Goal: Task Accomplishment & Management: Complete application form

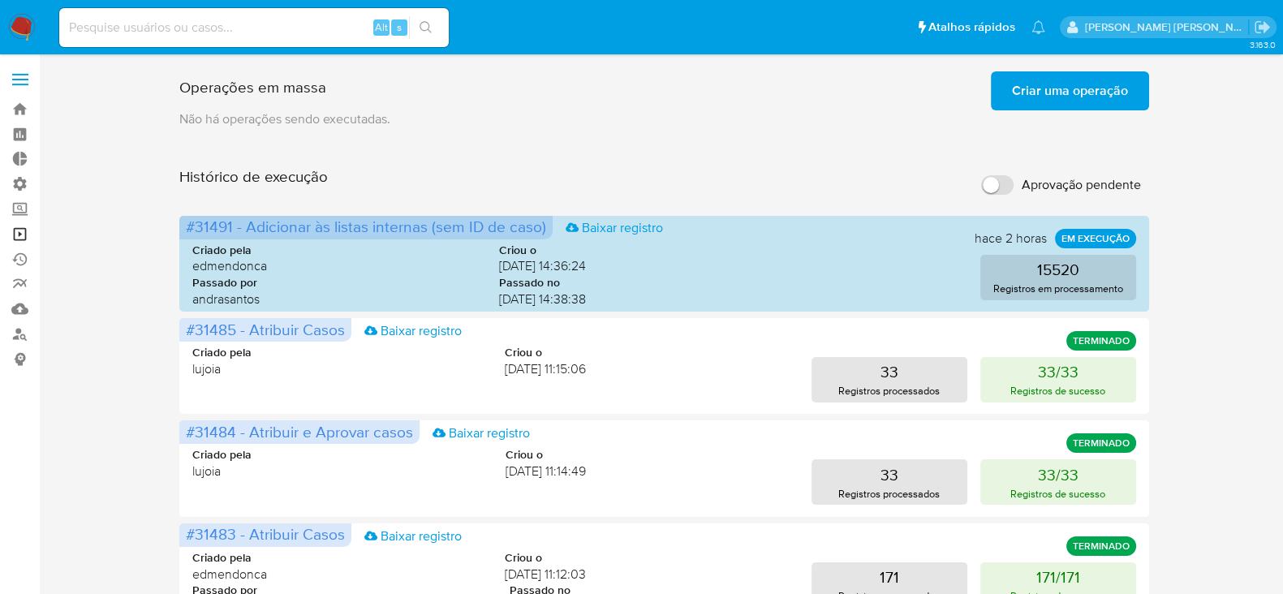
click at [13, 229] on link "Operações em massa" at bounding box center [96, 233] width 193 height 25
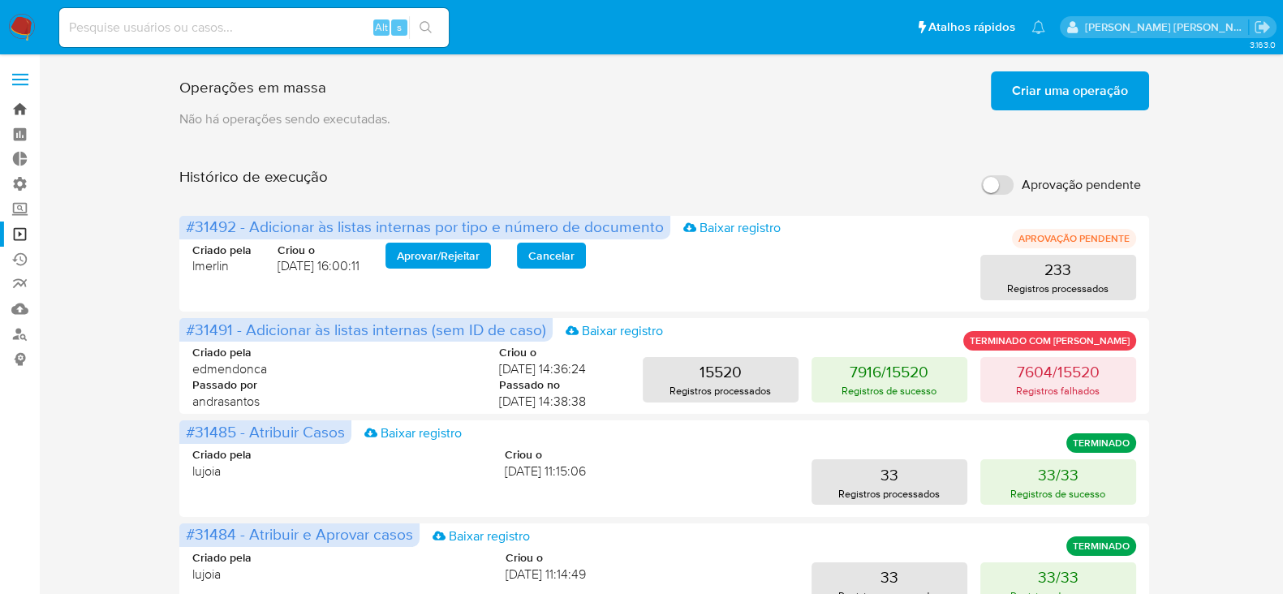
click at [18, 111] on link "Bandeja" at bounding box center [96, 109] width 193 height 25
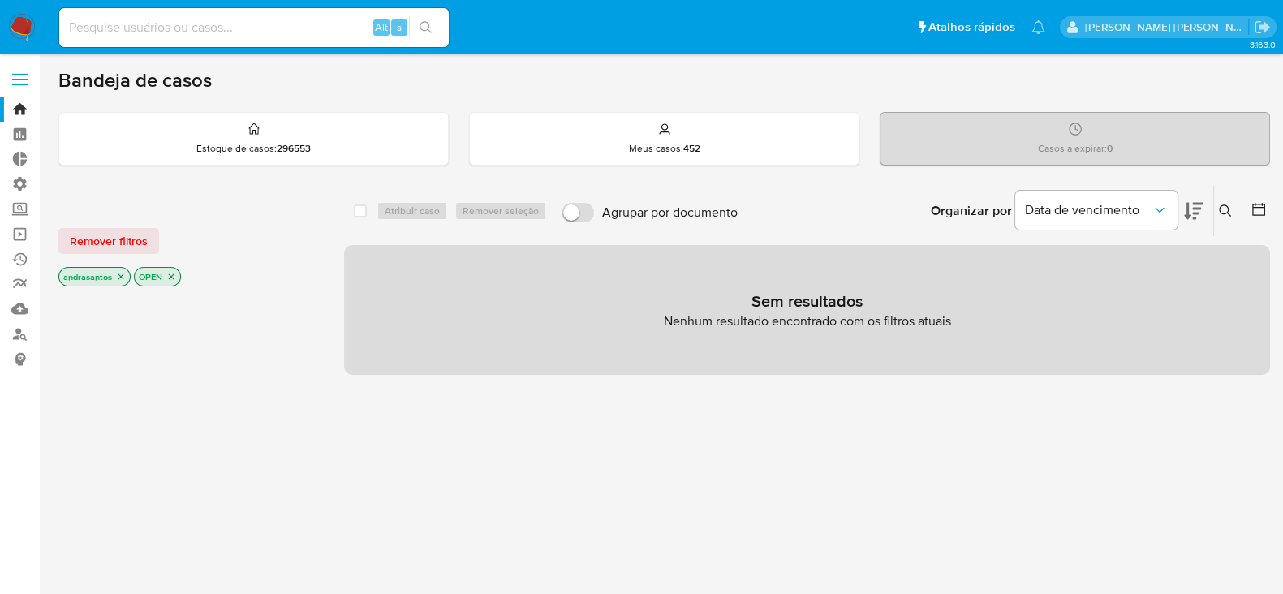
click at [123, 277] on icon "close-filter" at bounding box center [121, 277] width 6 height 6
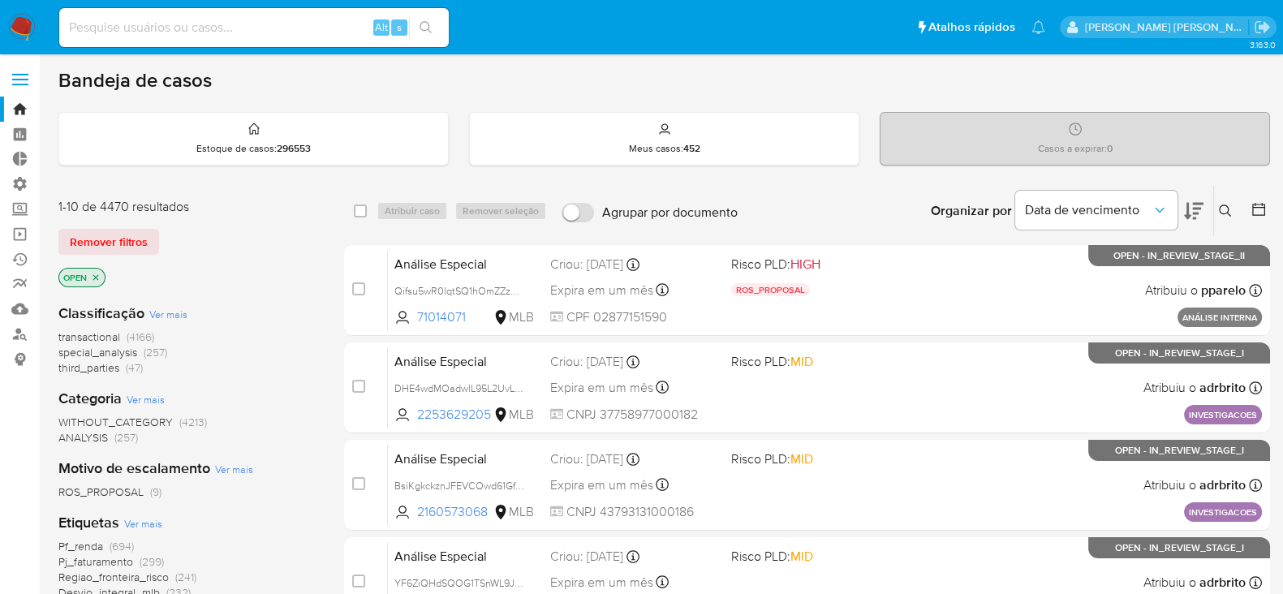
click at [1262, 206] on icon at bounding box center [1258, 209] width 13 height 13
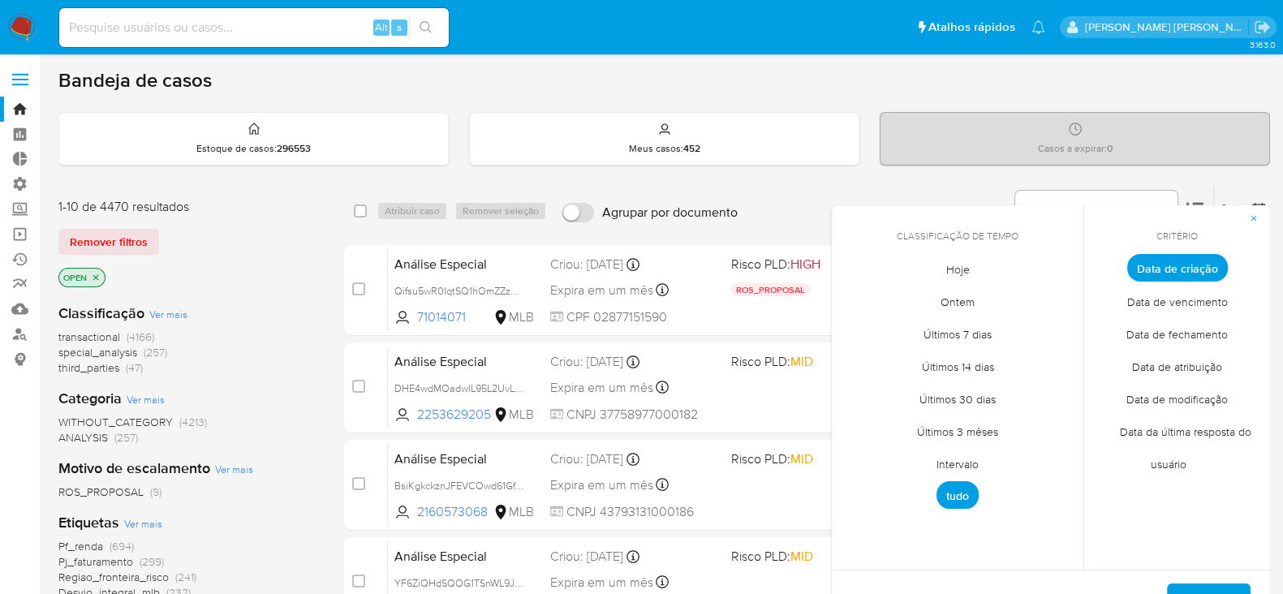
click at [940, 460] on span "Intervalo" at bounding box center [957, 463] width 76 height 33
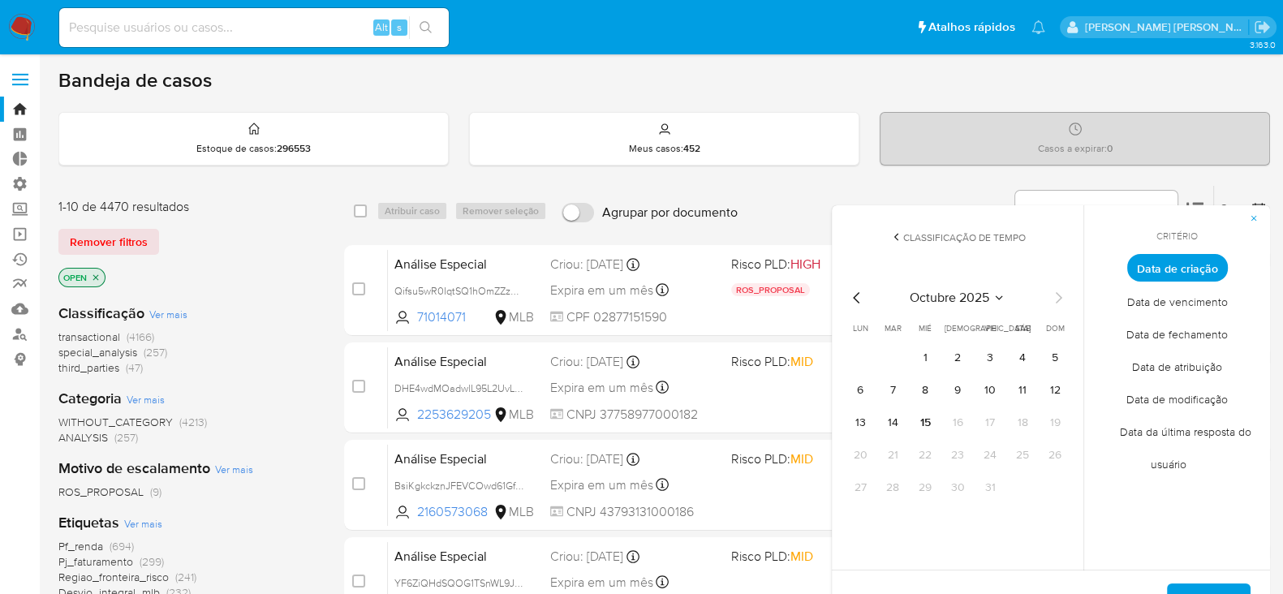
click at [852, 299] on icon "Mes anterior" at bounding box center [856, 297] width 19 height 19
click at [982, 387] on button "12" at bounding box center [990, 390] width 26 height 26
click at [1051, 300] on icon "Mes siguiente" at bounding box center [1057, 297] width 19 height 19
click at [987, 389] on button "10" at bounding box center [990, 390] width 26 height 26
click at [1203, 587] on span "Aplicar" at bounding box center [1208, 603] width 41 height 36
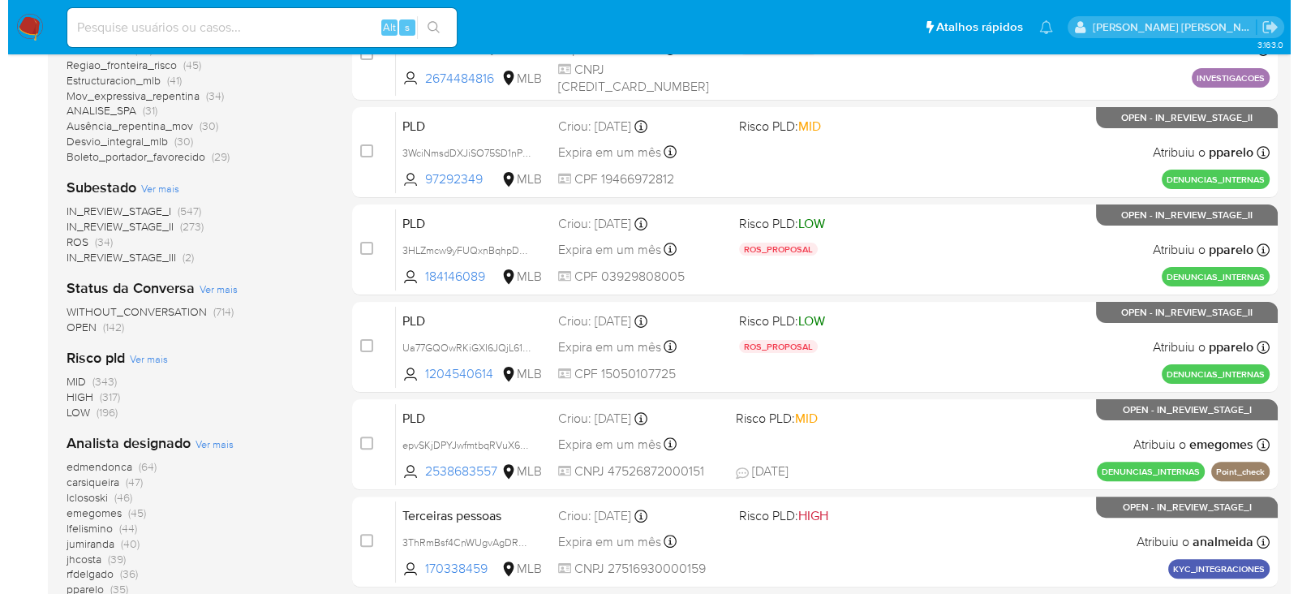
scroll to position [746, 0]
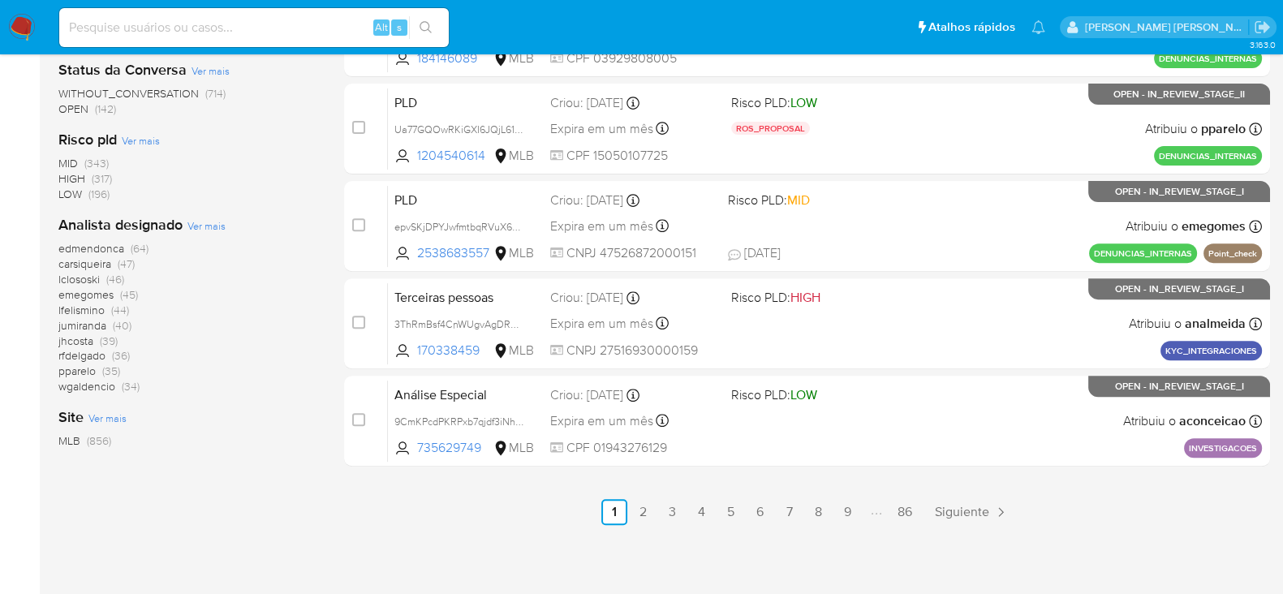
click at [209, 221] on span "Ver mais" at bounding box center [206, 225] width 38 height 15
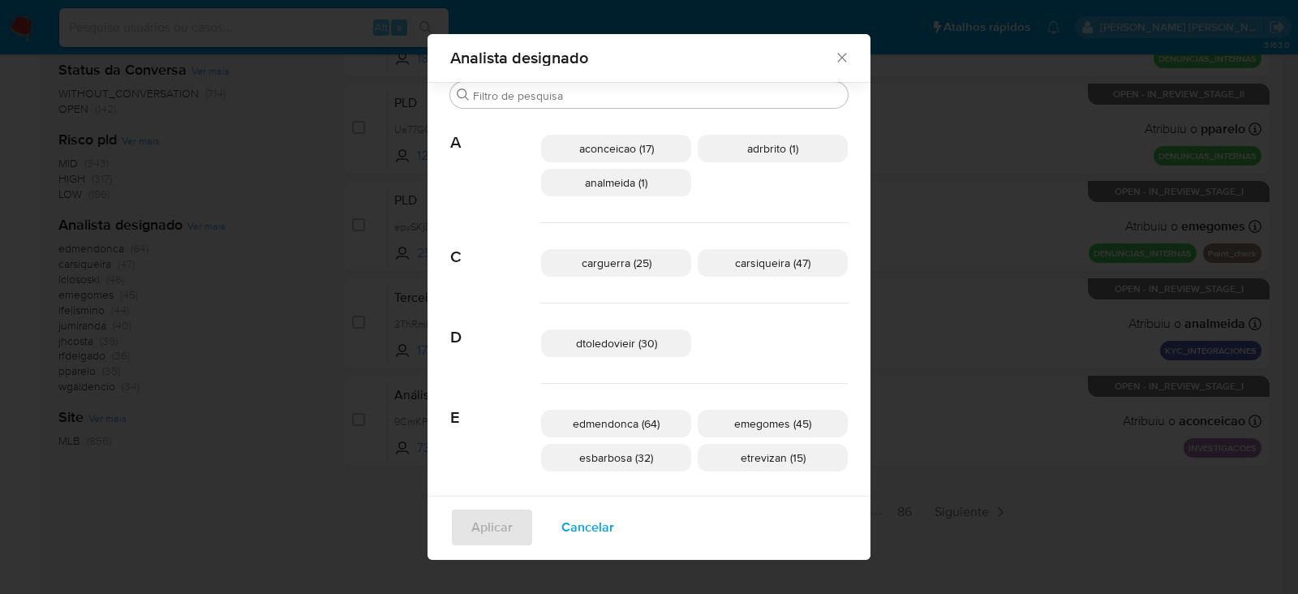
scroll to position [0, 0]
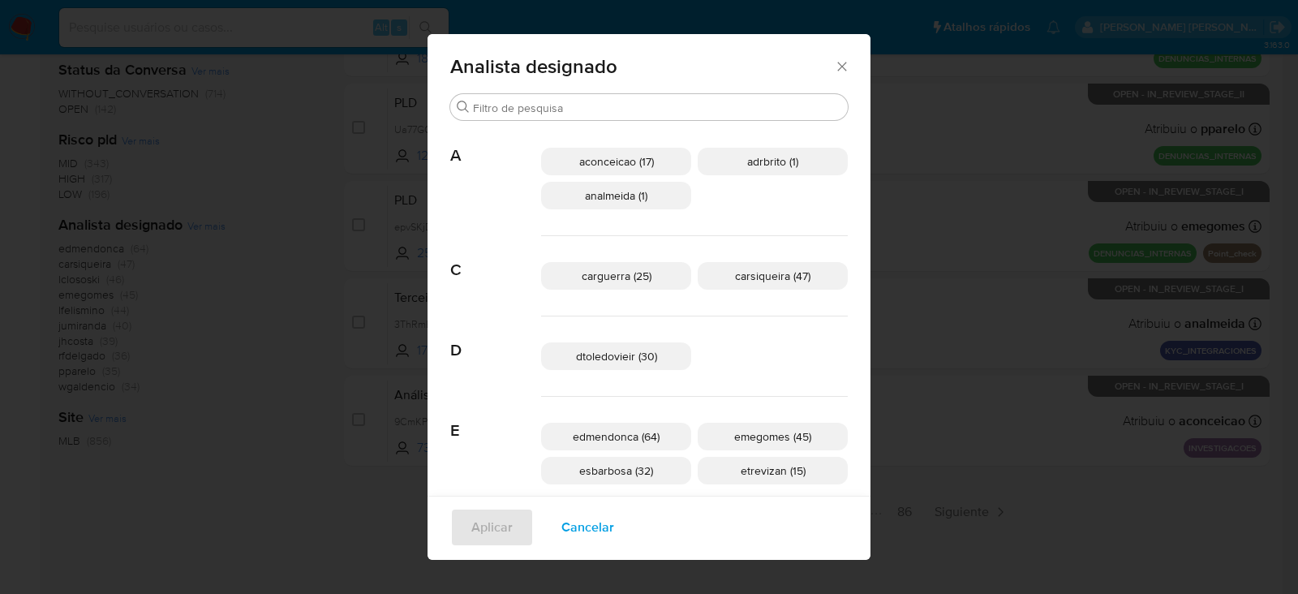
click at [739, 277] on span "carsiqueira (47)" at bounding box center [772, 276] width 75 height 16
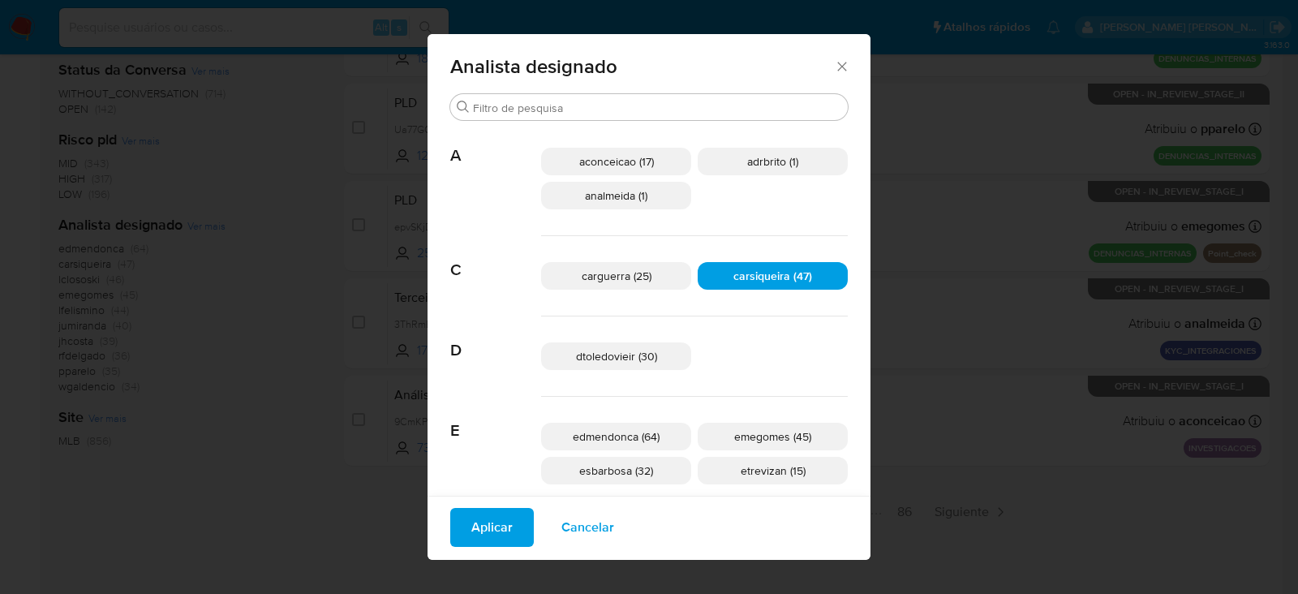
click at [513, 516] on span "Aplicar" at bounding box center [491, 527] width 41 height 36
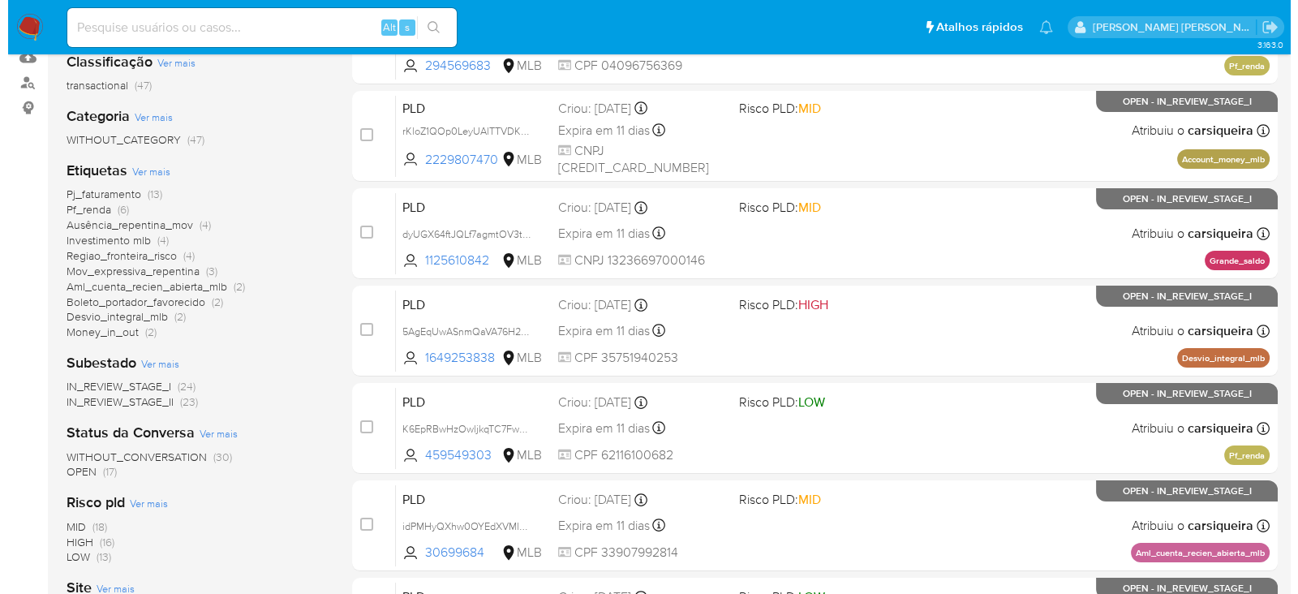
scroll to position [202, 0]
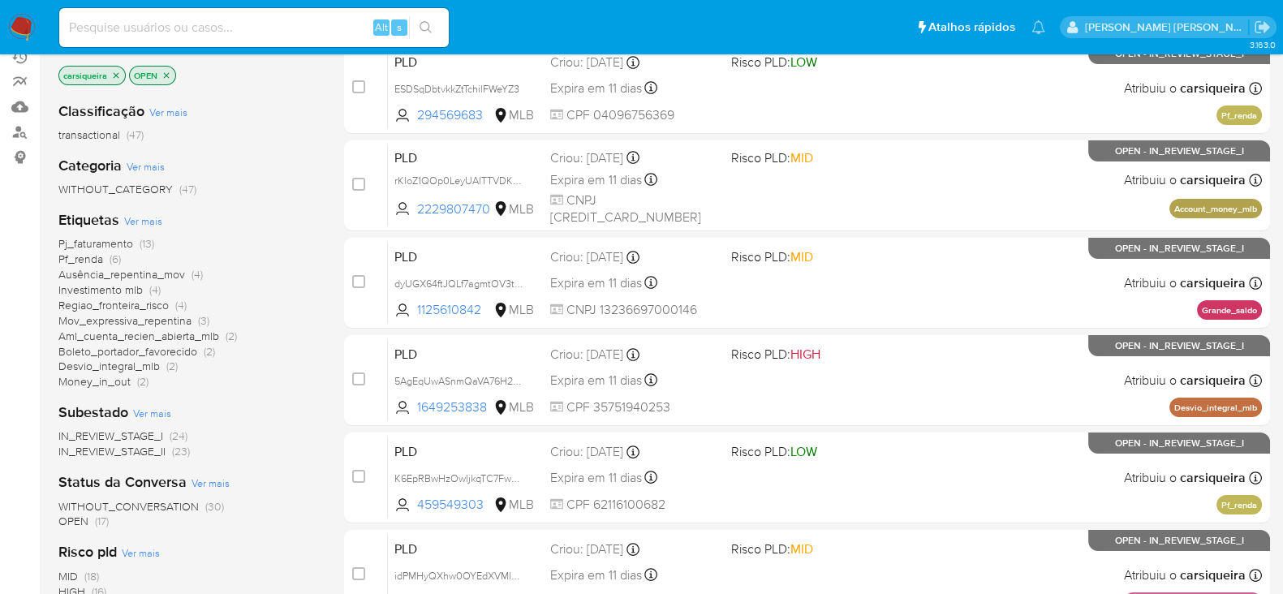
click at [150, 221] on span "Ver mais" at bounding box center [143, 220] width 38 height 15
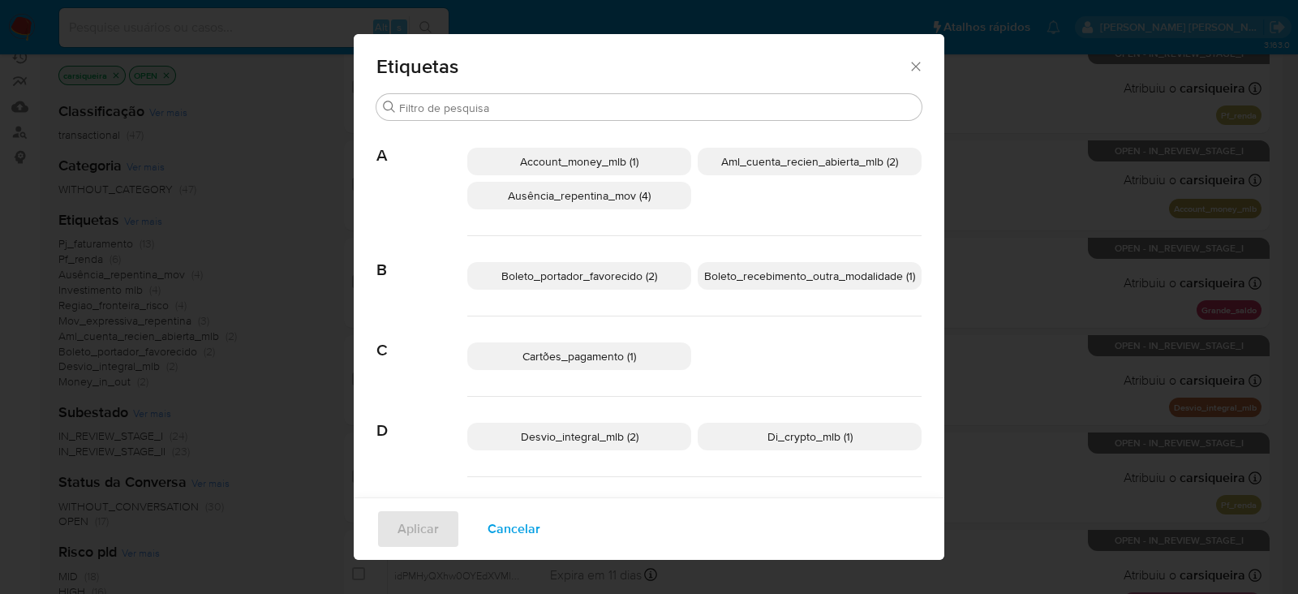
click at [629, 157] on span "Account_money_mlb (1)" at bounding box center [579, 161] width 118 height 16
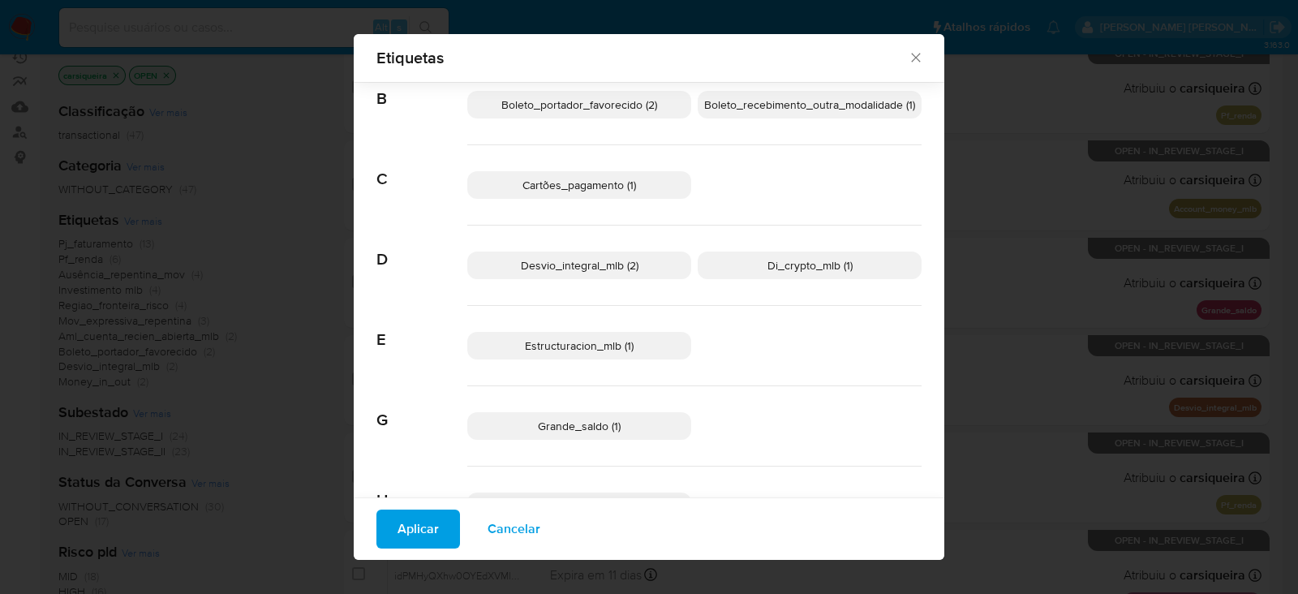
scroll to position [190, 0]
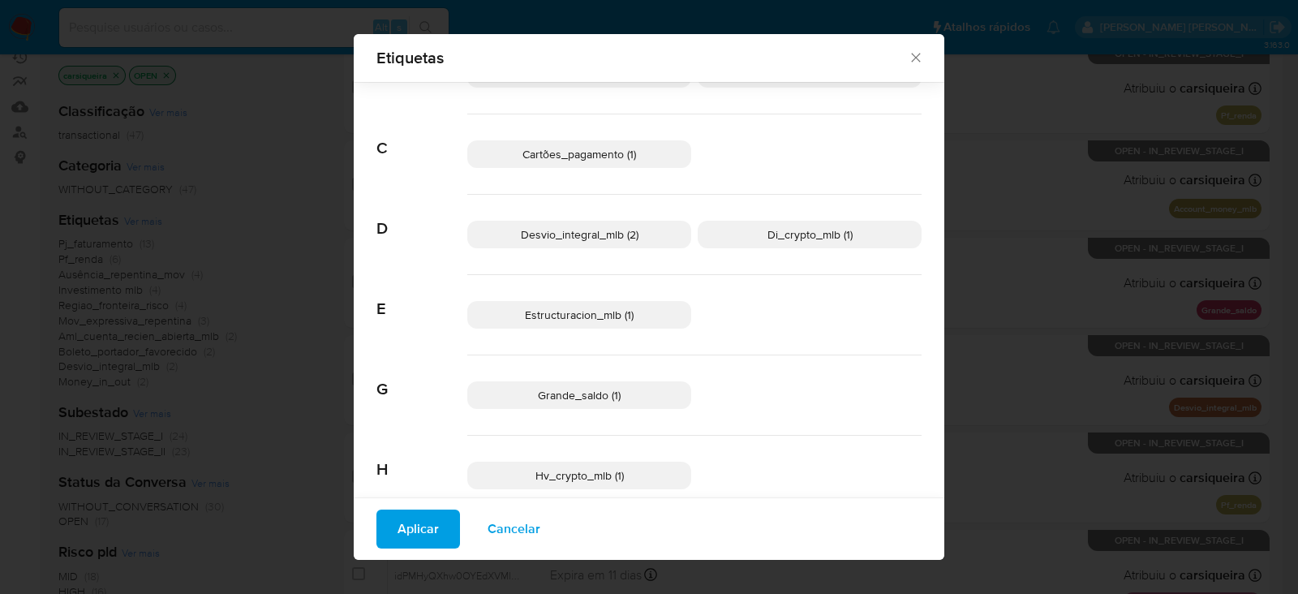
click at [621, 237] on span "Desvio_integral_mlb (2)" at bounding box center [580, 234] width 118 height 16
click at [750, 234] on p "Di_crypto_mlb (1)" at bounding box center [810, 235] width 224 height 28
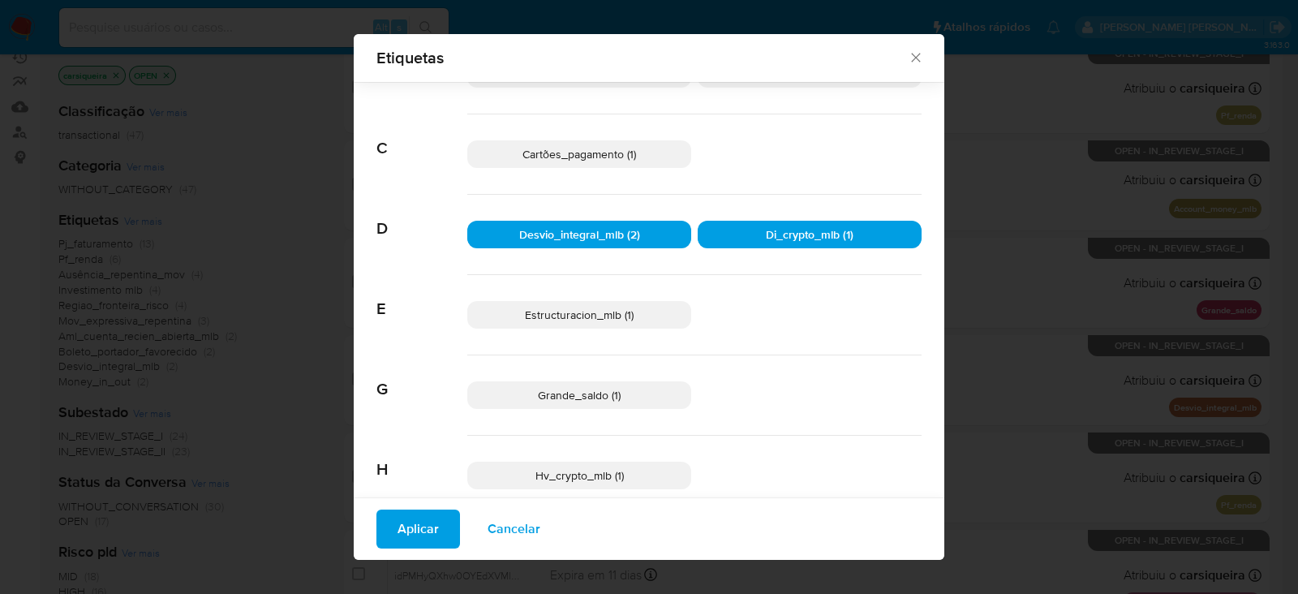
click at [621, 316] on span "Estructuracion_mlb (1)" at bounding box center [579, 315] width 109 height 16
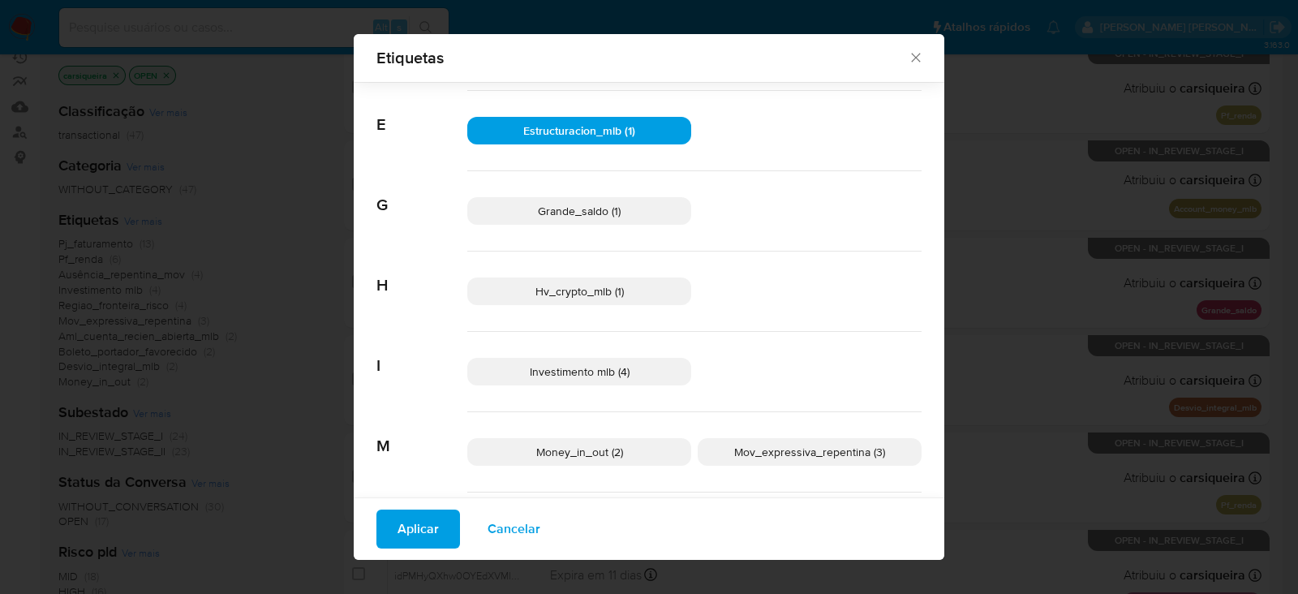
scroll to position [393, 0]
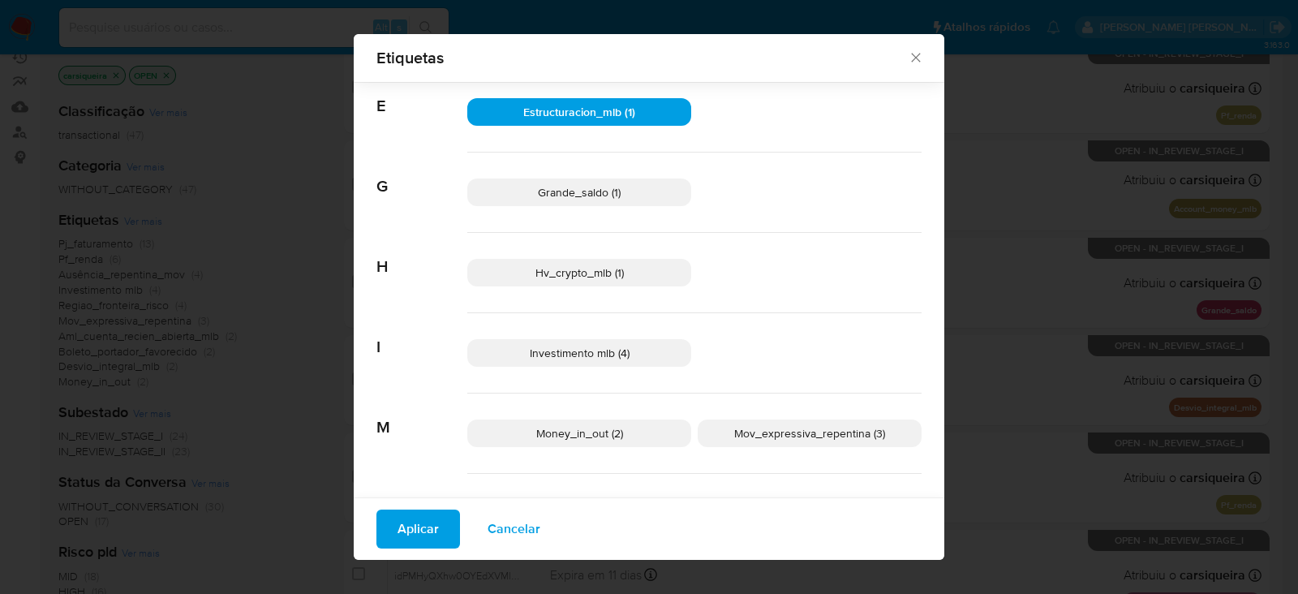
click at [617, 264] on p "Hv_crypto_mlb (1)" at bounding box center [579, 273] width 224 height 28
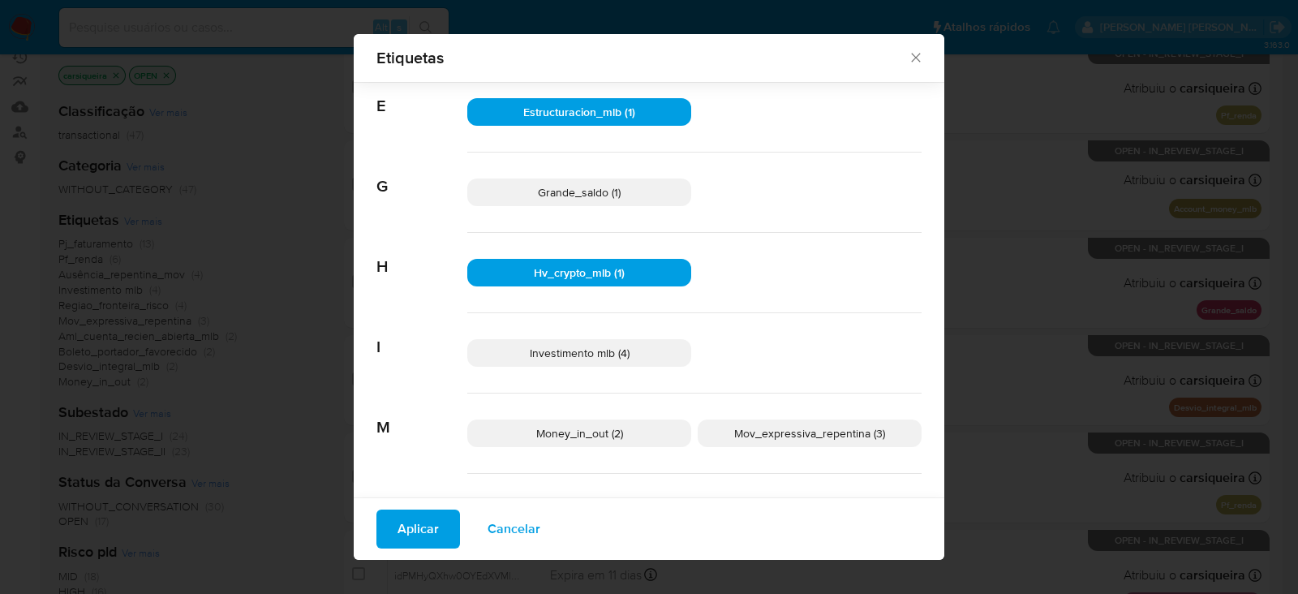
click at [608, 352] on span "Investimento mlb (4)" at bounding box center [580, 353] width 100 height 16
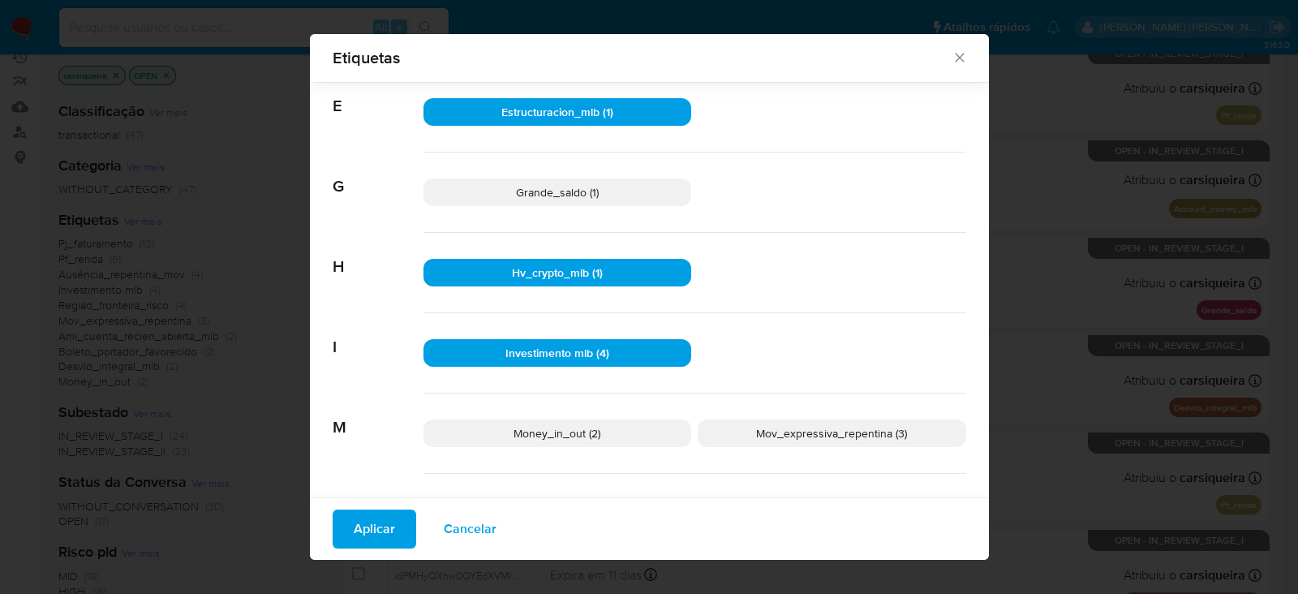
click at [604, 430] on p "Money_in_out (2)" at bounding box center [557, 433] width 269 height 28
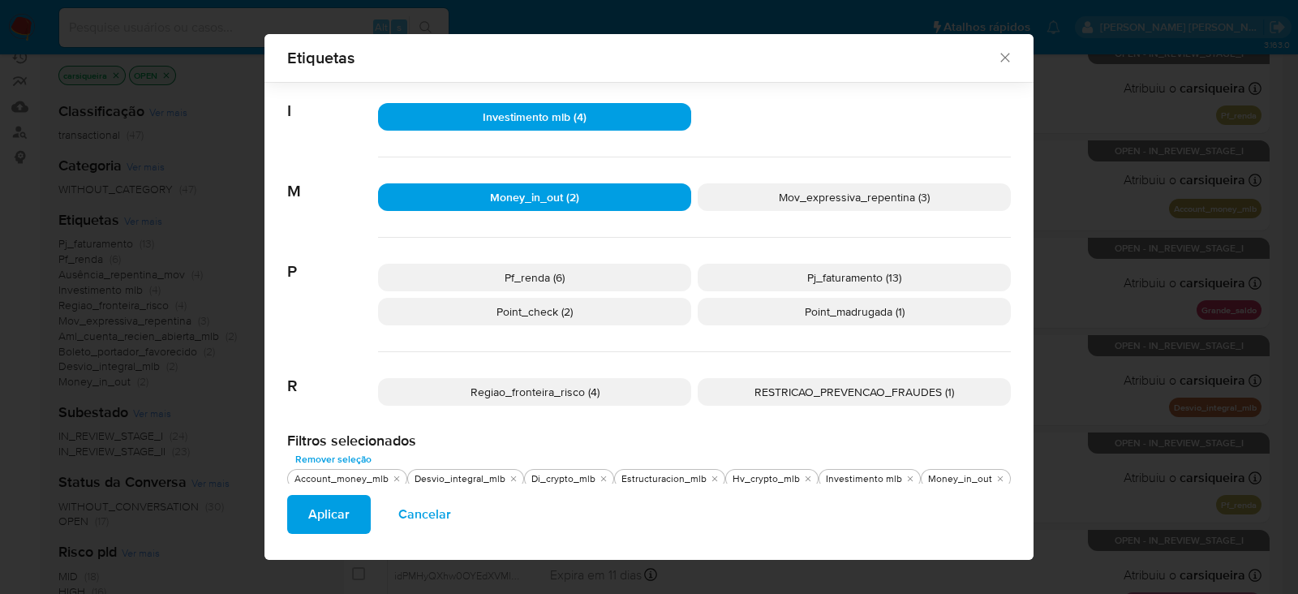
scroll to position [630, 0]
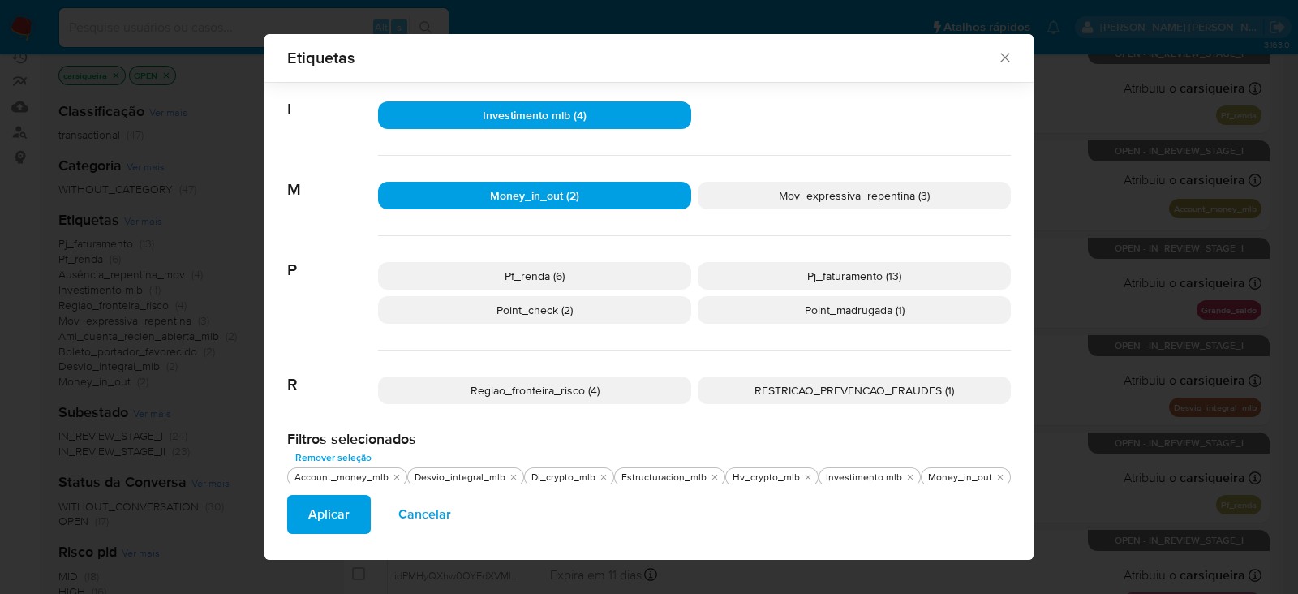
click at [596, 265] on p "Pf_renda (6)" at bounding box center [534, 276] width 313 height 28
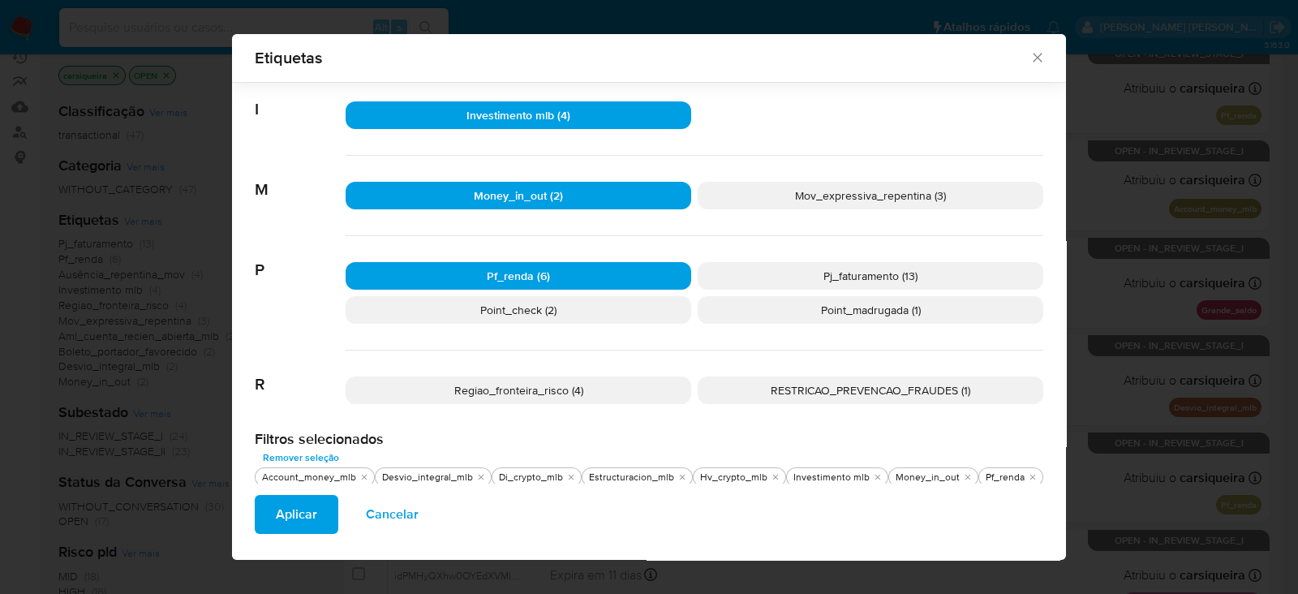
click at [778, 269] on p "Pj_faturamento (13)" at bounding box center [871, 276] width 346 height 28
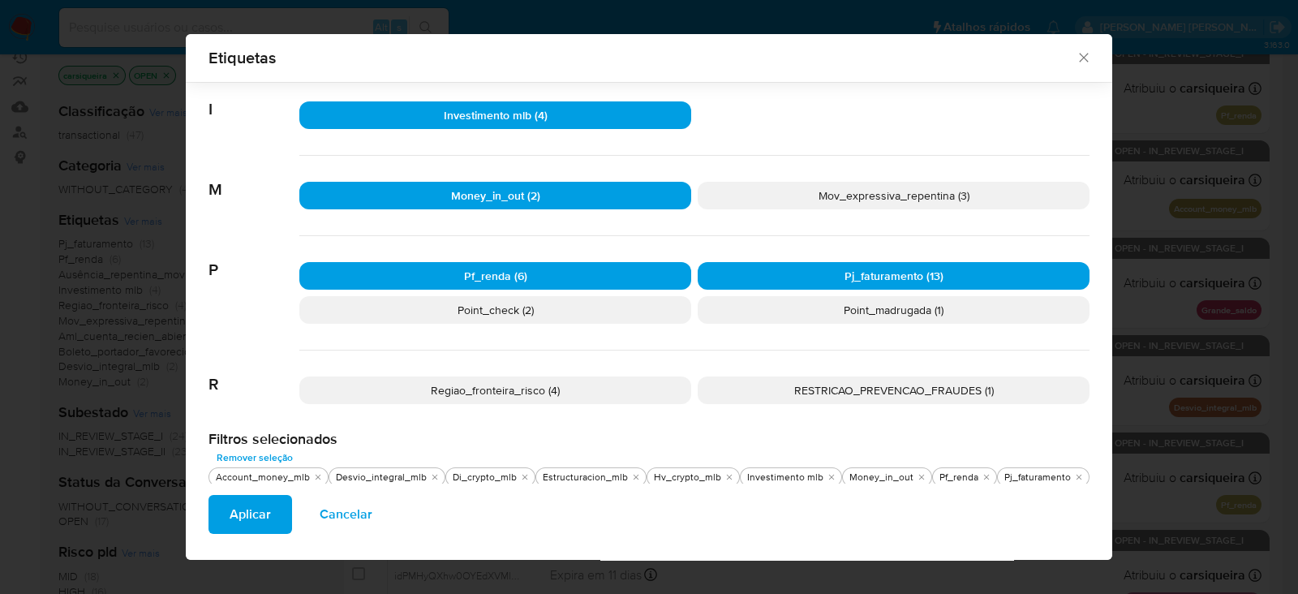
click at [625, 312] on p "Point_check (2)" at bounding box center [495, 310] width 392 height 28
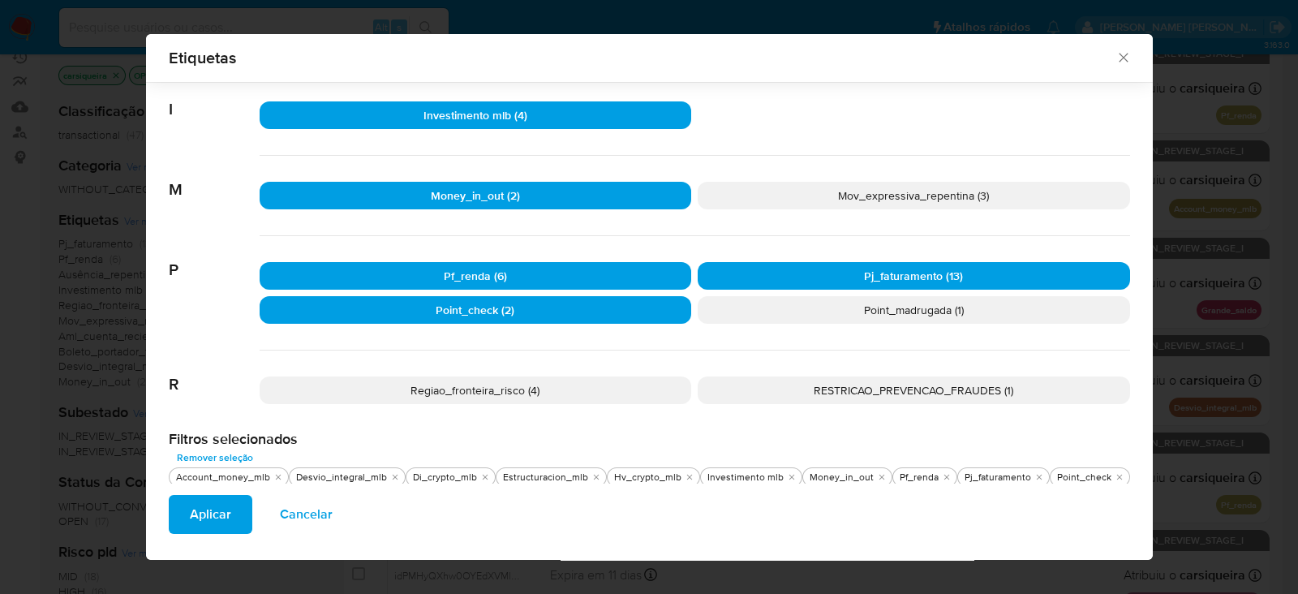
click at [819, 307] on p "Point_madrugada (1)" at bounding box center [914, 310] width 432 height 28
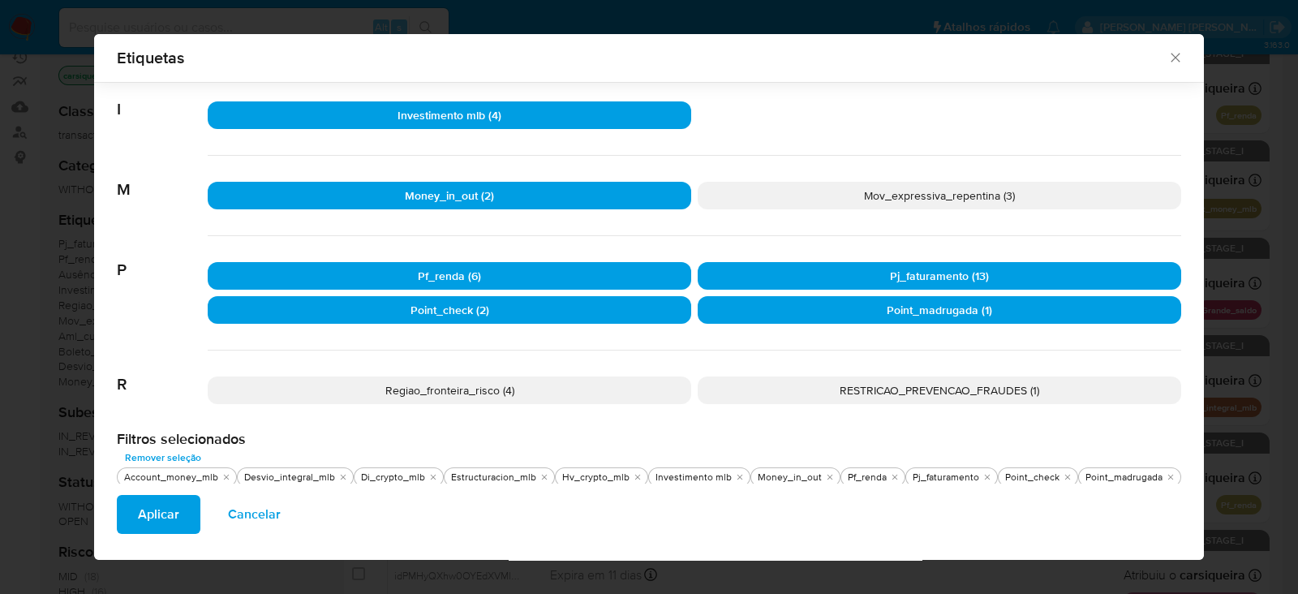
click at [587, 389] on p "Regiao_fronteira_risco (4)" at bounding box center [449, 390] width 483 height 28
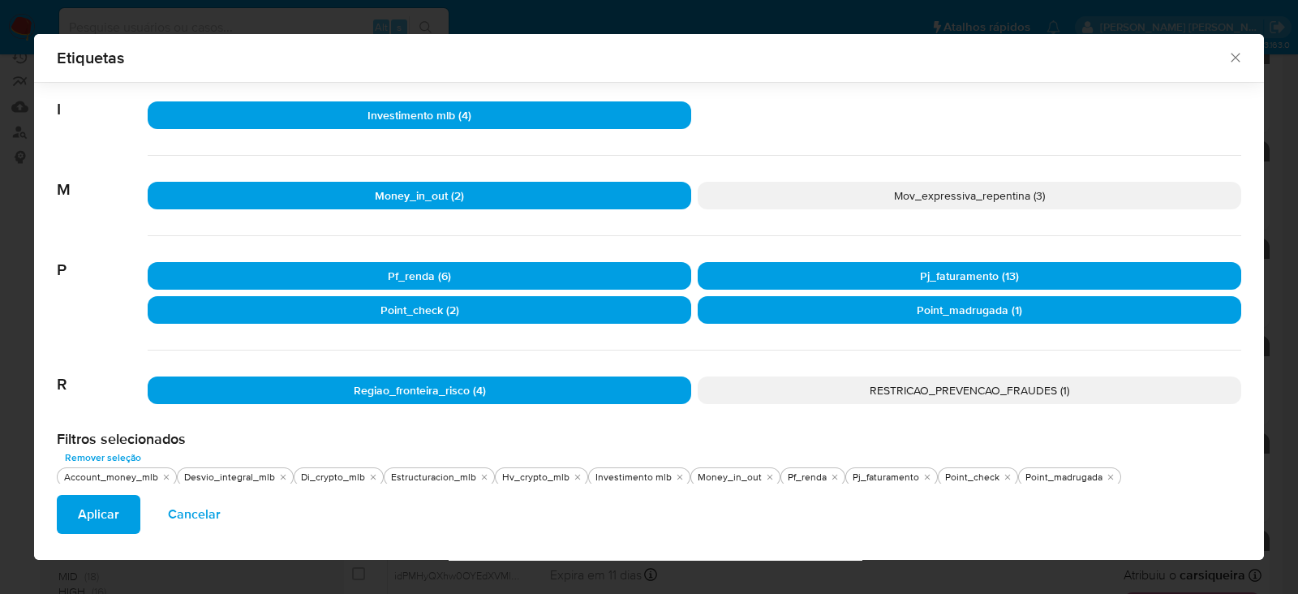
click at [115, 514] on span "Aplicar" at bounding box center [98, 514] width 41 height 36
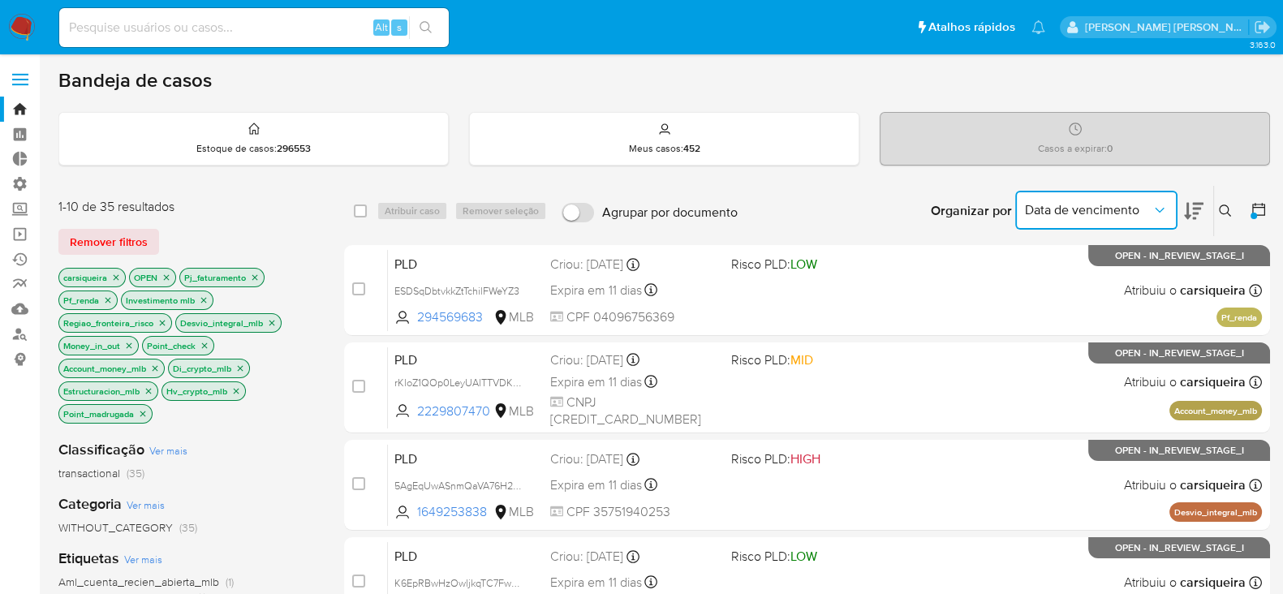
click at [1169, 202] on button "Data de vencimento" at bounding box center [1096, 210] width 162 height 39
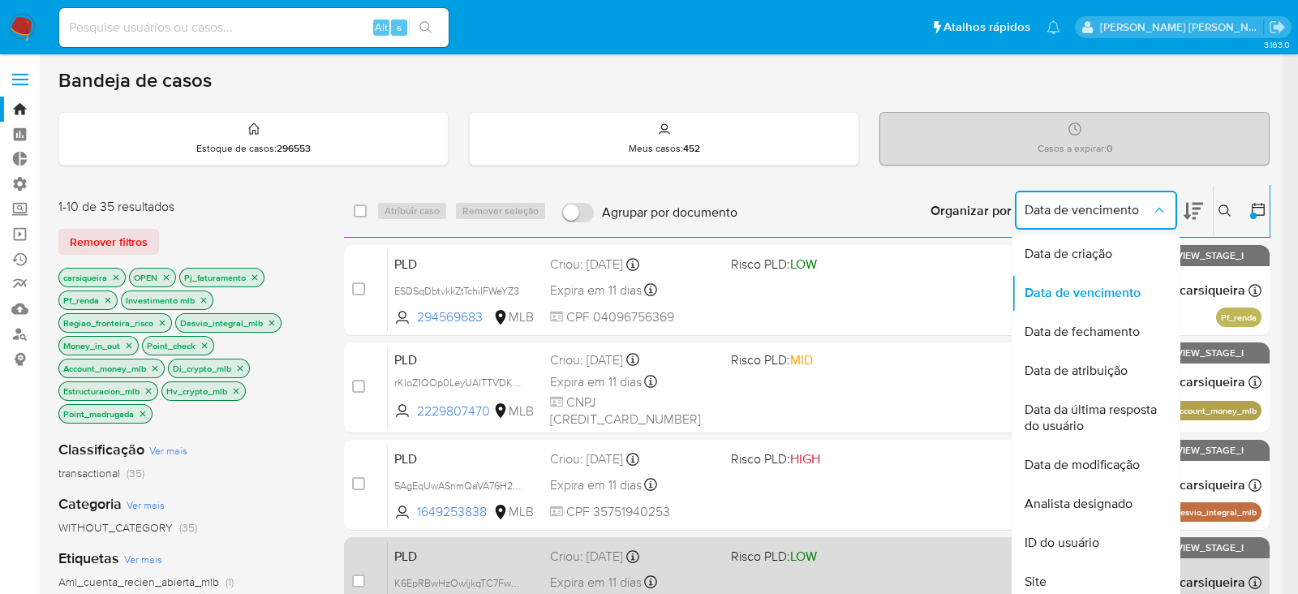
click at [1091, 539] on span "ID do usuário" at bounding box center [1062, 543] width 75 height 16
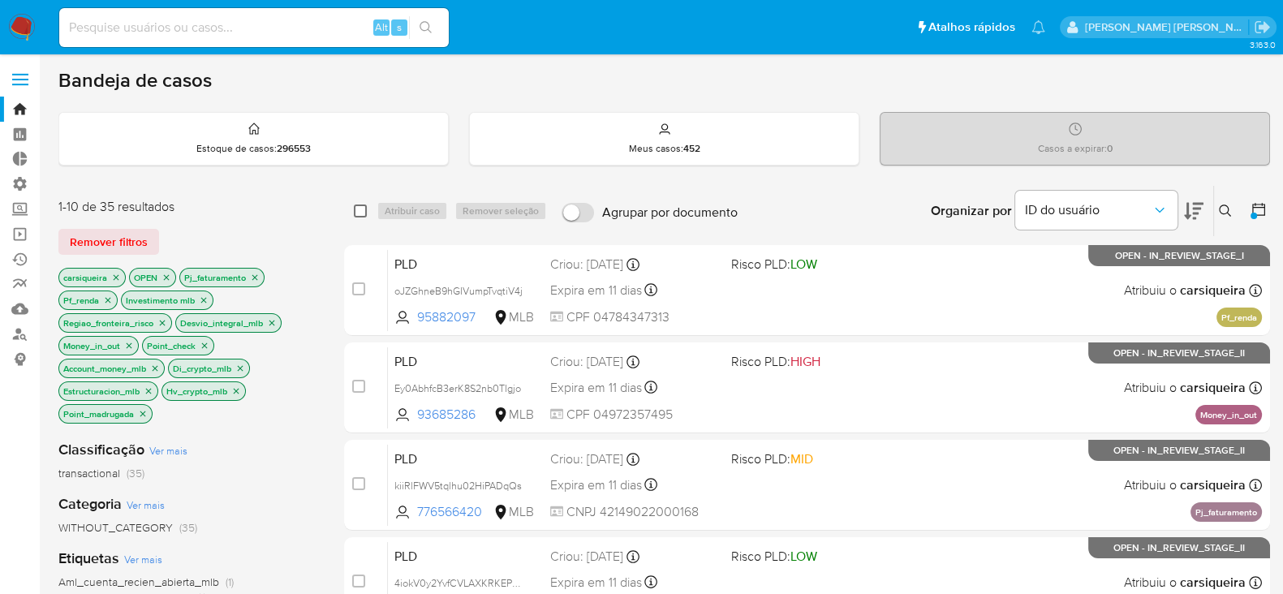
click at [360, 208] on input "checkbox" at bounding box center [360, 210] width 13 height 13
checkbox input "true"
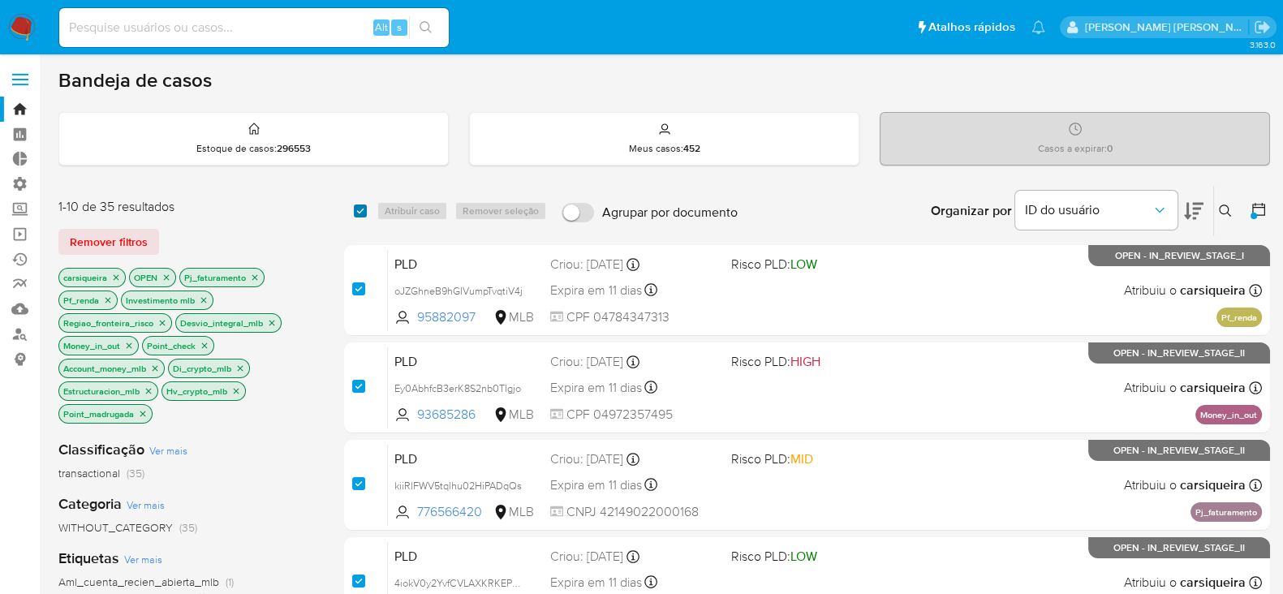
checkbox input "true"
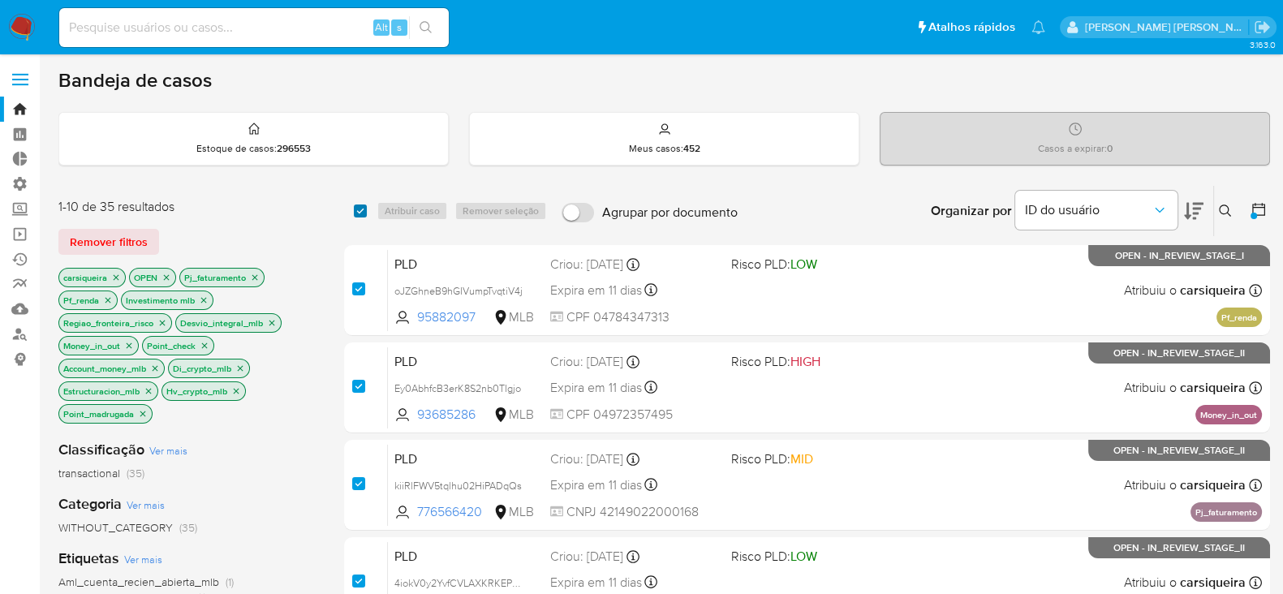
checkbox input "true"
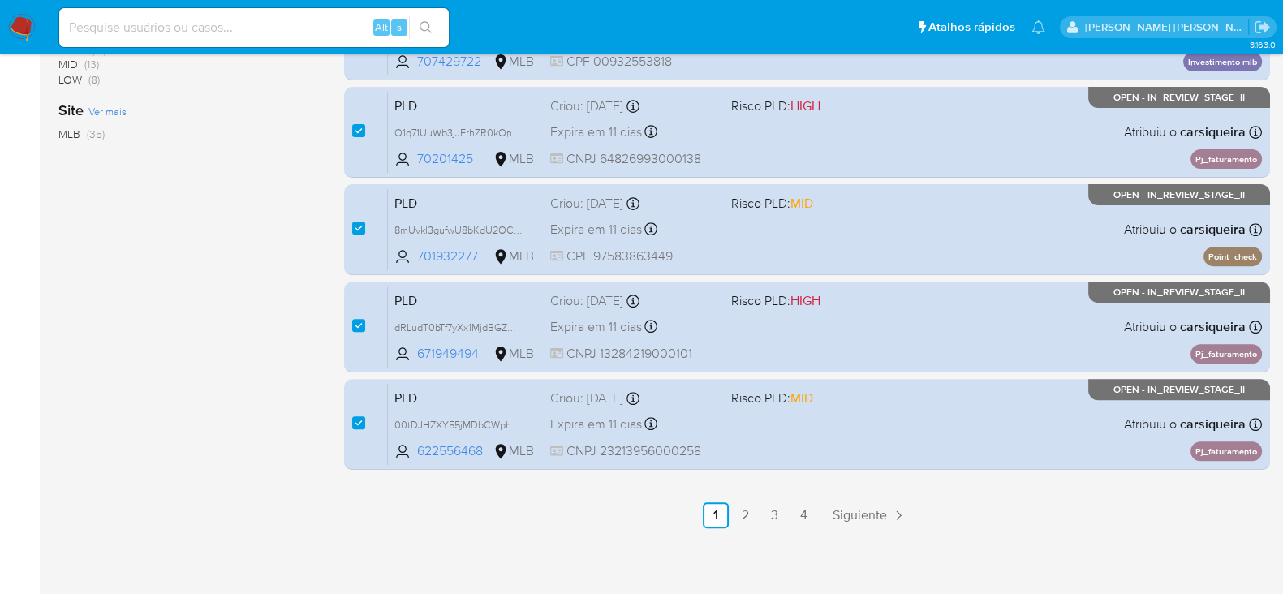
scroll to position [744, 0]
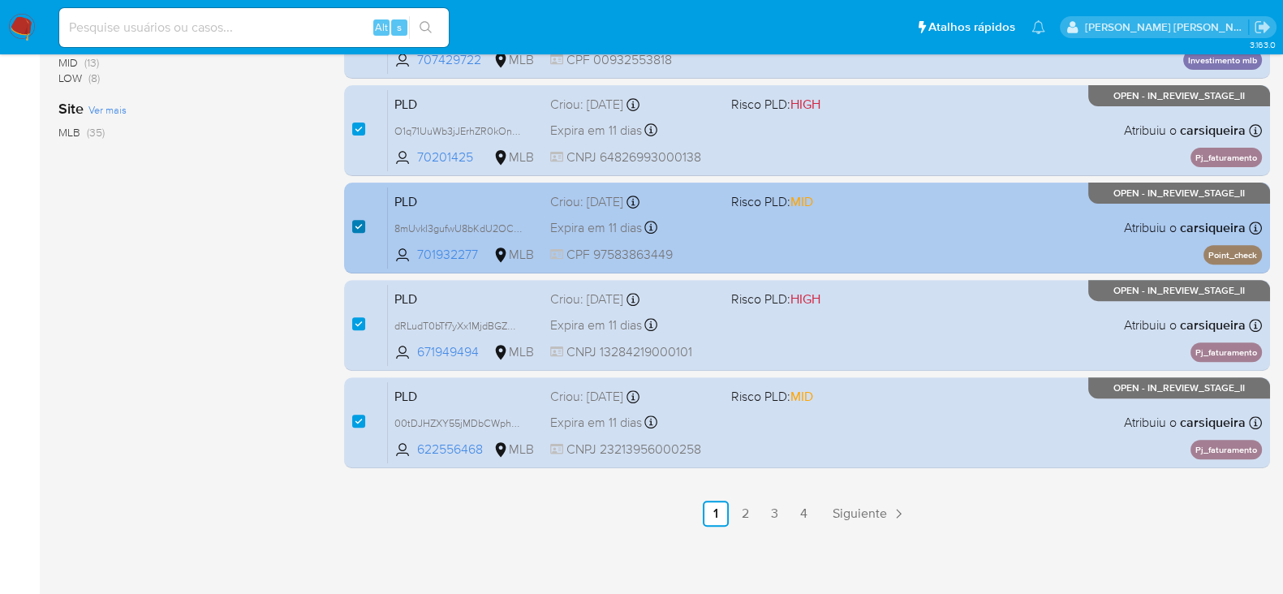
click at [360, 227] on input "checkbox" at bounding box center [358, 226] width 13 height 13
checkbox input "false"
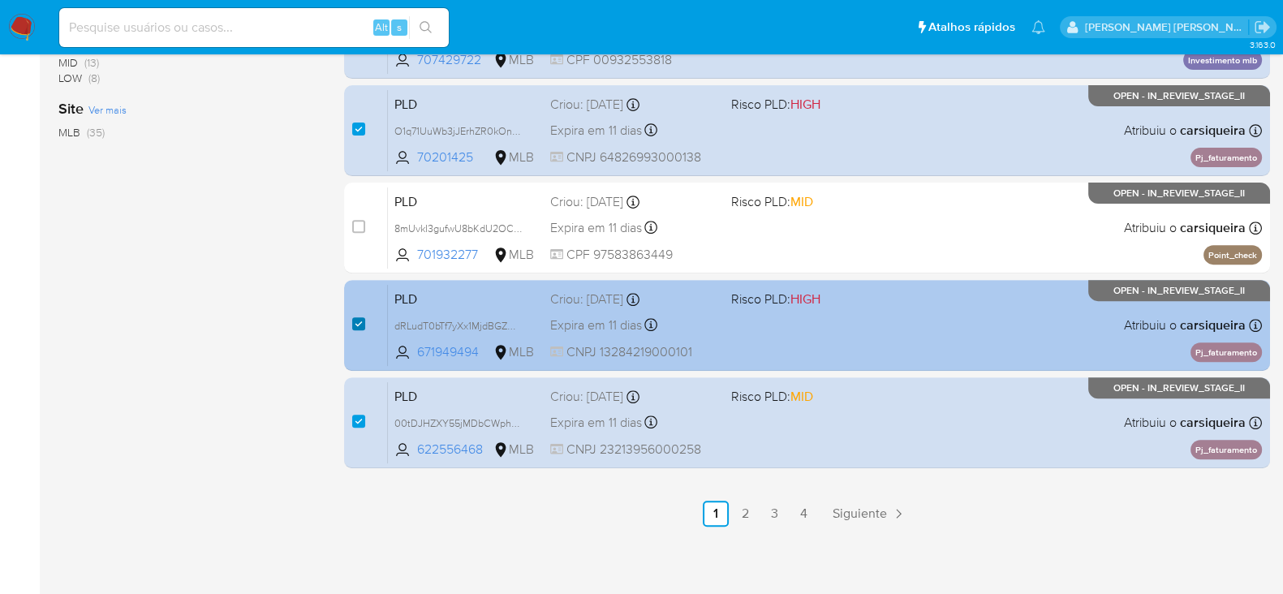
click at [356, 318] on input "checkbox" at bounding box center [358, 323] width 13 height 13
checkbox input "false"
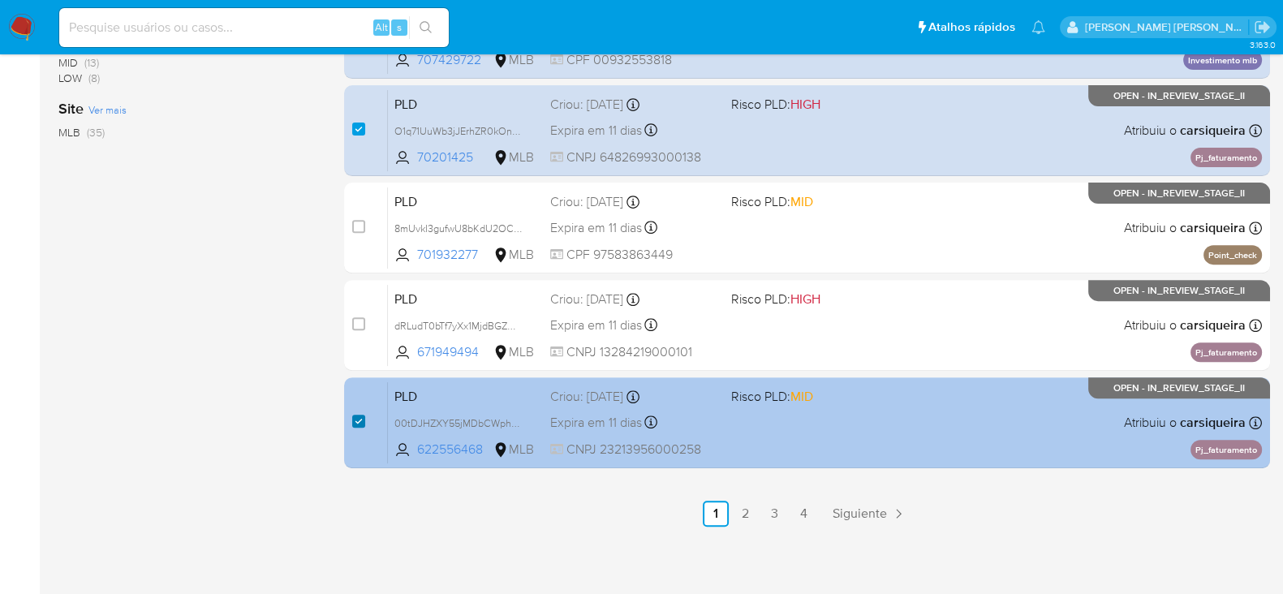
click at [355, 418] on input "checkbox" at bounding box center [358, 421] width 13 height 13
checkbox input "false"
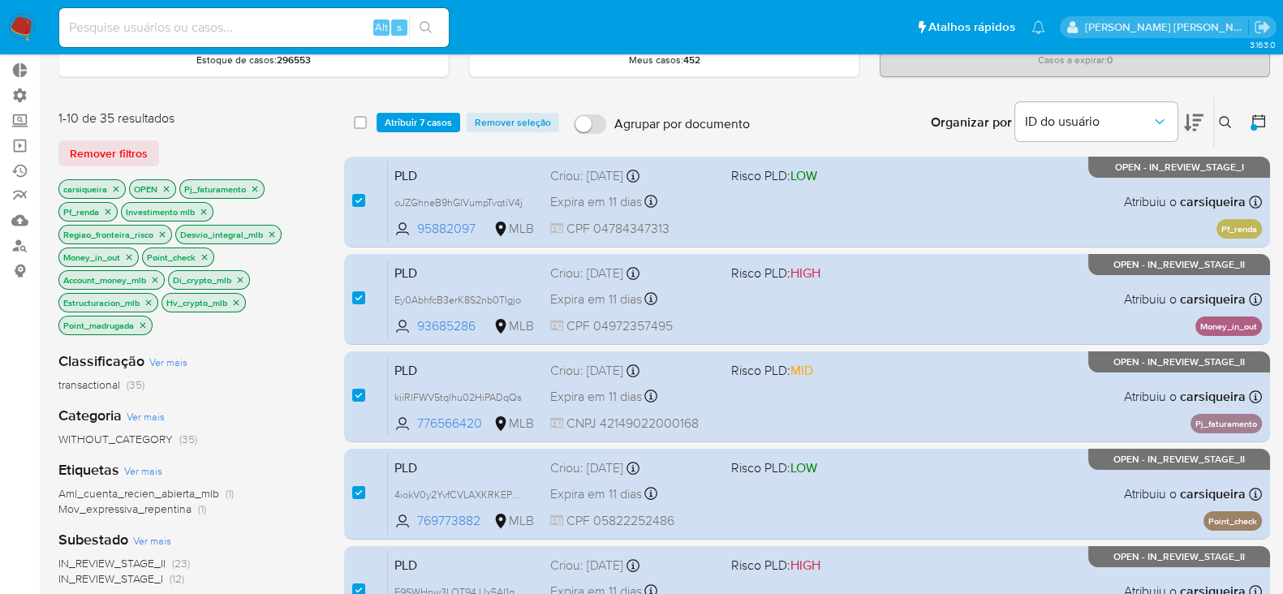
scroll to position [0, 0]
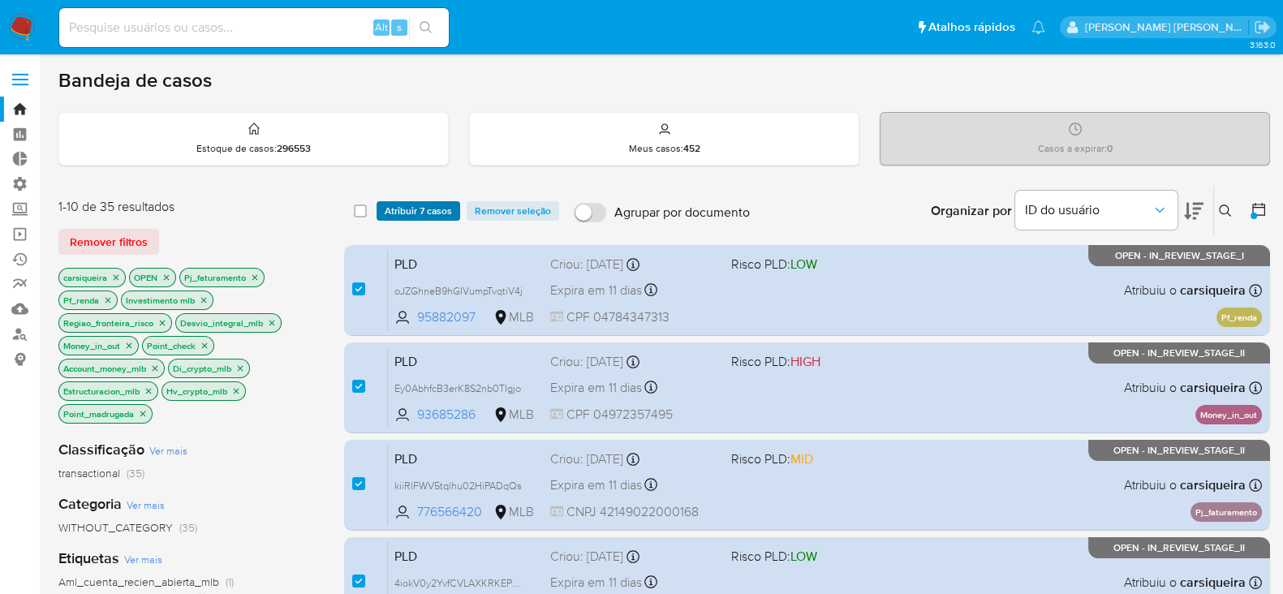
click at [424, 207] on span "Atribuir 7 casos" at bounding box center [418, 211] width 67 height 16
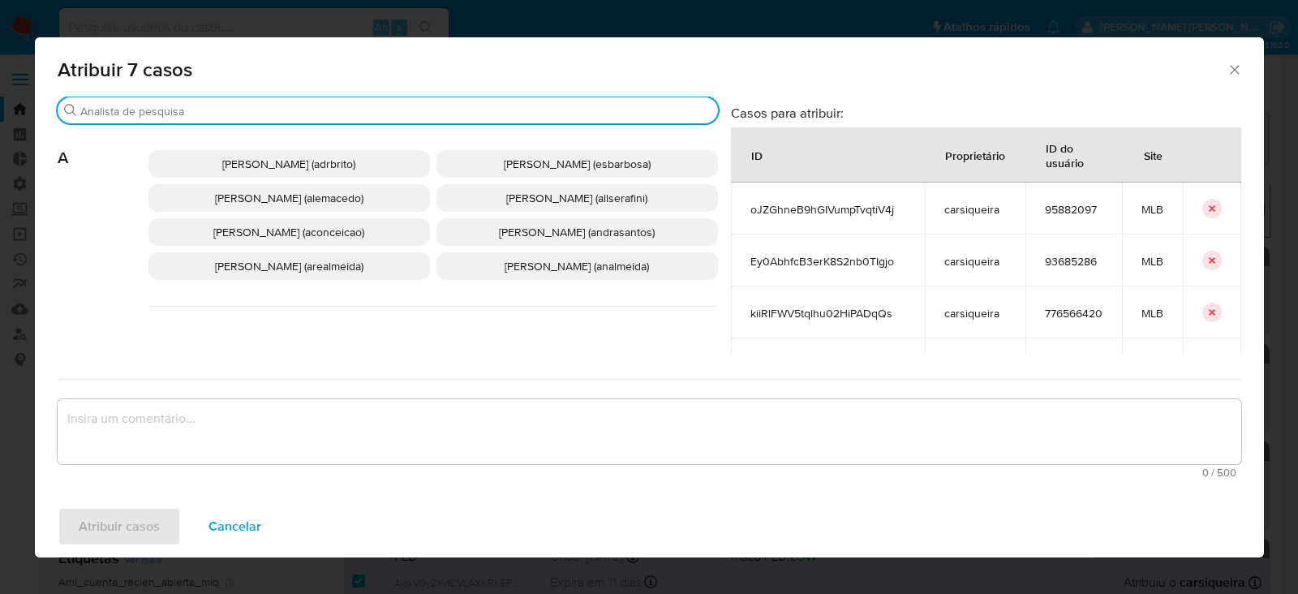
click at [422, 109] on input "Buscar" at bounding box center [395, 111] width 631 height 15
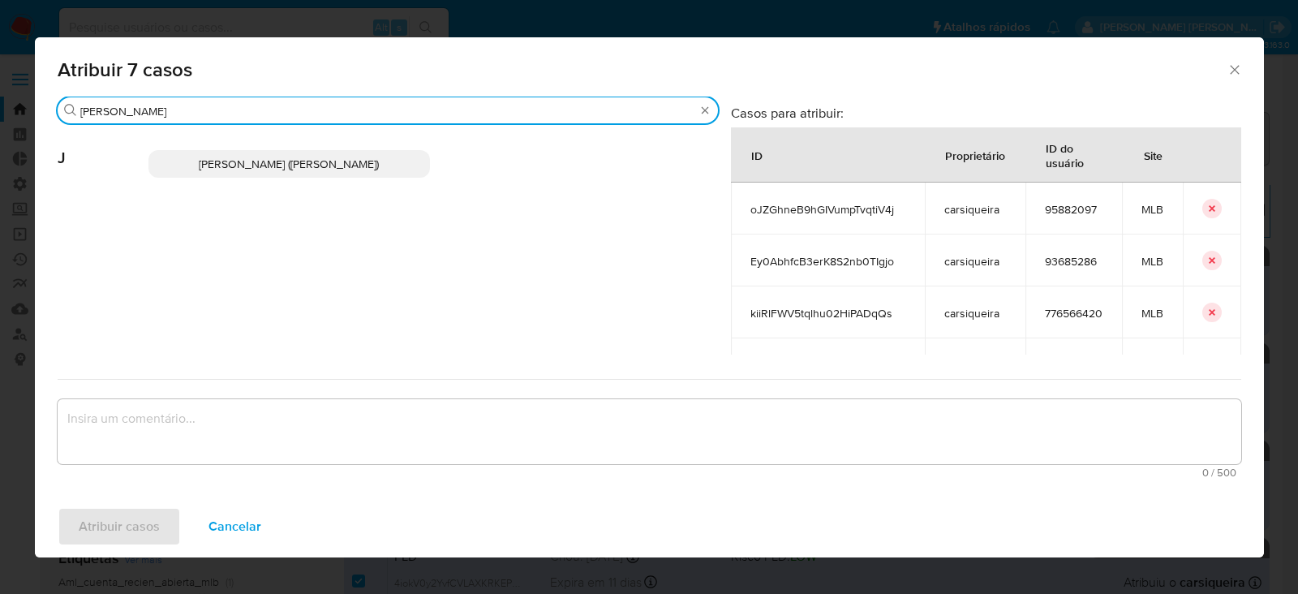
type input "jon"
click at [365, 157] on p "Jonathan Hideki Shikay (jshikay)" at bounding box center [288, 164] width 281 height 28
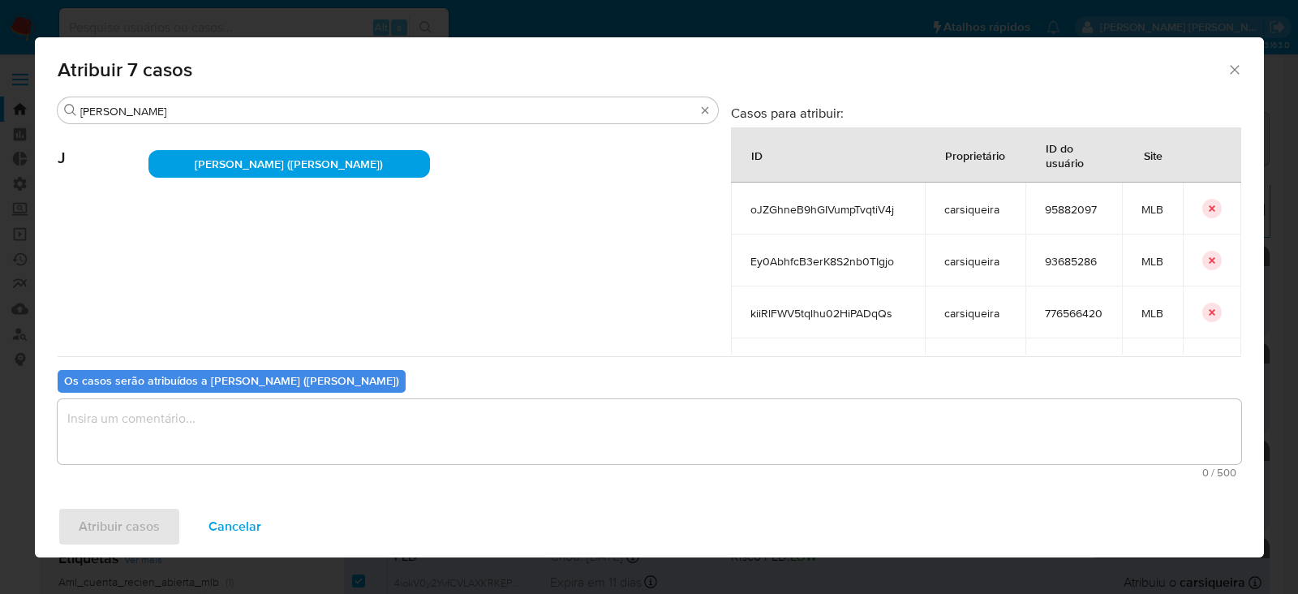
click at [342, 423] on textarea "assign-modal" at bounding box center [650, 431] width 1184 height 65
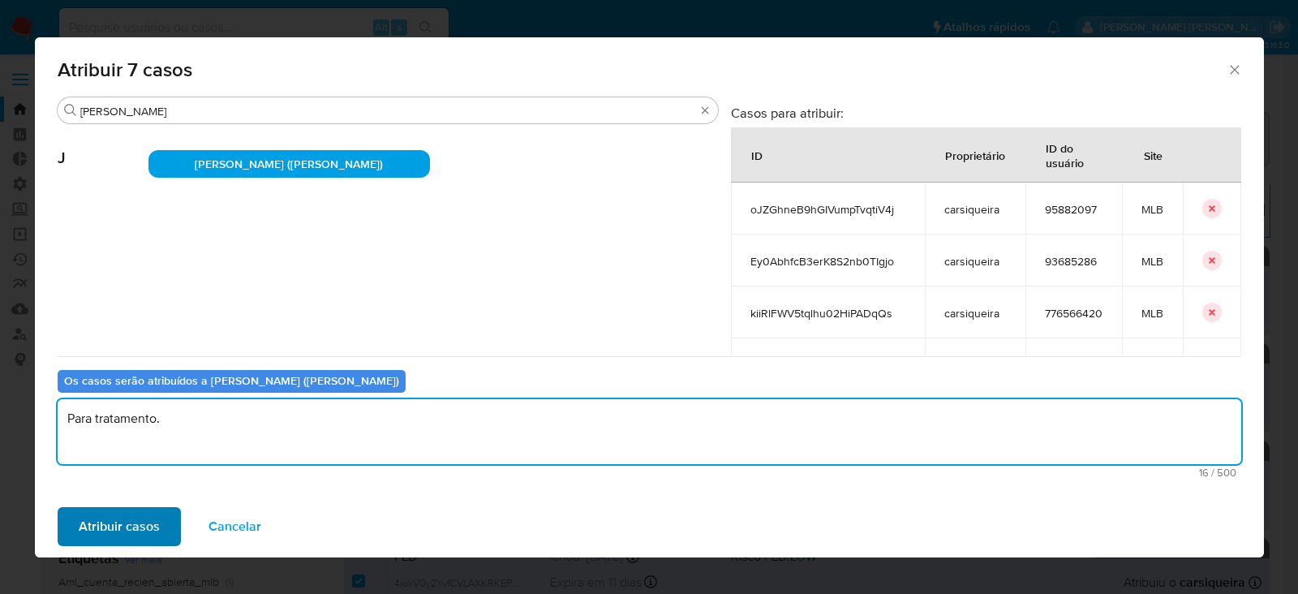
type textarea "Para tratamento."
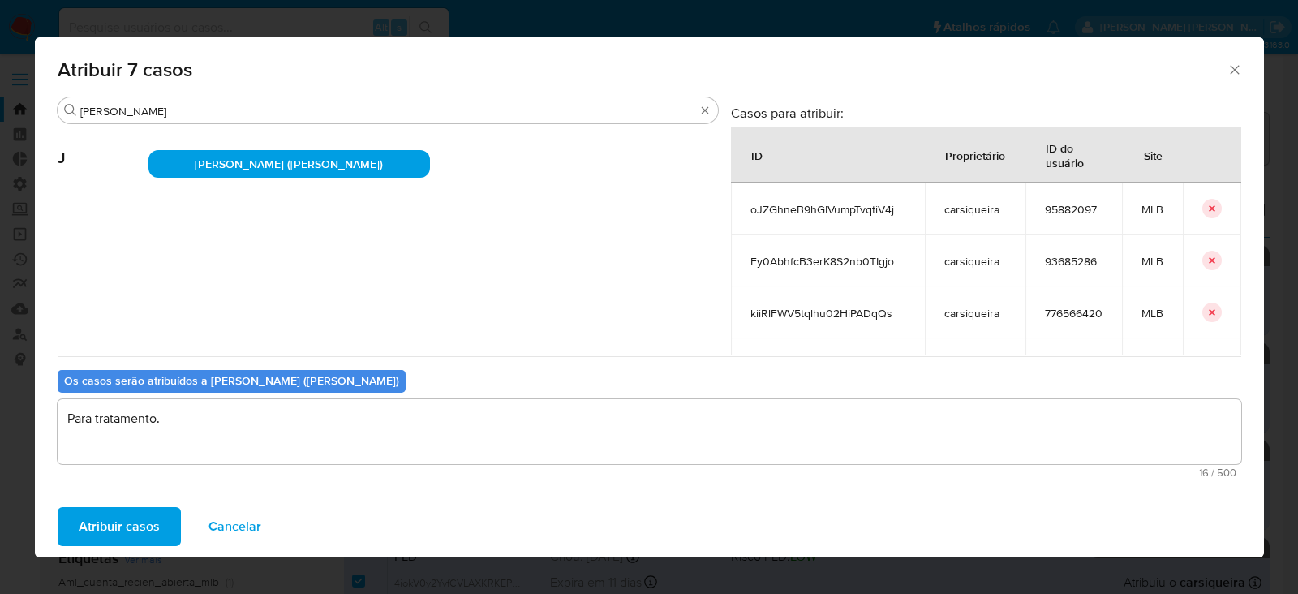
click at [145, 528] on span "Atribuir casos" at bounding box center [119, 527] width 81 height 36
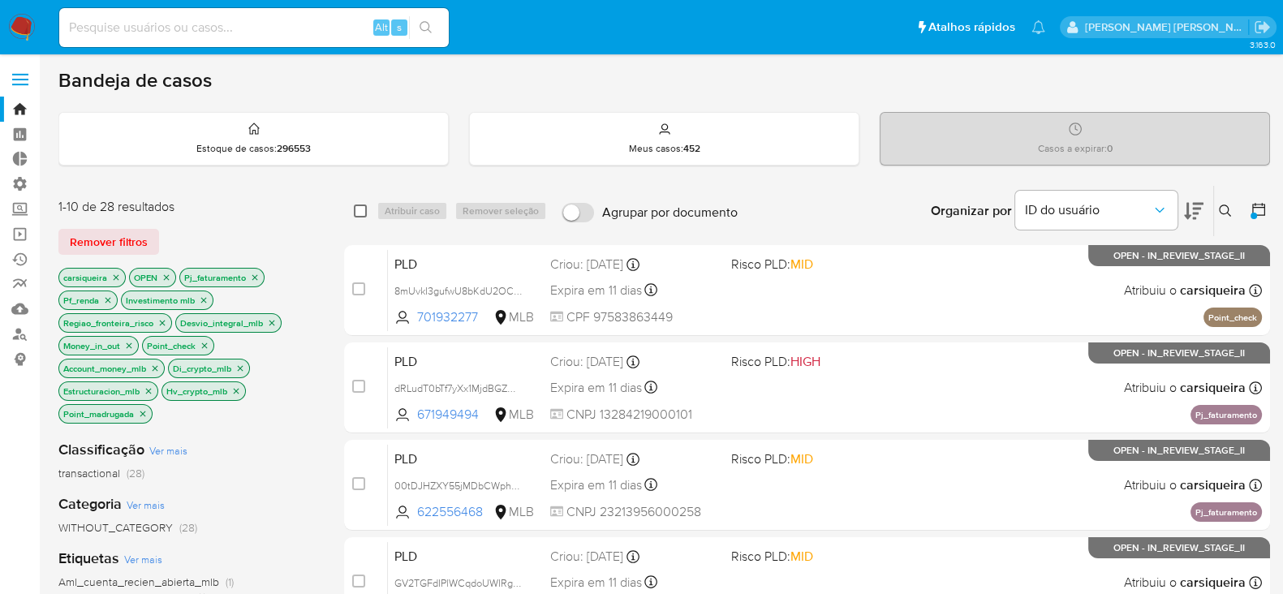
click at [358, 210] on input "checkbox" at bounding box center [360, 210] width 13 height 13
checkbox input "true"
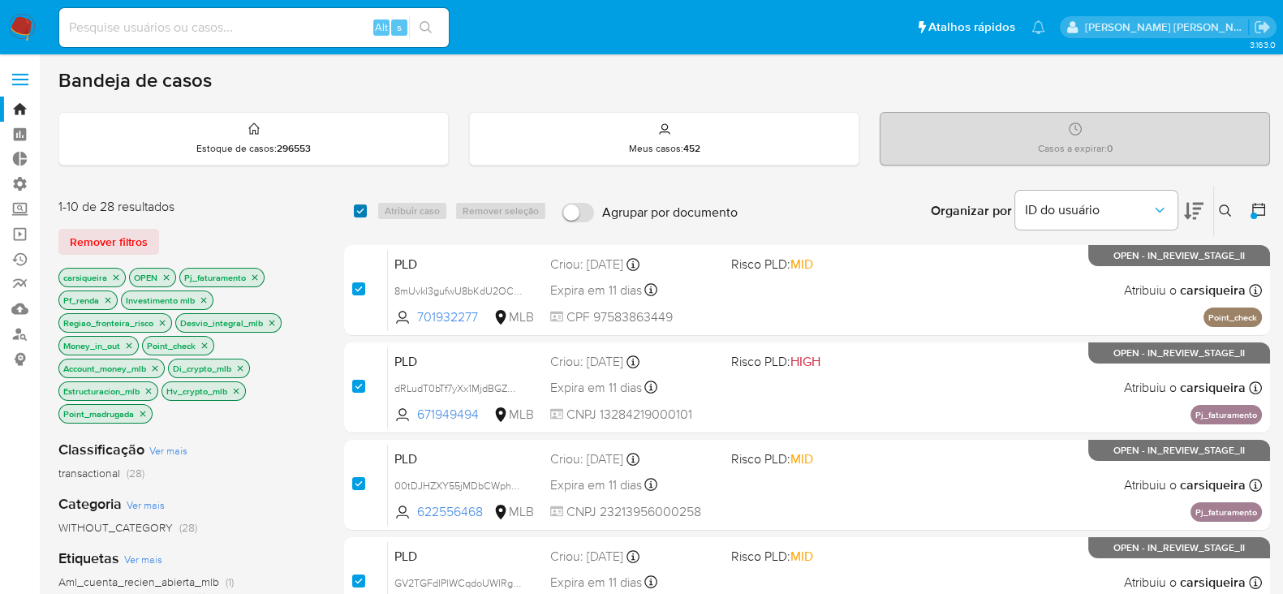
checkbox input "true"
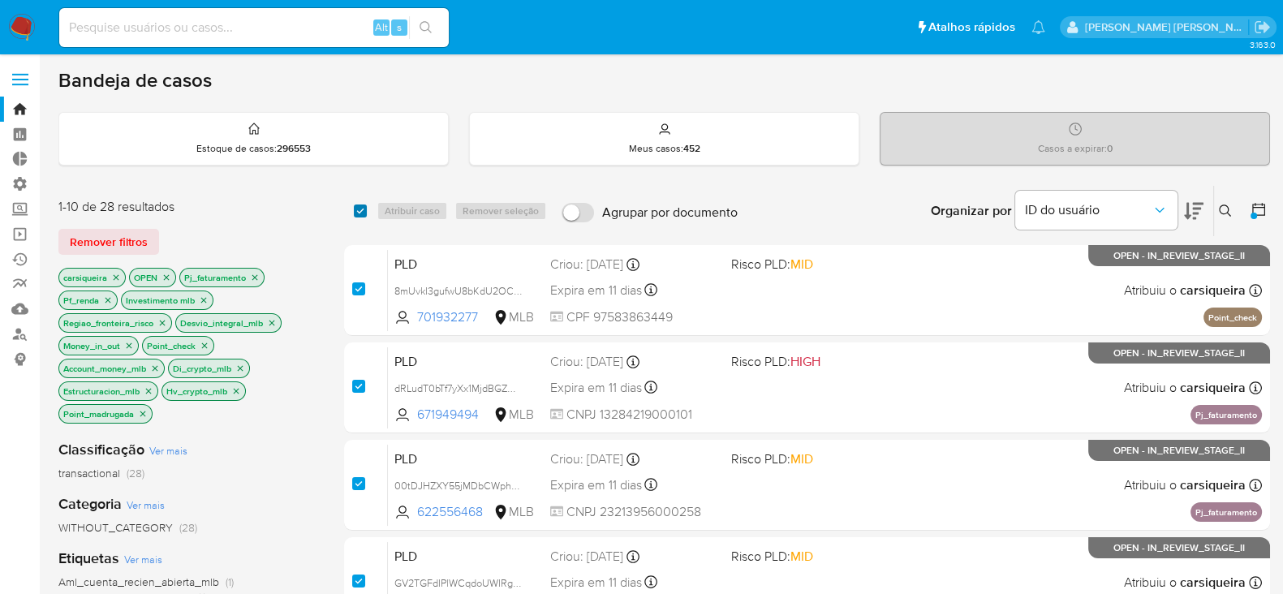
checkbox input "true"
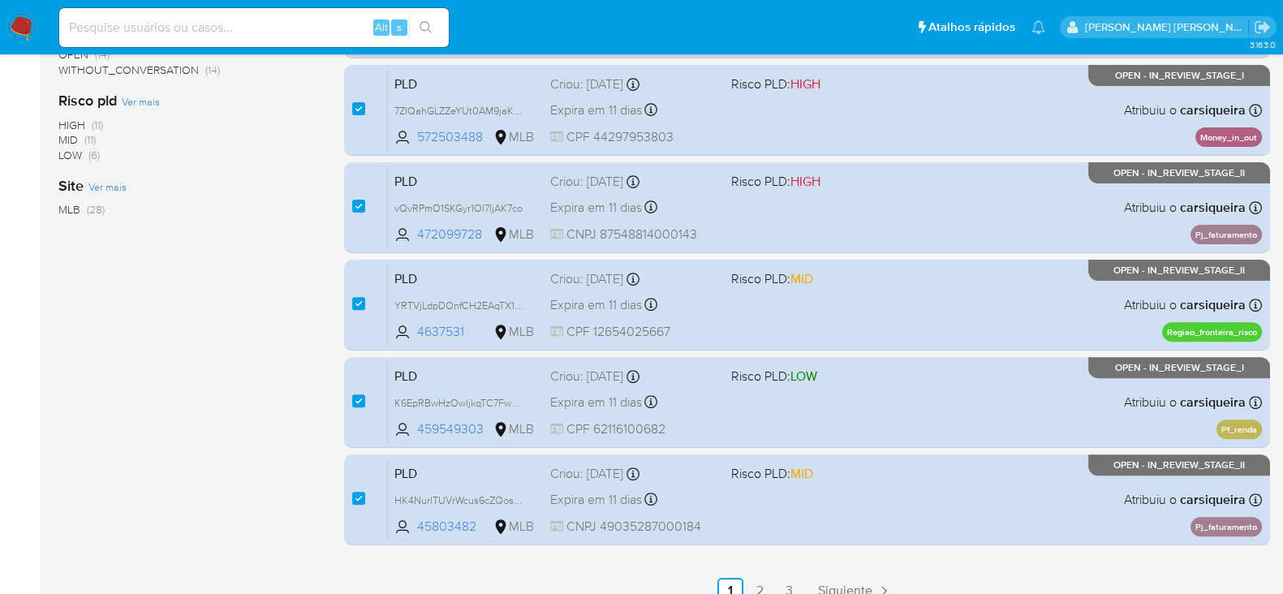
scroll to position [744, 0]
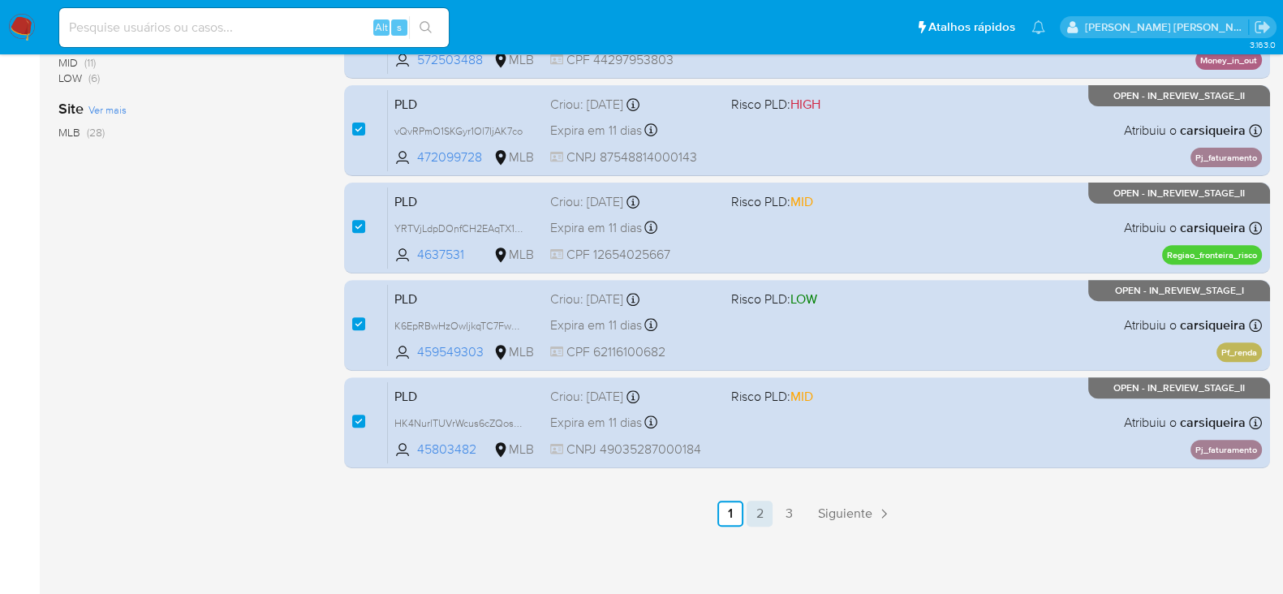
click at [754, 514] on link "2" at bounding box center [759, 514] width 26 height 26
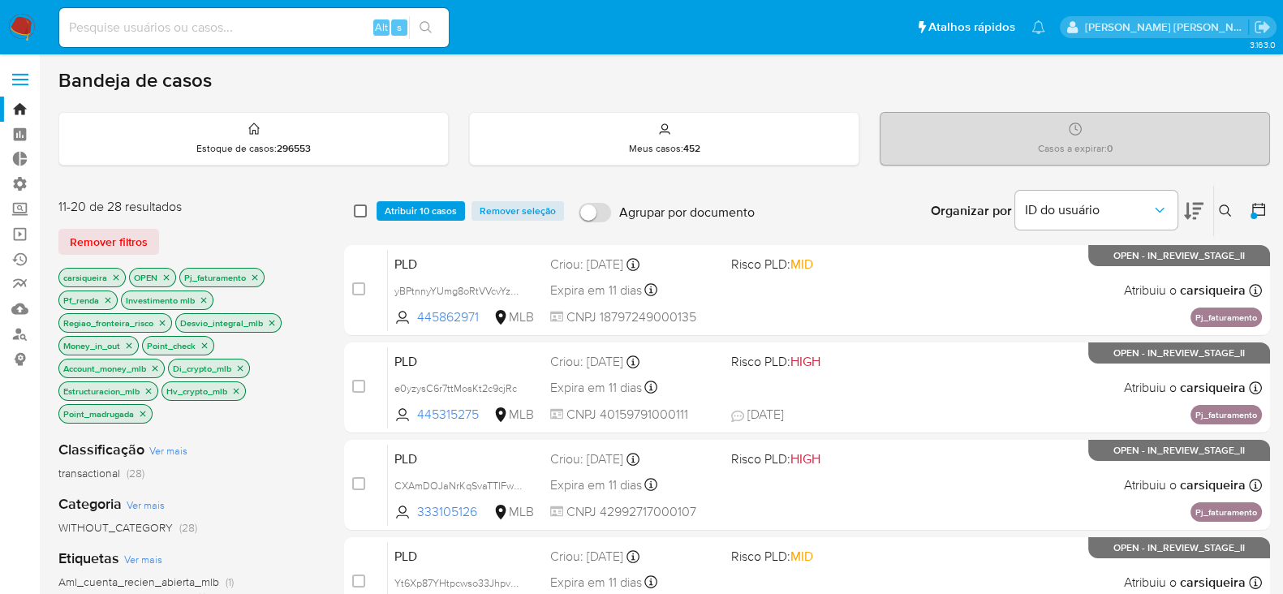
click at [354, 213] on input "checkbox" at bounding box center [360, 210] width 13 height 13
checkbox input "true"
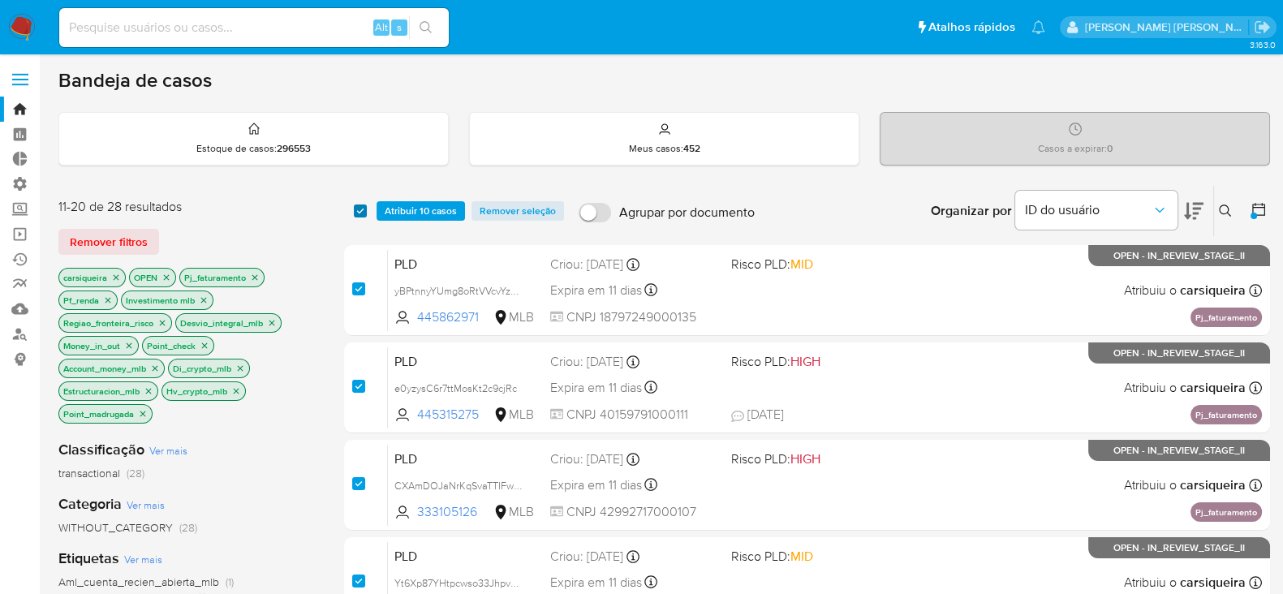
checkbox input "true"
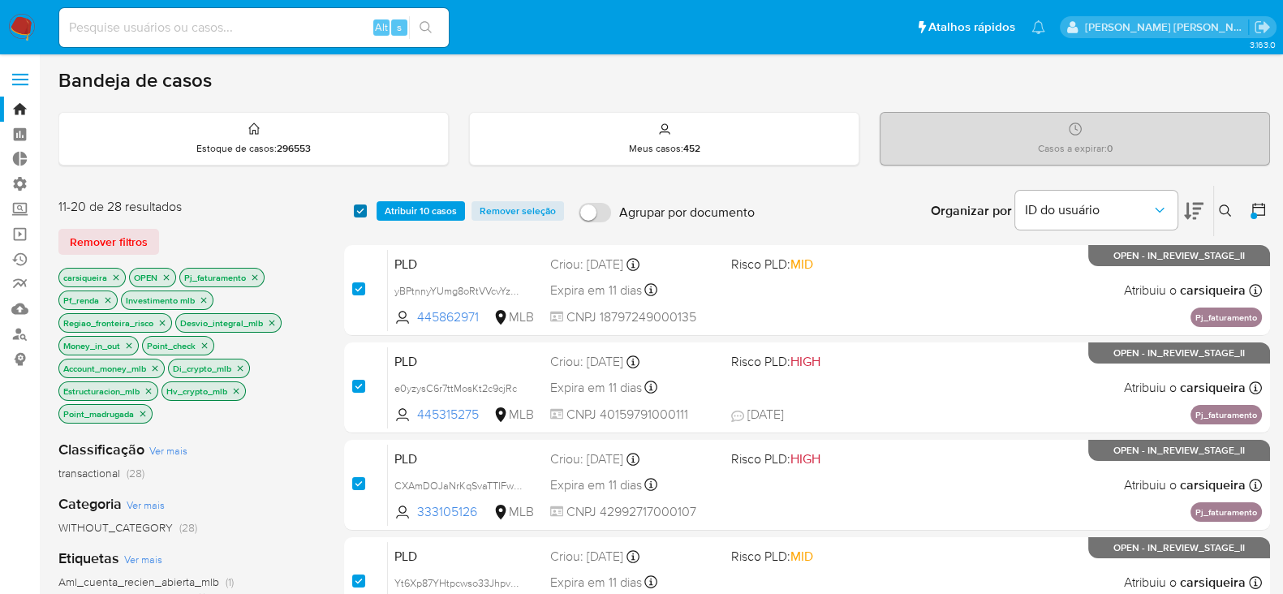
checkbox input "true"
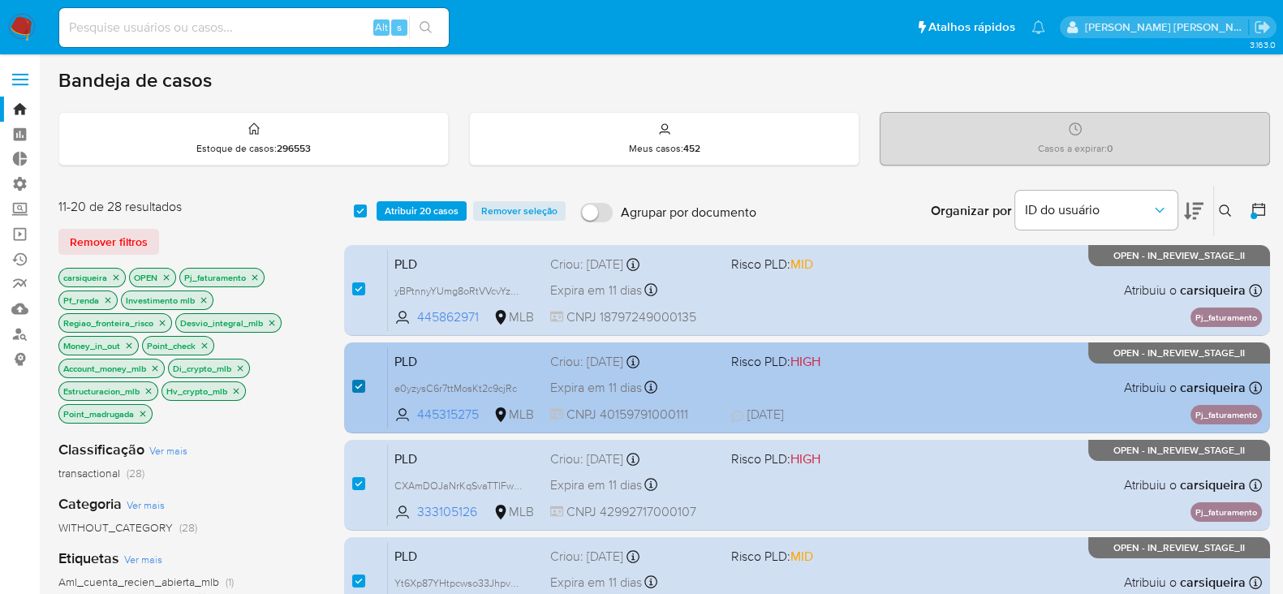
click at [354, 383] on input "checkbox" at bounding box center [358, 386] width 13 height 13
checkbox input "false"
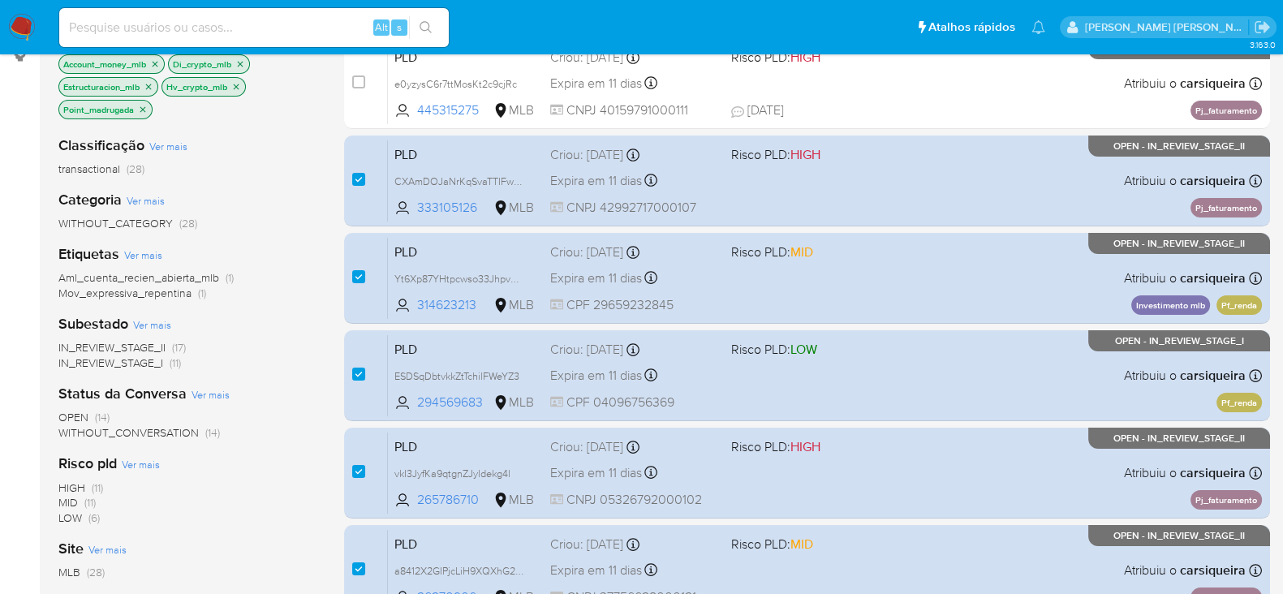
scroll to position [405, 0]
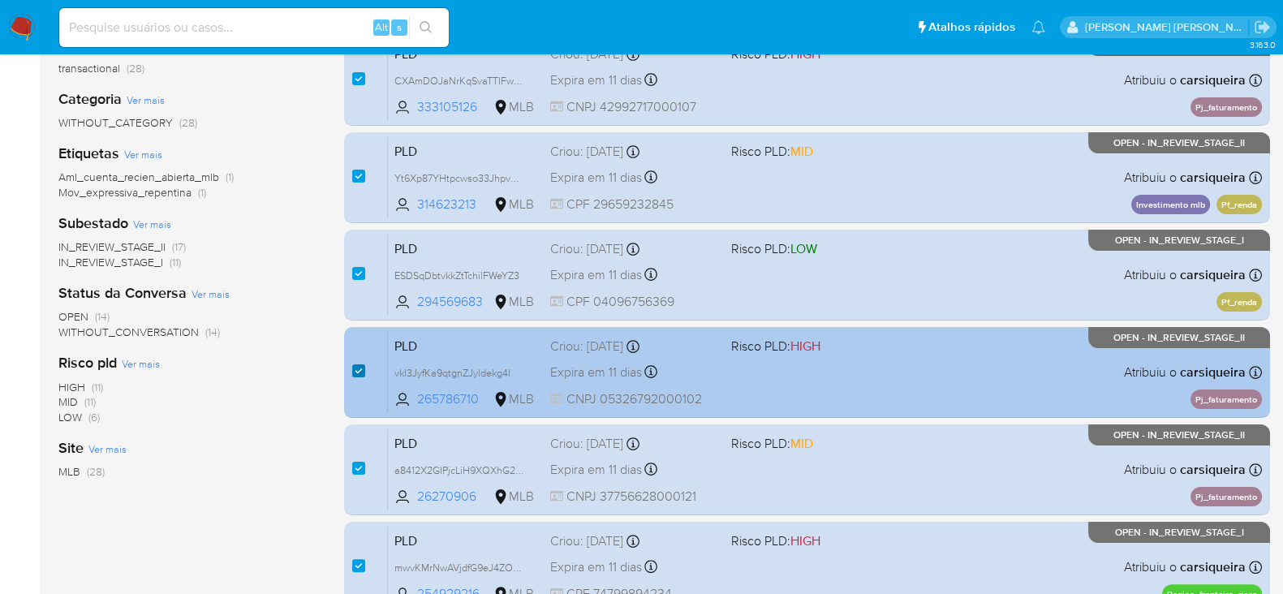
click at [356, 369] on input "checkbox" at bounding box center [358, 370] width 13 height 13
checkbox input "false"
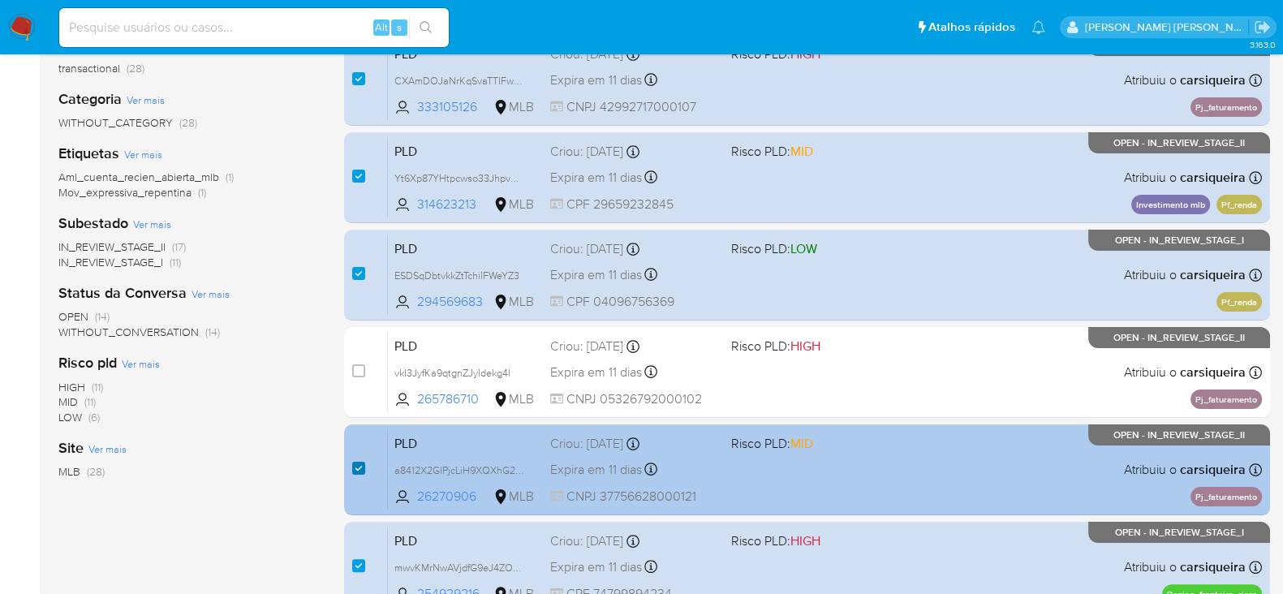
click at [355, 466] on input "checkbox" at bounding box center [358, 468] width 13 height 13
checkbox input "false"
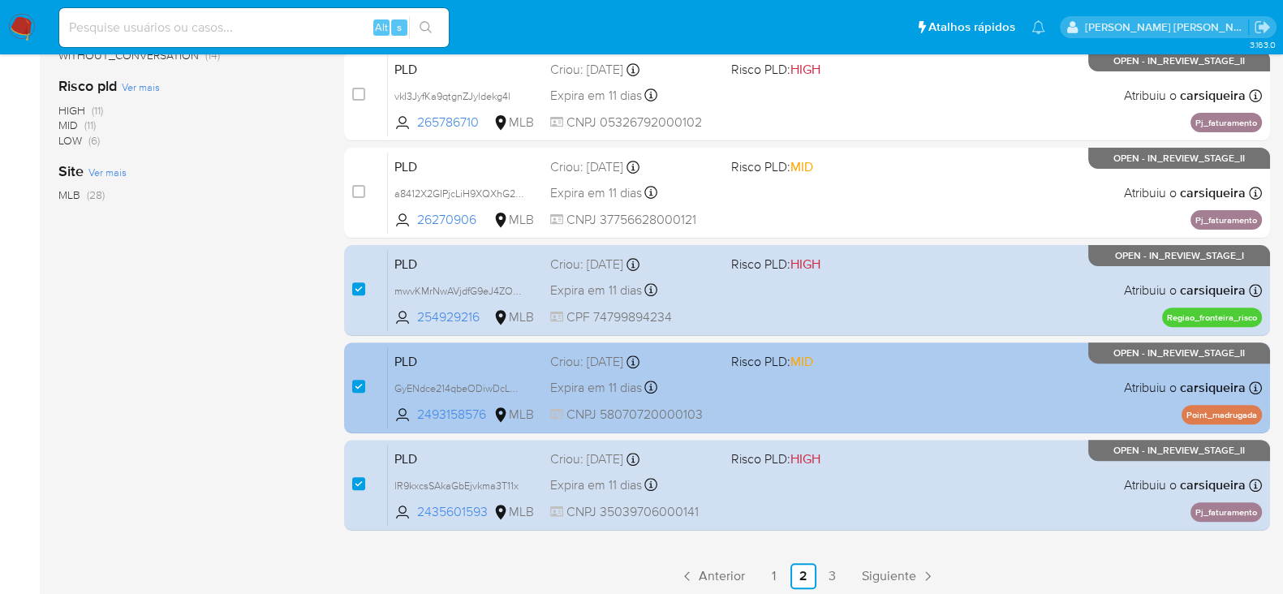
scroll to position [709, 0]
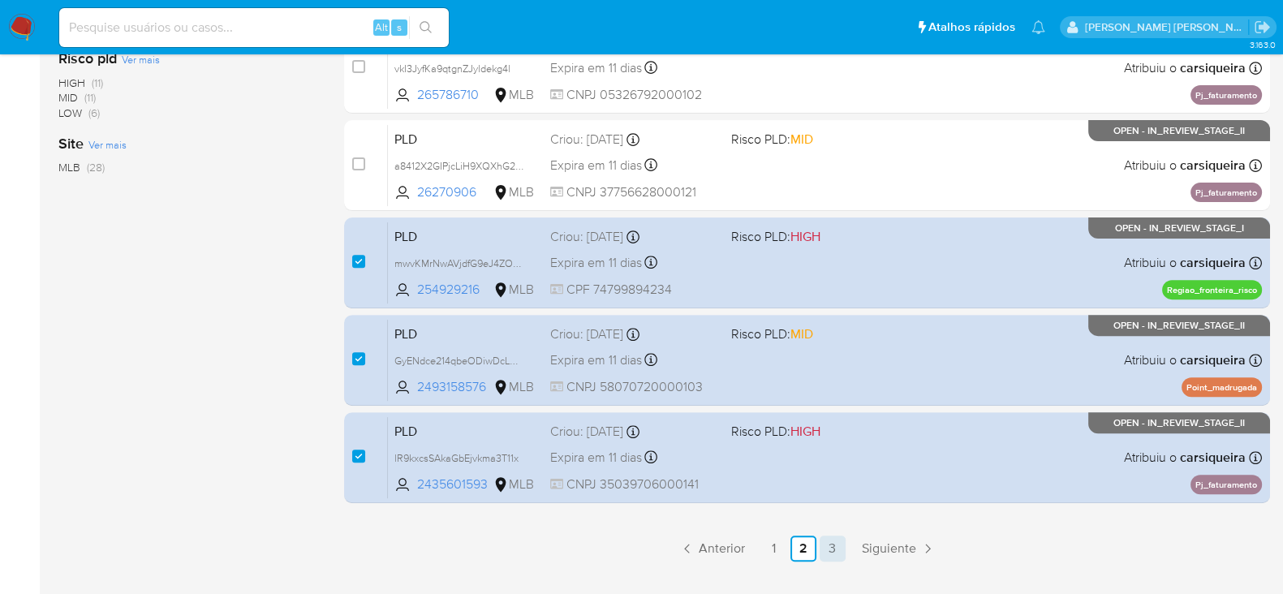
click at [829, 544] on link "3" at bounding box center [832, 548] width 26 height 26
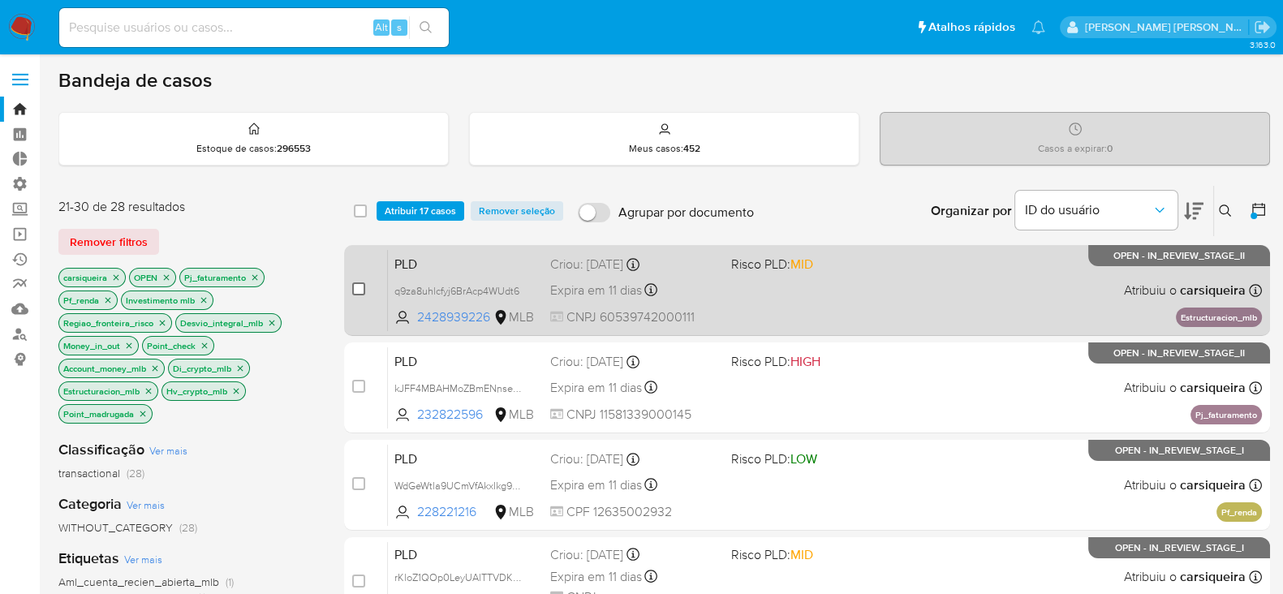
click at [354, 286] on input "checkbox" at bounding box center [358, 288] width 13 height 13
checkbox input "true"
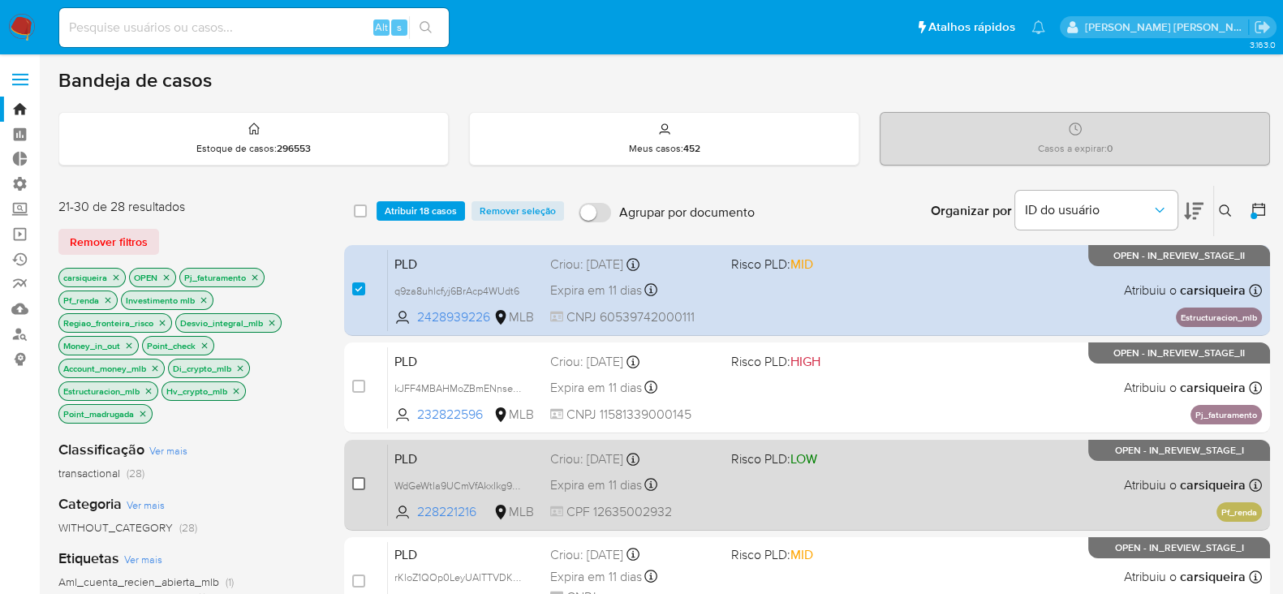
click at [362, 477] on input "checkbox" at bounding box center [358, 483] width 13 height 13
checkbox input "true"
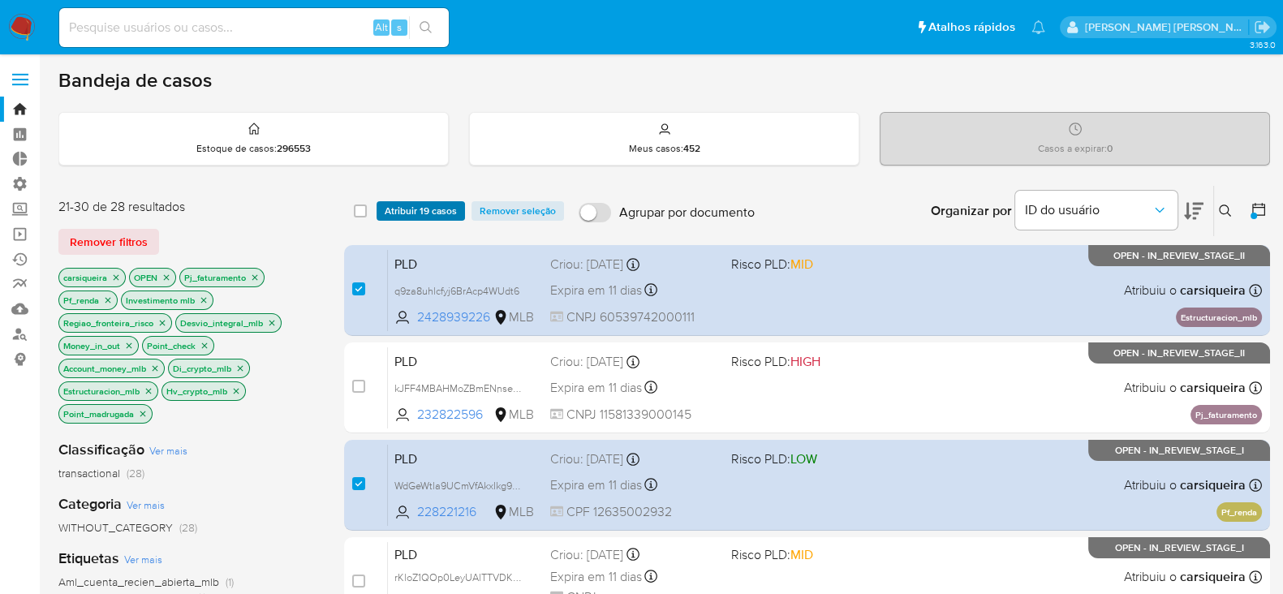
click at [438, 211] on span "Atribuir 19 casos" at bounding box center [421, 211] width 72 height 16
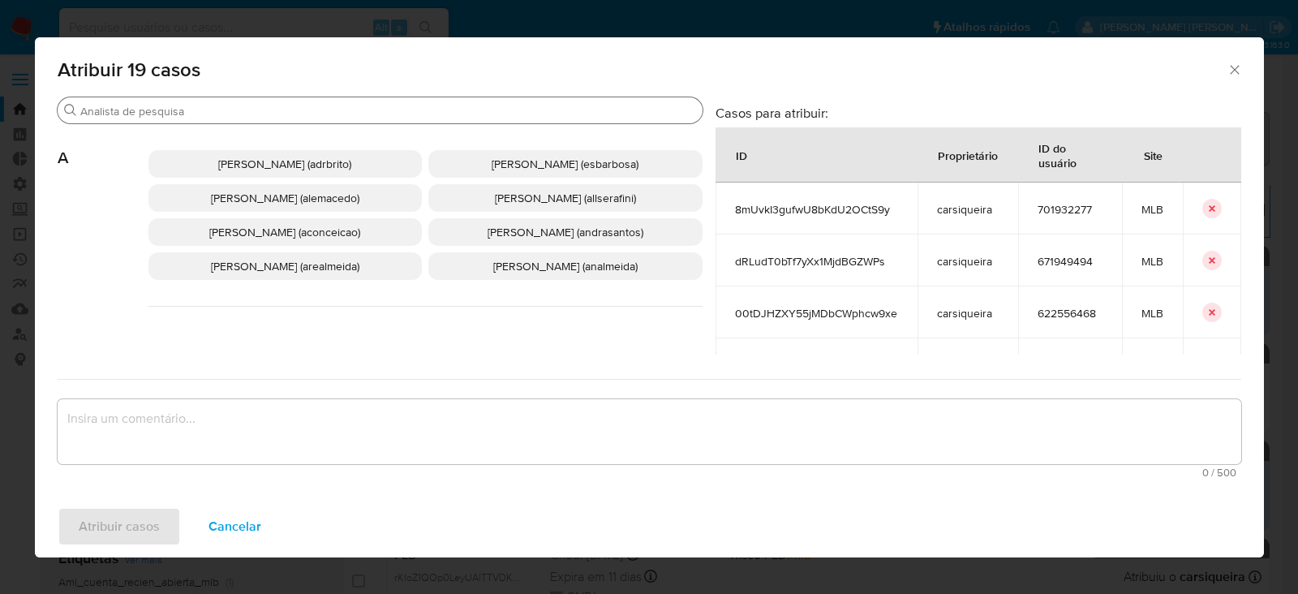
click at [227, 107] on input "Buscar" at bounding box center [388, 111] width 616 height 15
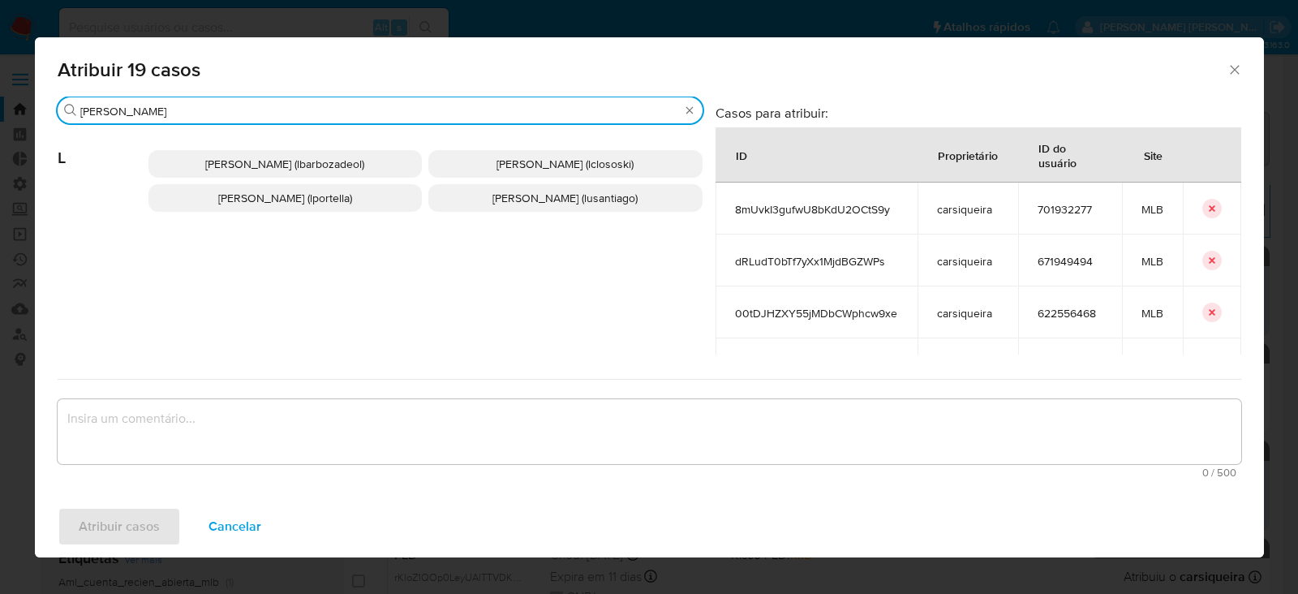
type input "lucas"
click at [226, 200] on span "Lucas Fernandes Portella (lportella)" at bounding box center [285, 198] width 134 height 16
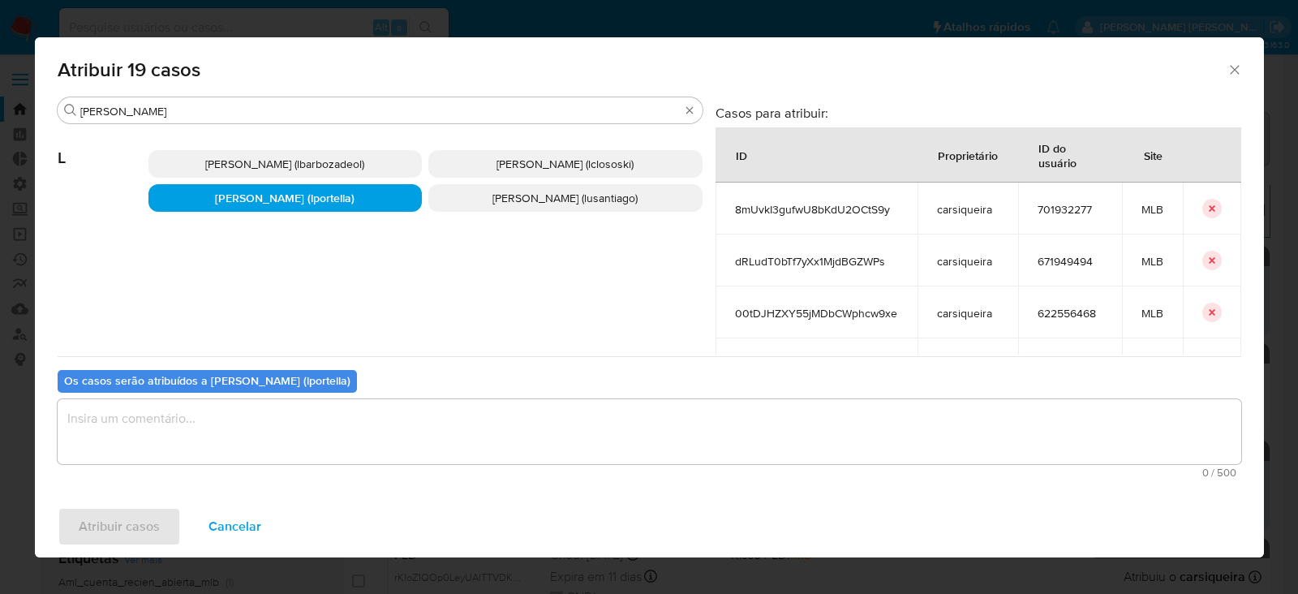
click at [266, 450] on textarea "assign-modal" at bounding box center [650, 431] width 1184 height 65
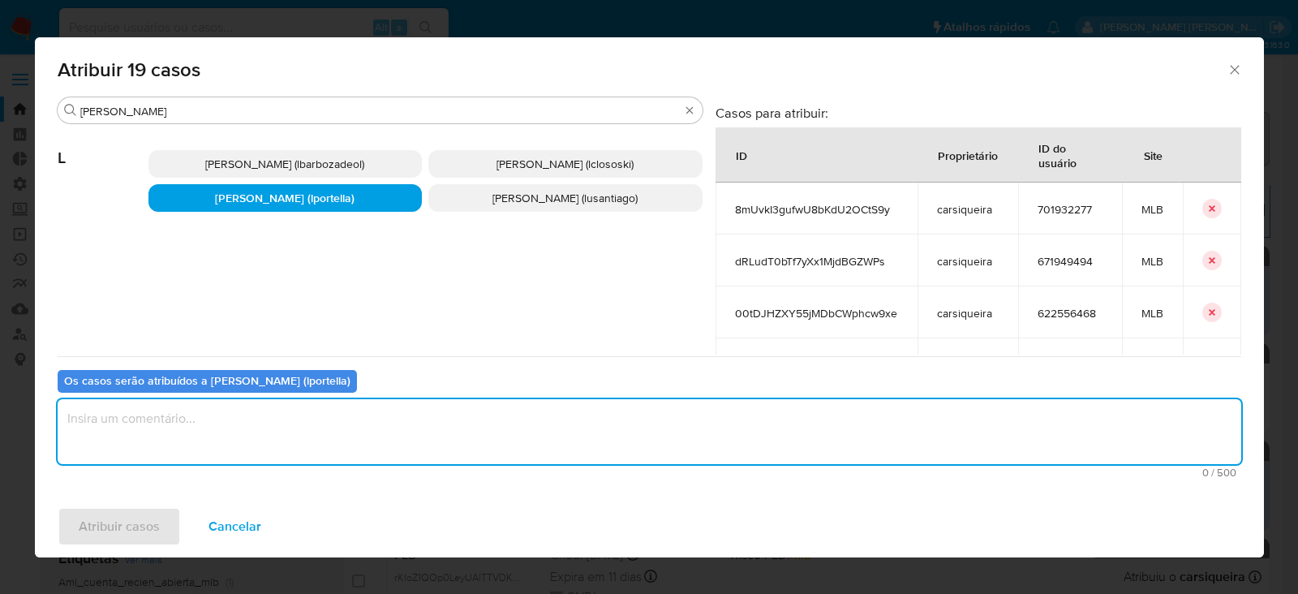
paste textarea "https://exame.com/future-of-money/flash-crash-bitcoin-criptos-despencam-trump-c…"
click at [283, 420] on textarea "https://exame.com/future-of-money/flash-crash-bitcoin-criptos-despencam-trump-c…" at bounding box center [650, 431] width 1184 height 65
type textarea "Para tratamento."
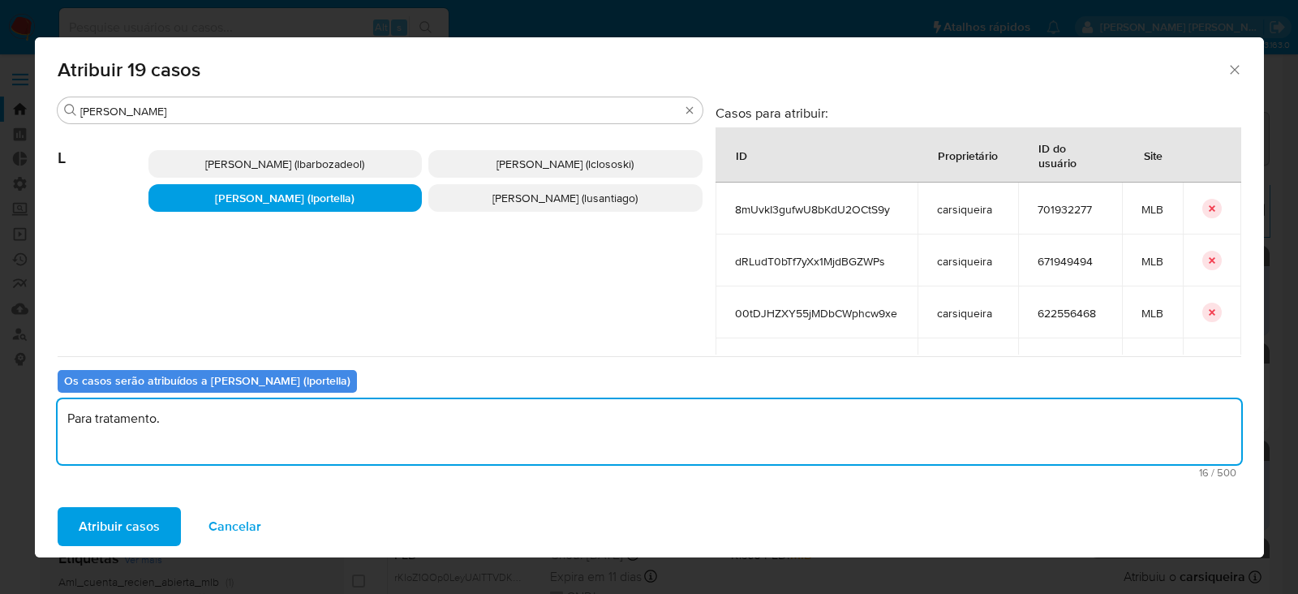
click at [118, 526] on span "Atribuir casos" at bounding box center [119, 527] width 81 height 36
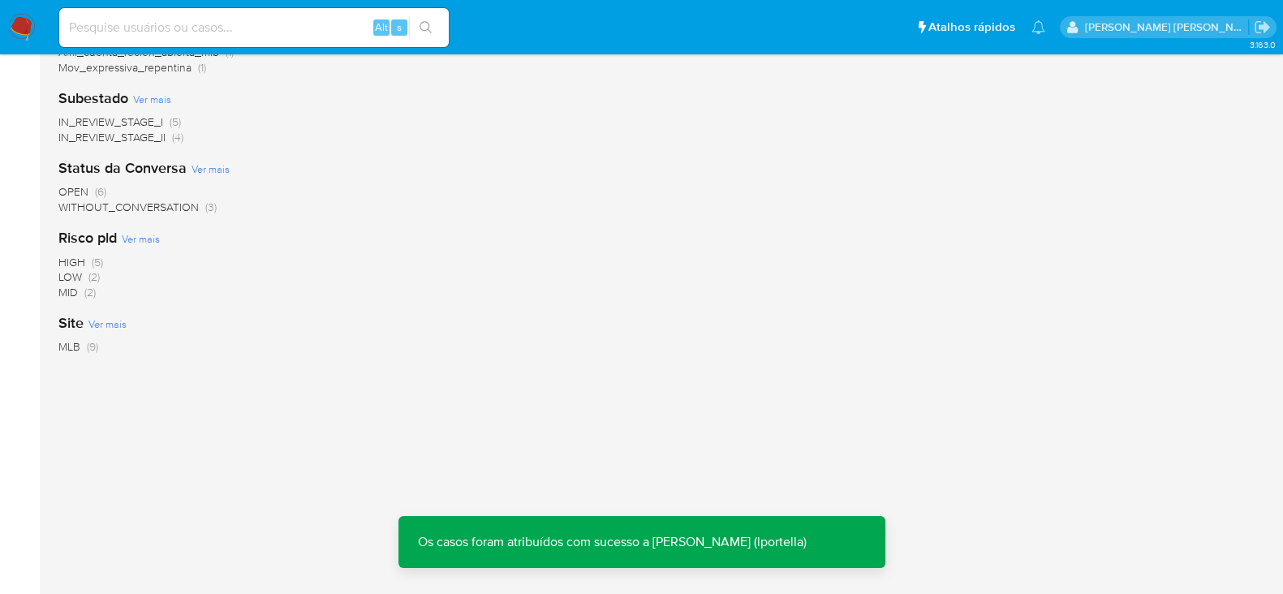
scroll to position [23, 0]
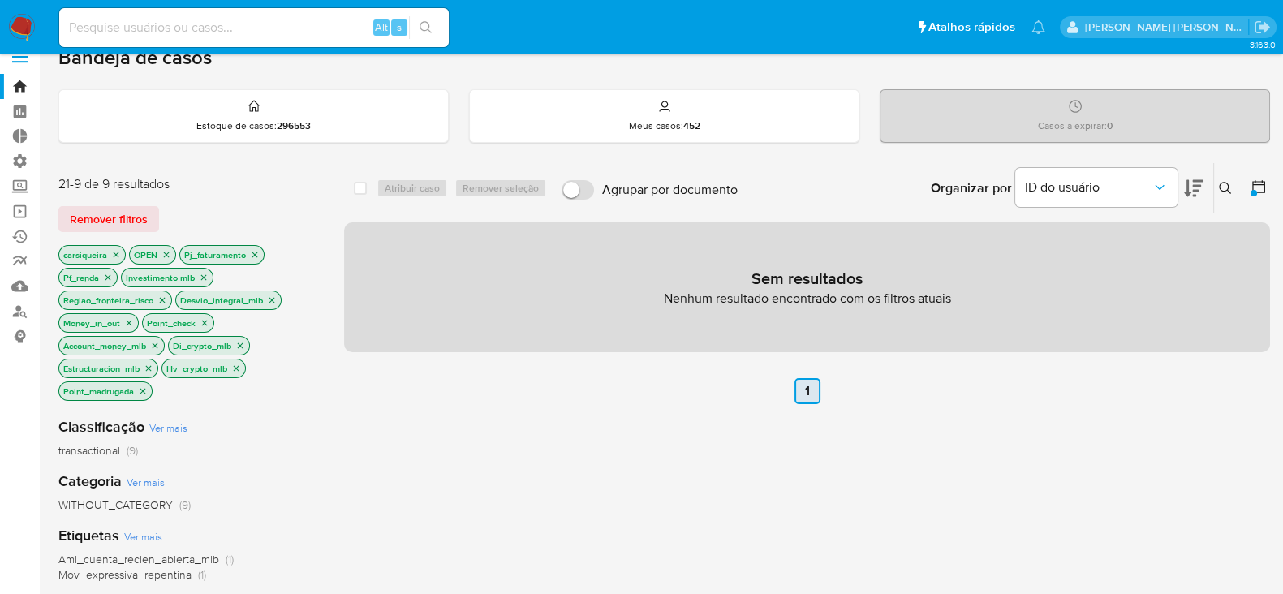
click at [807, 386] on link "1" at bounding box center [807, 391] width 26 height 26
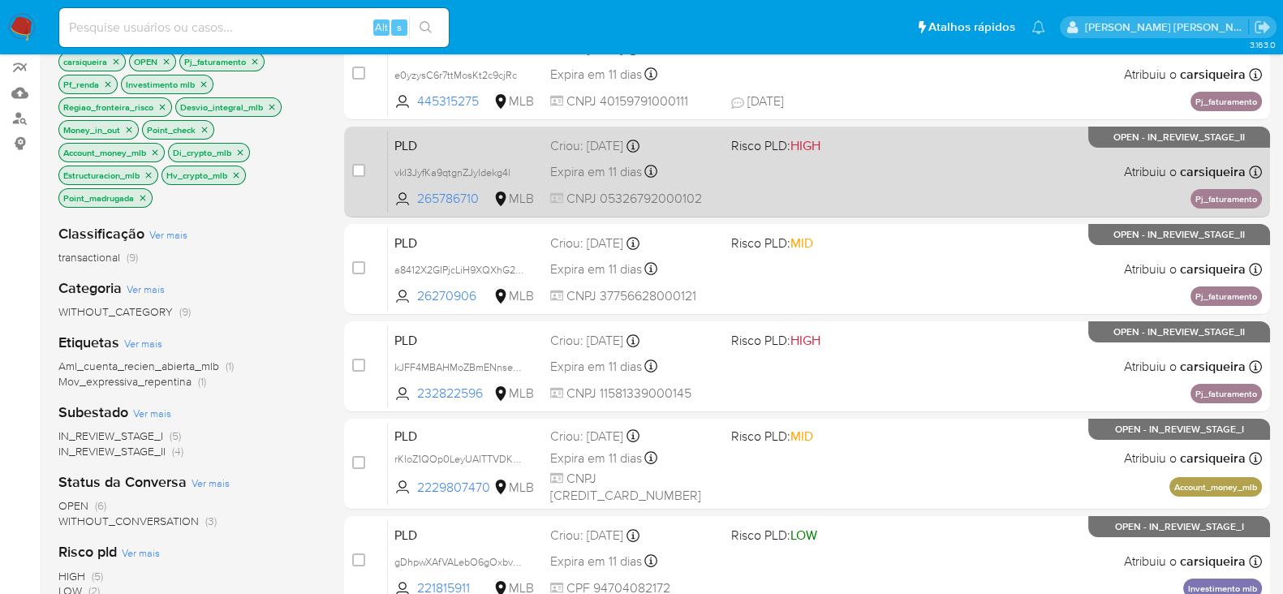
scroll to position [101, 0]
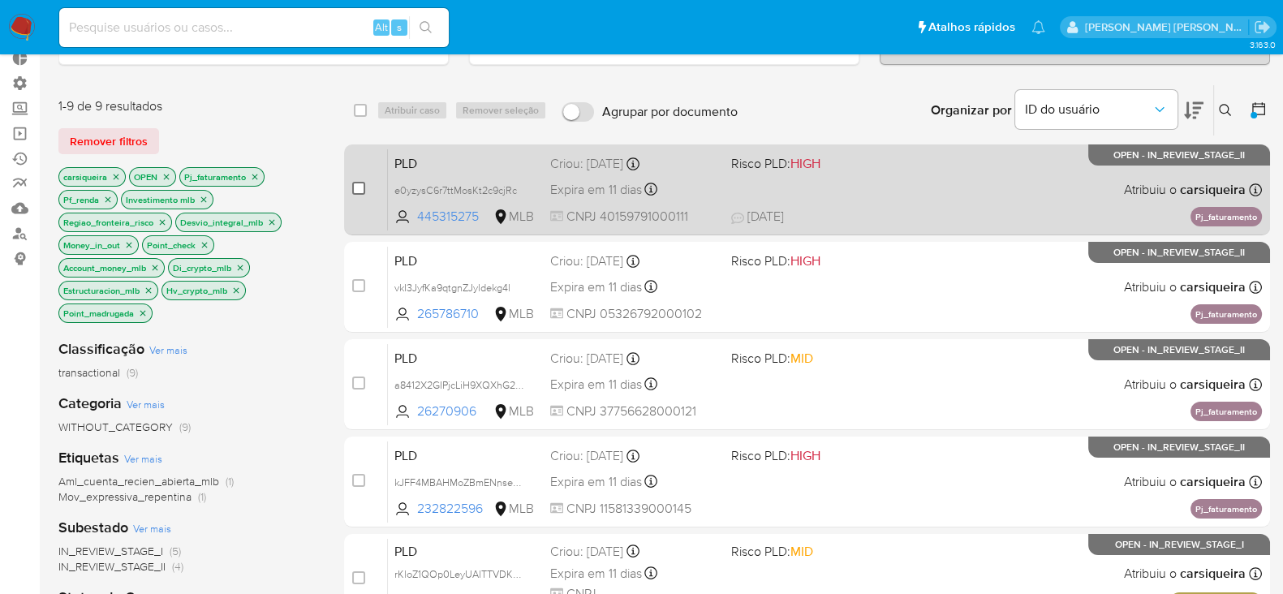
click at [355, 191] on input "checkbox" at bounding box center [358, 188] width 13 height 13
checkbox input "true"
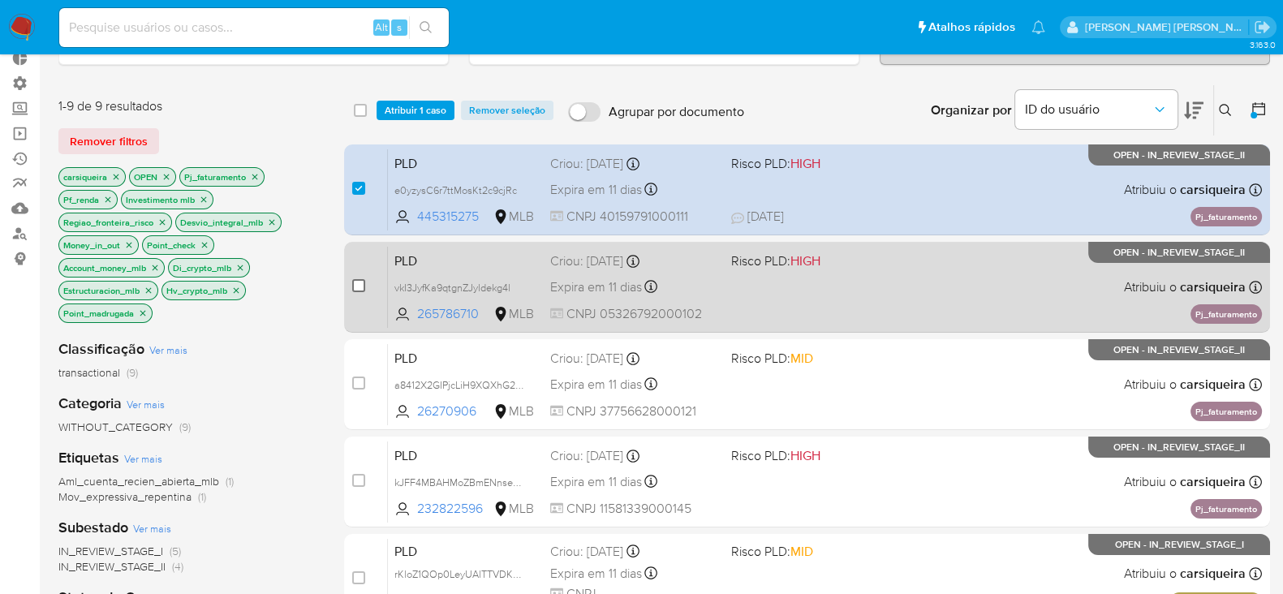
click at [357, 283] on input "checkbox" at bounding box center [358, 285] width 13 height 13
checkbox input "true"
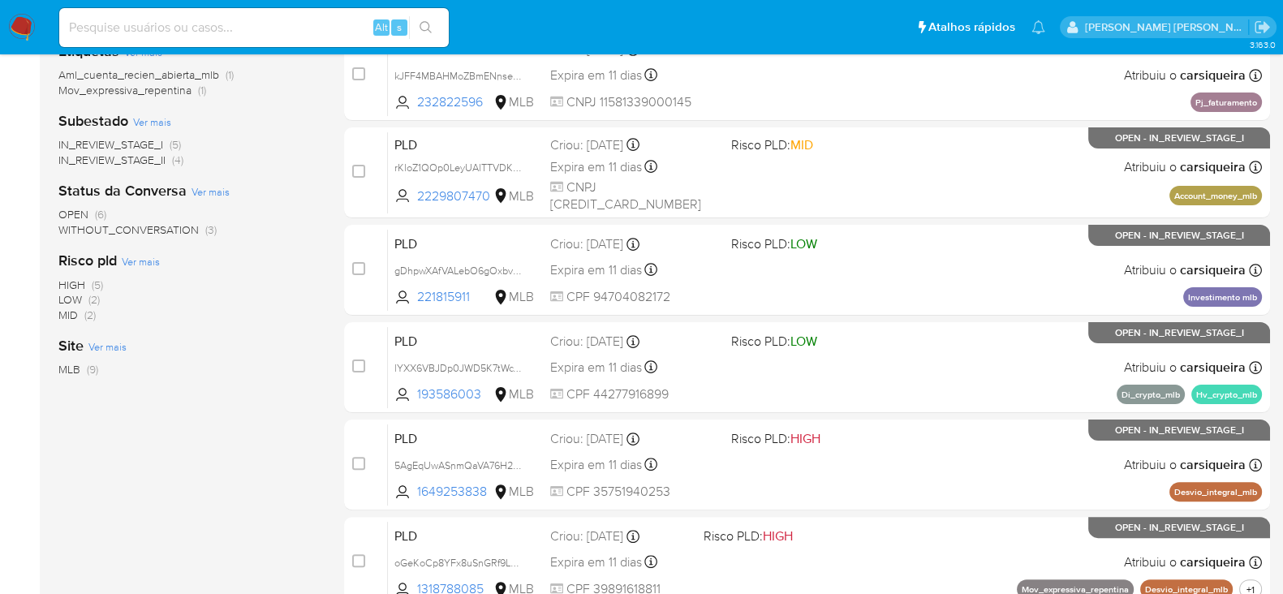
scroll to position [608, 0]
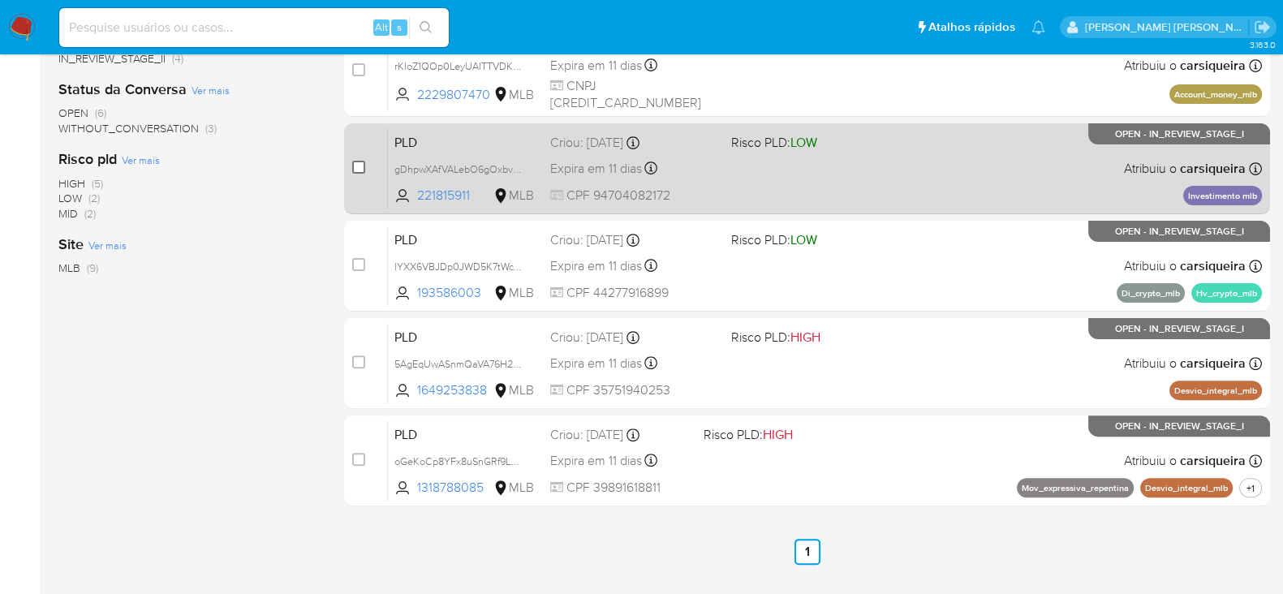
click at [352, 170] on input "checkbox" at bounding box center [358, 167] width 13 height 13
checkbox input "true"
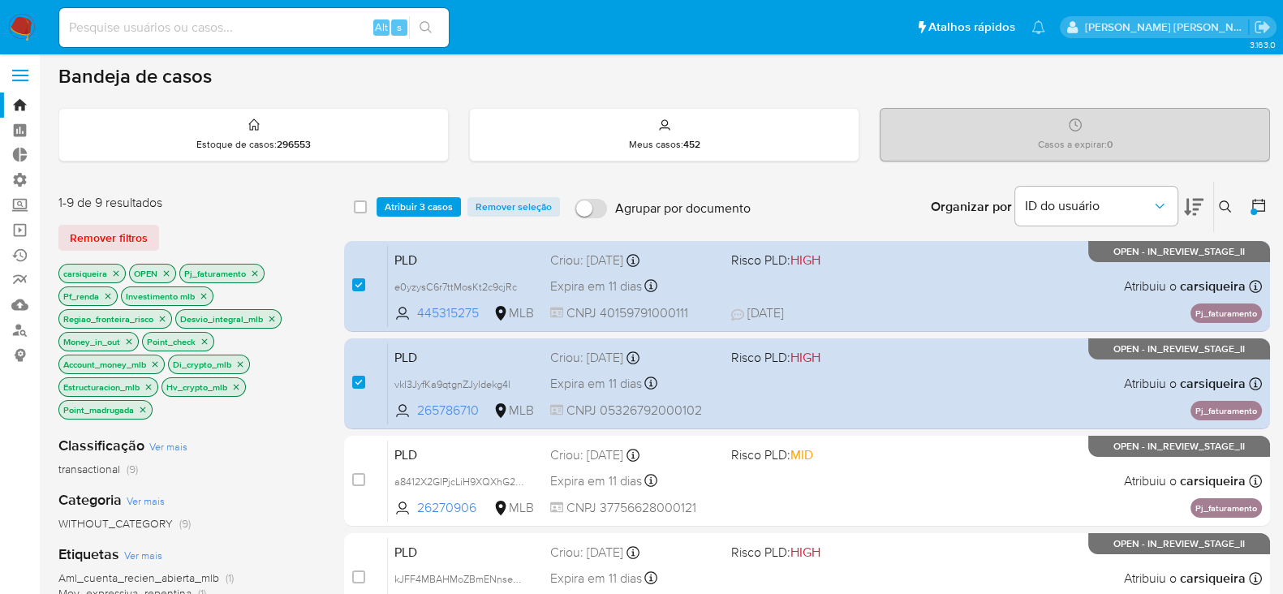
scroll to position [0, 0]
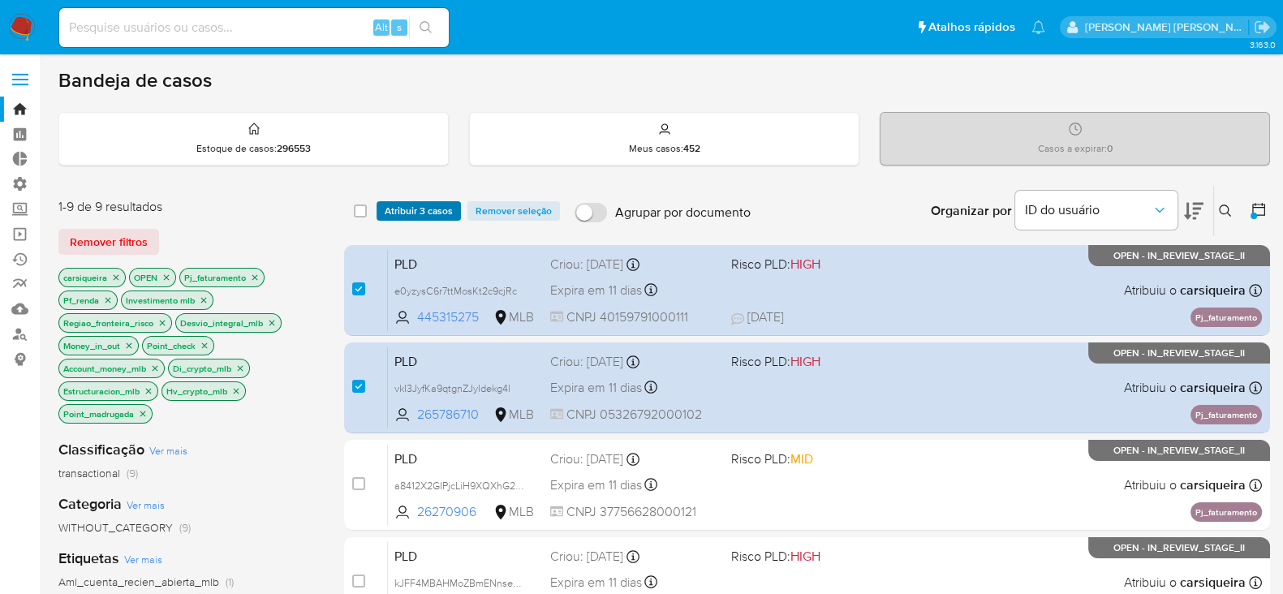
click at [439, 213] on span "Atribuir 3 casos" at bounding box center [419, 211] width 68 height 16
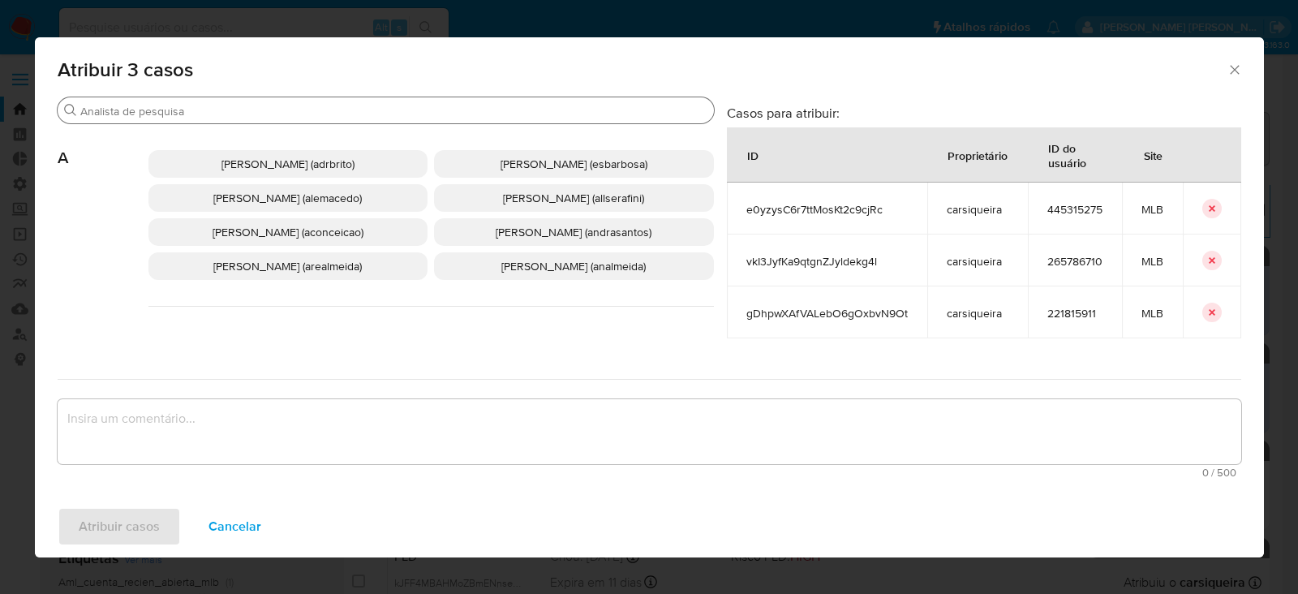
click at [424, 107] on input "Buscar" at bounding box center [393, 111] width 627 height 15
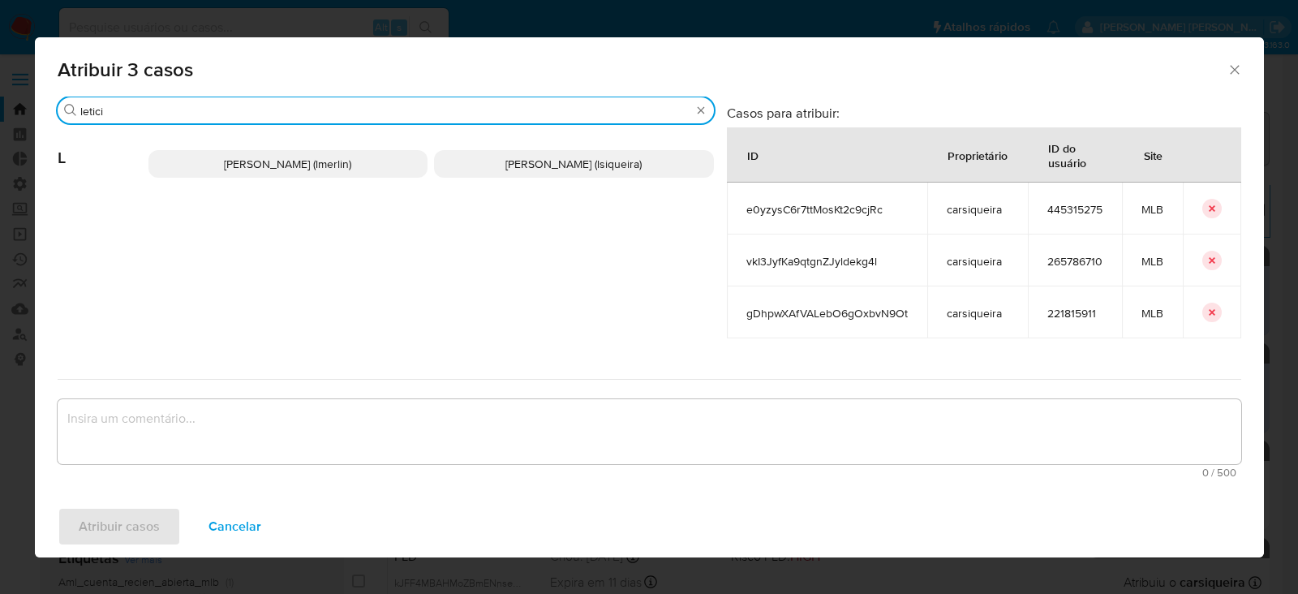
type input "letici"
click at [519, 161] on span "Leticia De Souza Siqueira (lsiqueira)" at bounding box center [573, 164] width 136 height 16
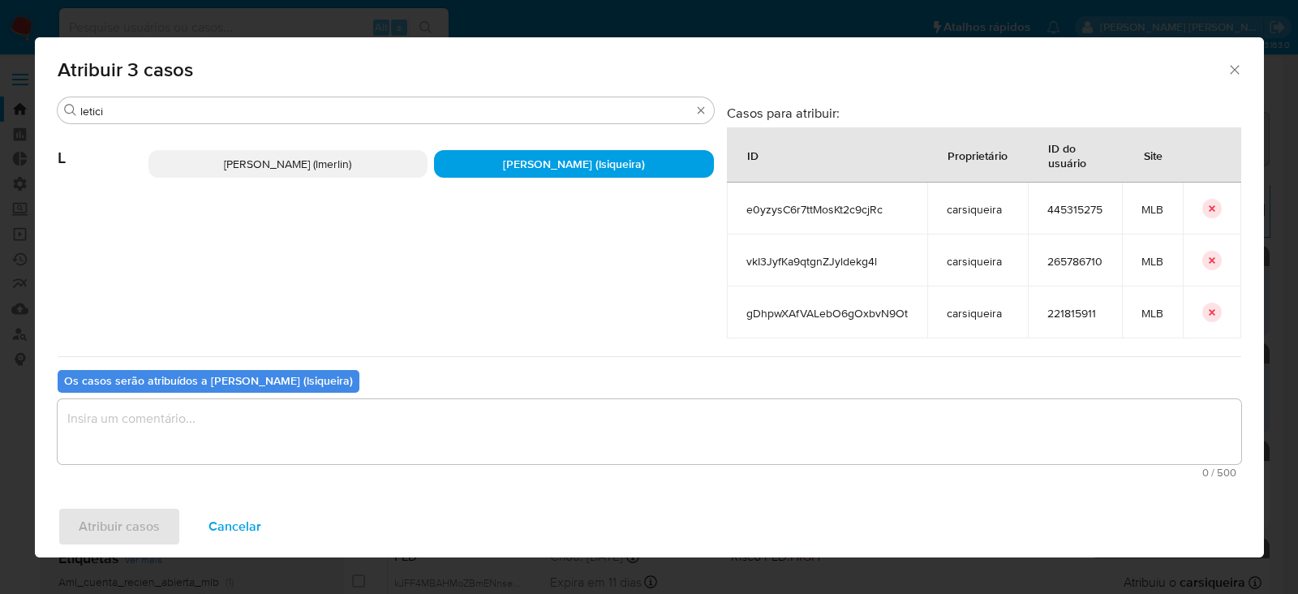
click at [422, 408] on textarea "assign-modal" at bounding box center [650, 431] width 1184 height 65
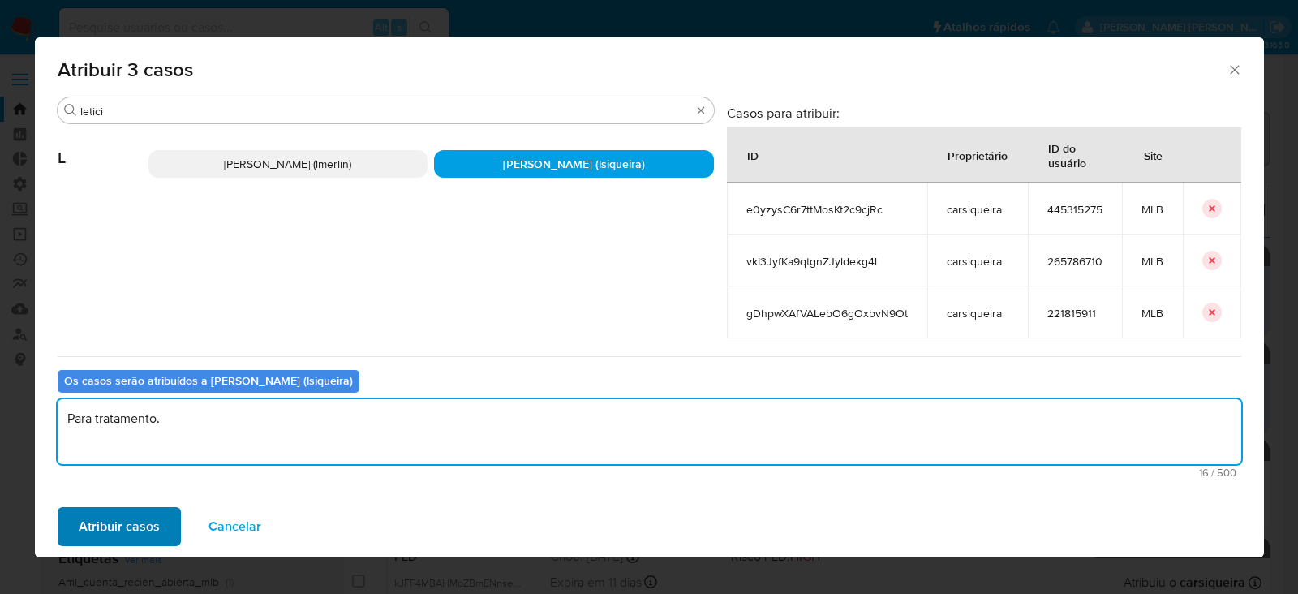
type textarea "Para tratamento."
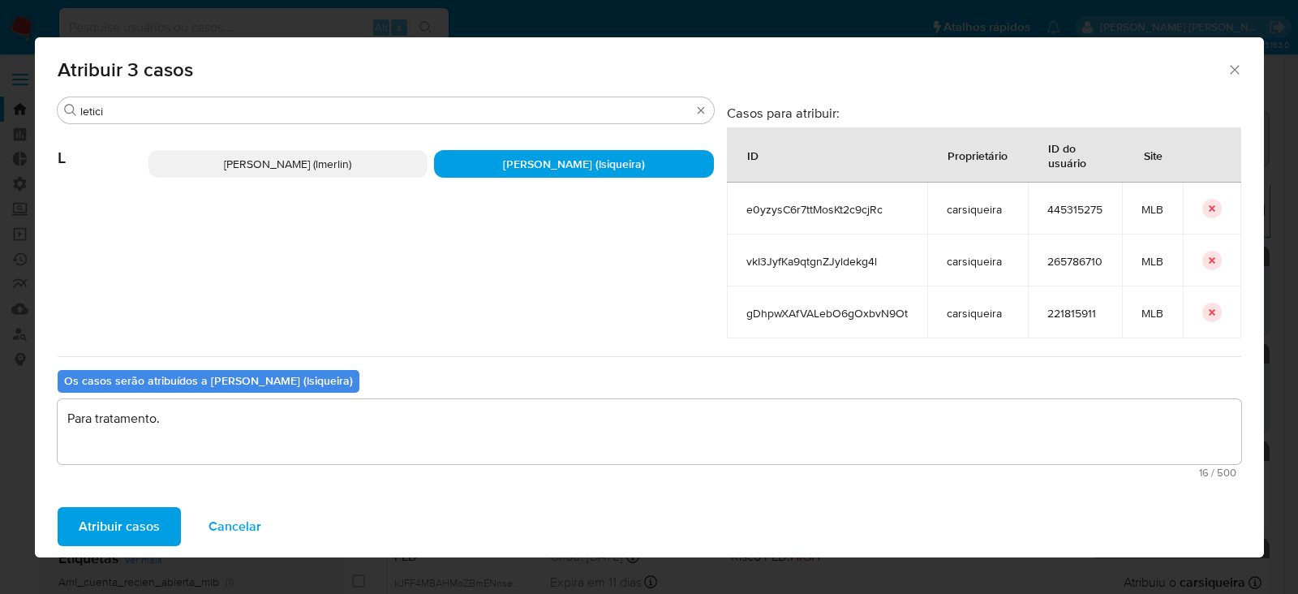
click at [149, 525] on span "Atribuir casos" at bounding box center [119, 527] width 81 height 36
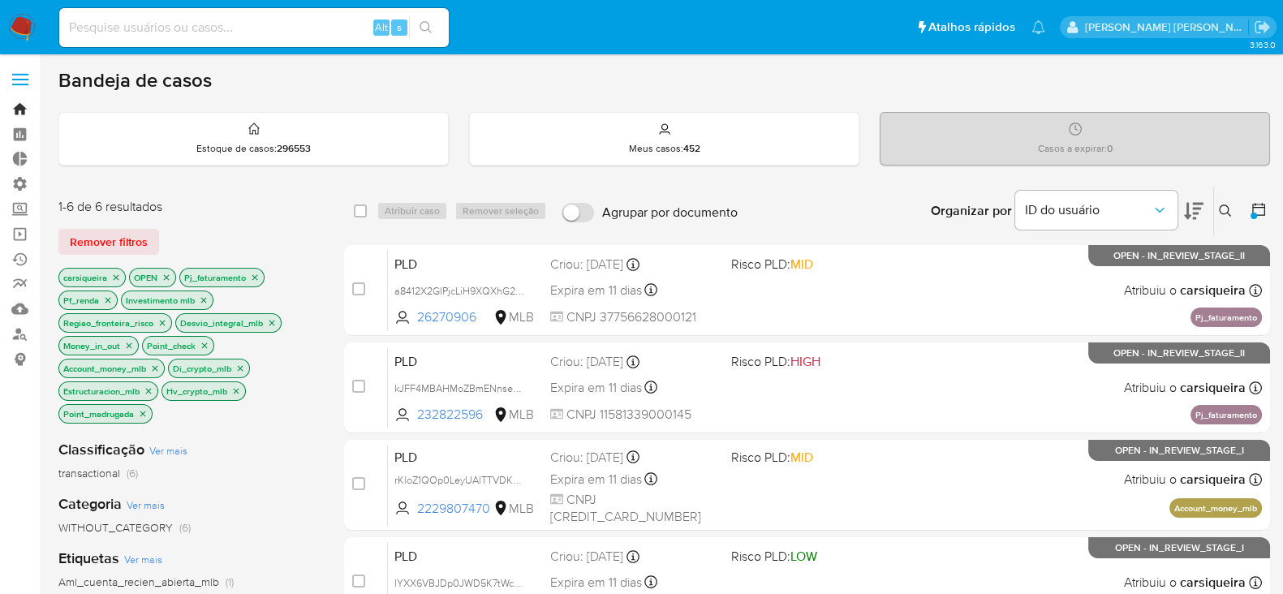
click at [16, 110] on link "Bandeja" at bounding box center [96, 109] width 193 height 25
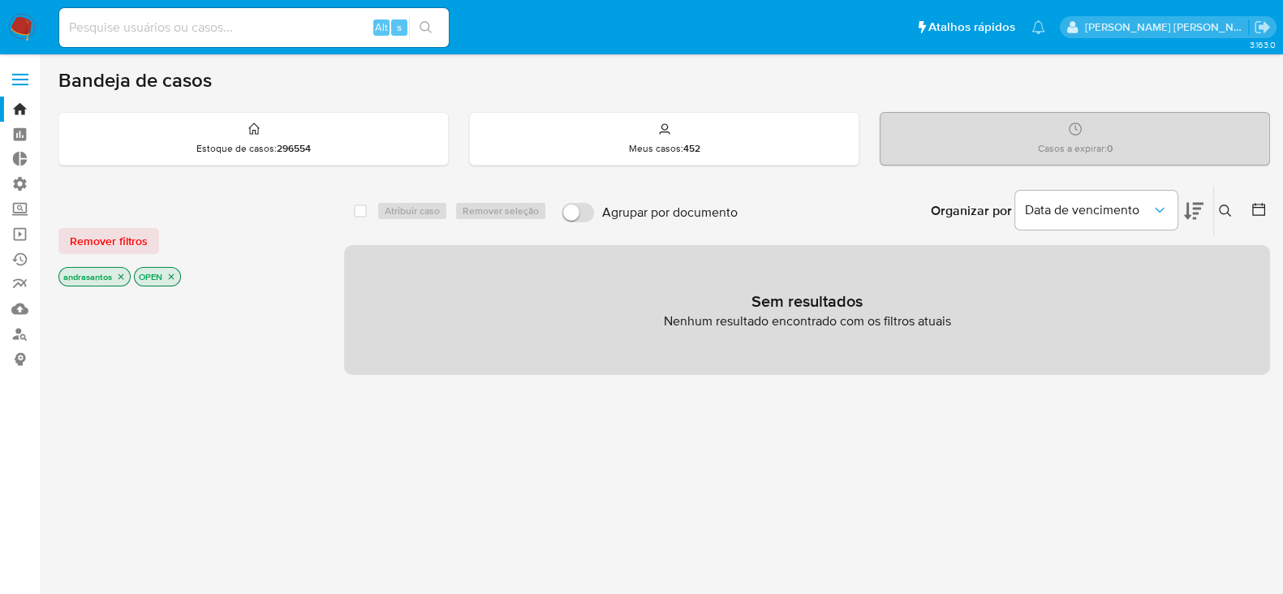
click at [120, 277] on icon "close-filter" at bounding box center [121, 277] width 10 height 10
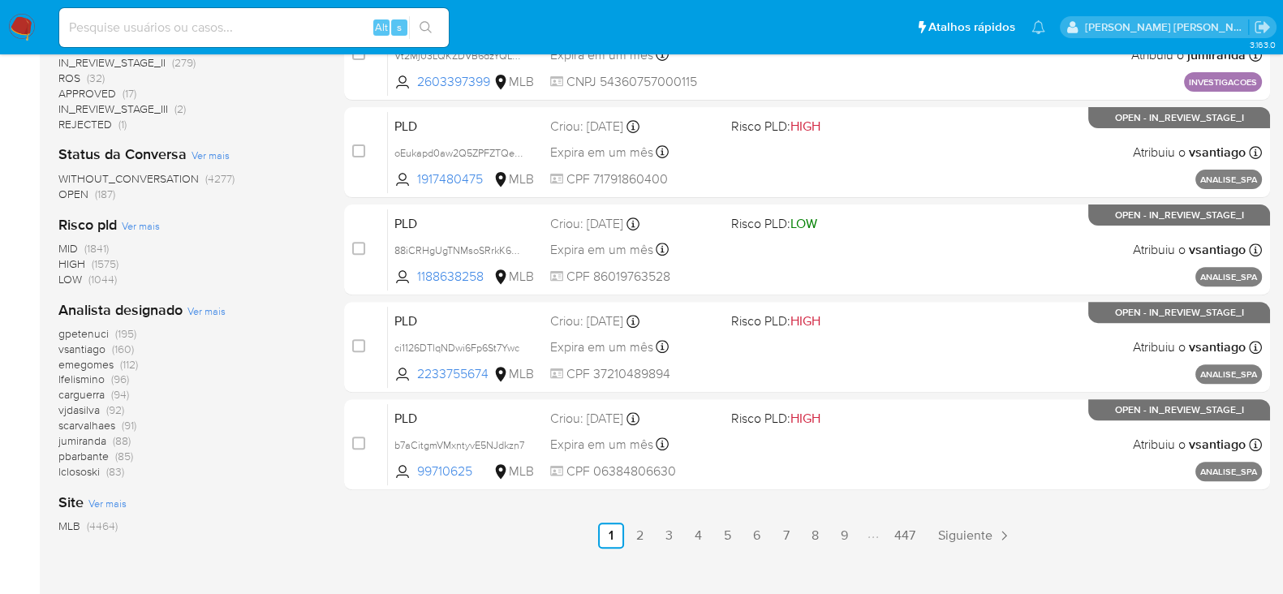
scroll to position [807, 0]
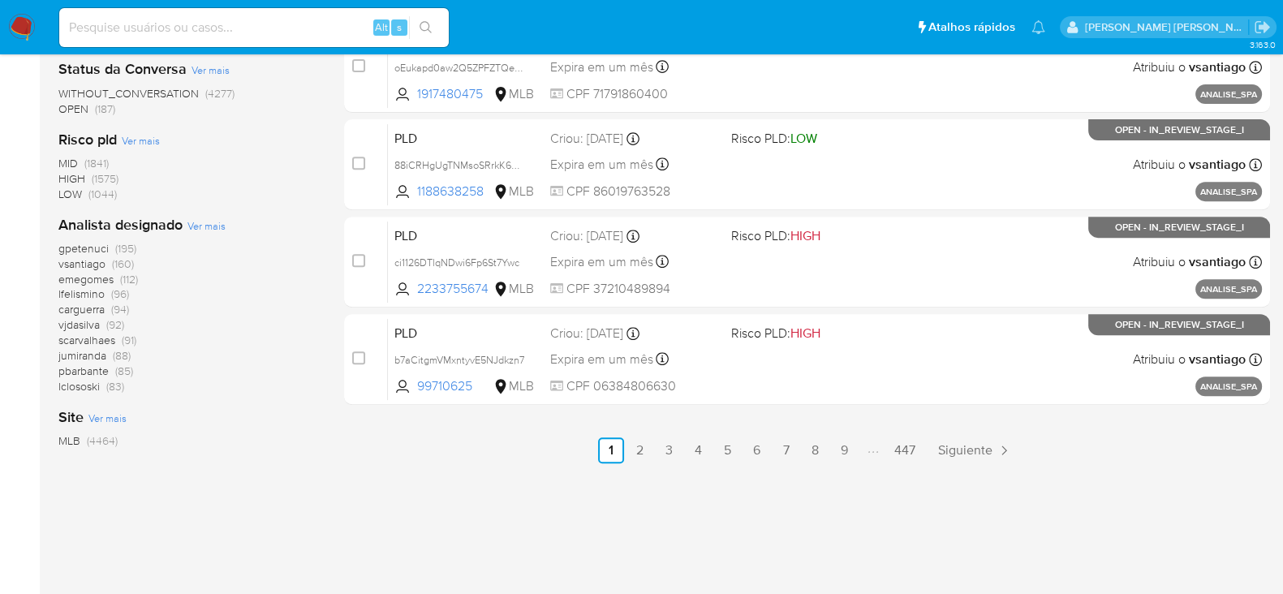
click at [185, 221] on div "Analista designado Ver mais gpetenuci (195) vsantiago (160) emegomes (112) lfel…" at bounding box center [188, 304] width 260 height 179
click at [213, 228] on span "Ver mais" at bounding box center [206, 225] width 38 height 15
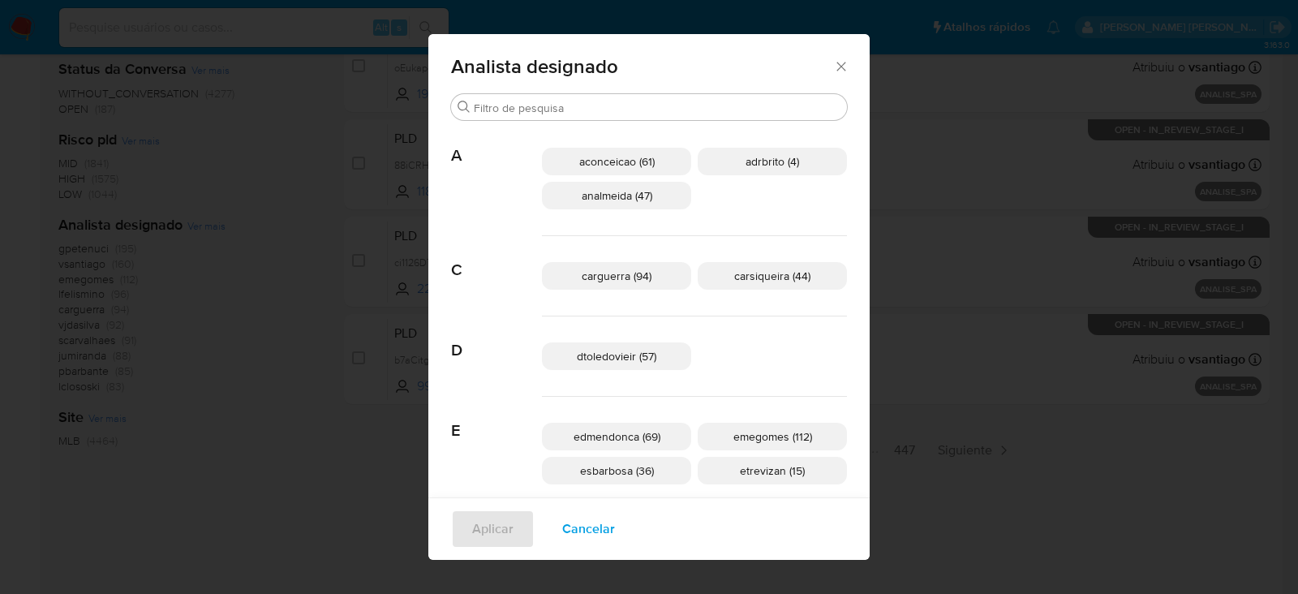
click at [787, 55] on div "Analista designado" at bounding box center [648, 63] width 441 height 59
click at [833, 59] on icon "Fechar" at bounding box center [841, 66] width 16 height 16
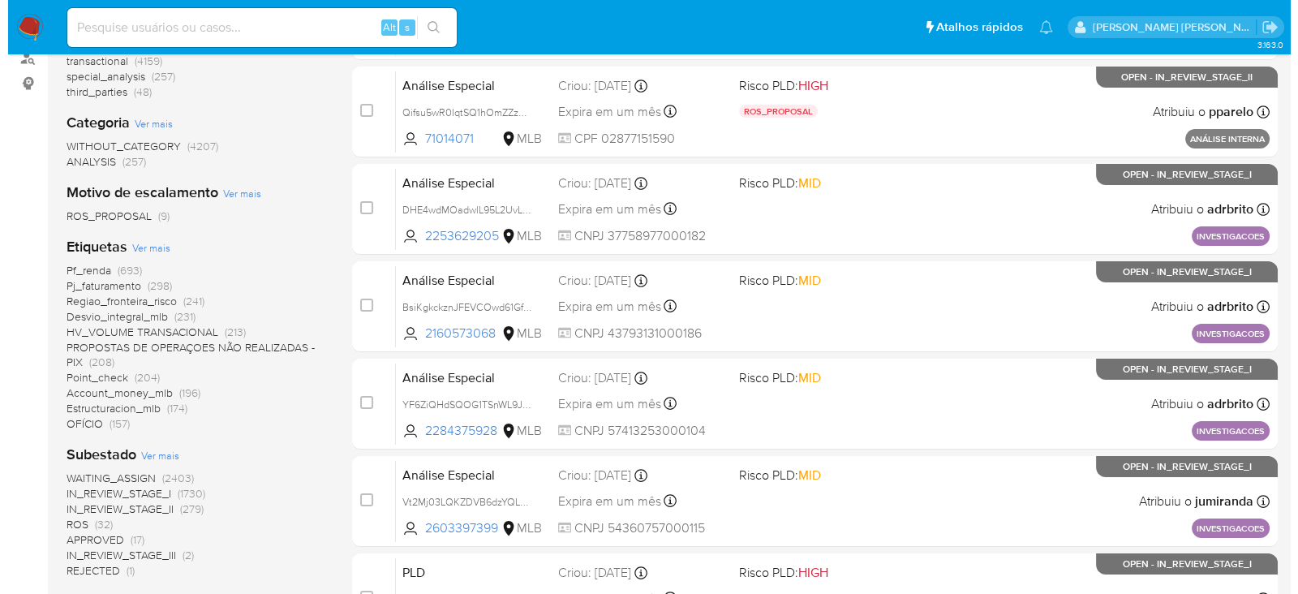
scroll to position [304, 0]
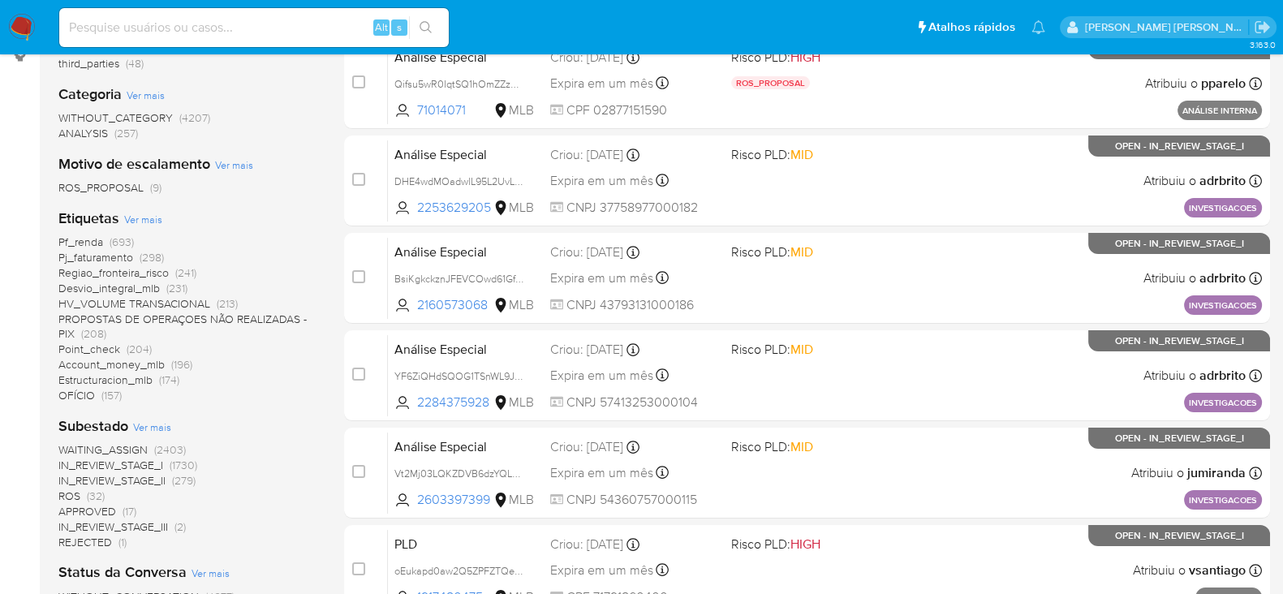
click at [161, 426] on span "Ver mais" at bounding box center [152, 426] width 38 height 15
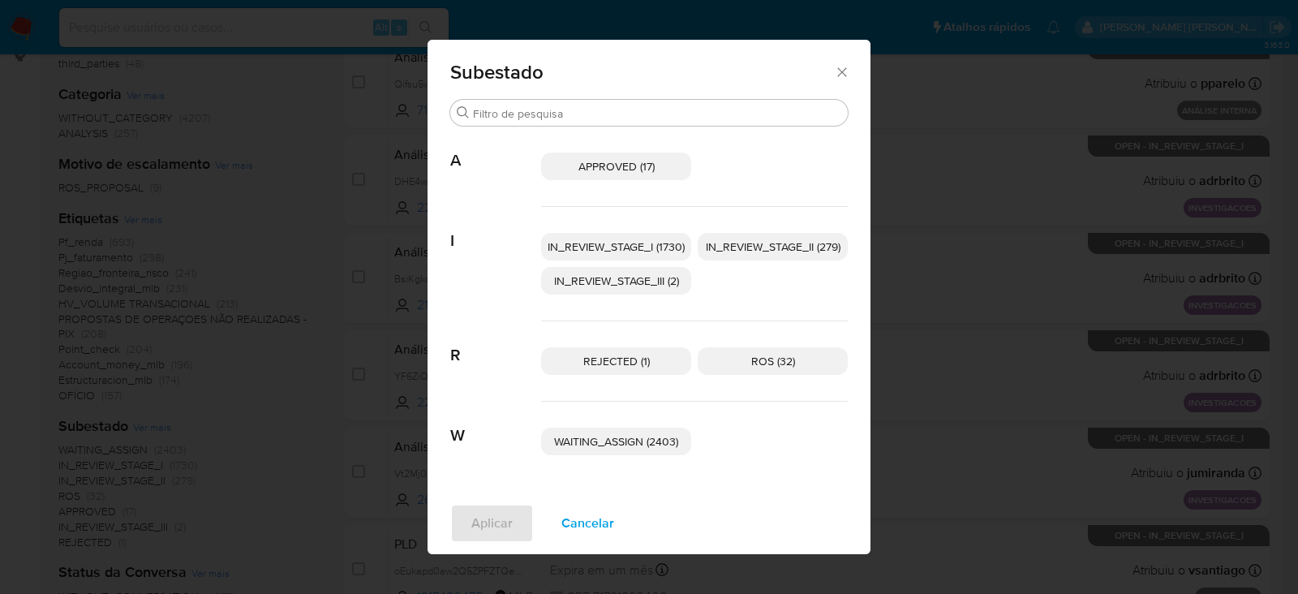
click at [638, 250] on span "IN_REVIEW_STAGE_I (1730)" at bounding box center [616, 247] width 137 height 16
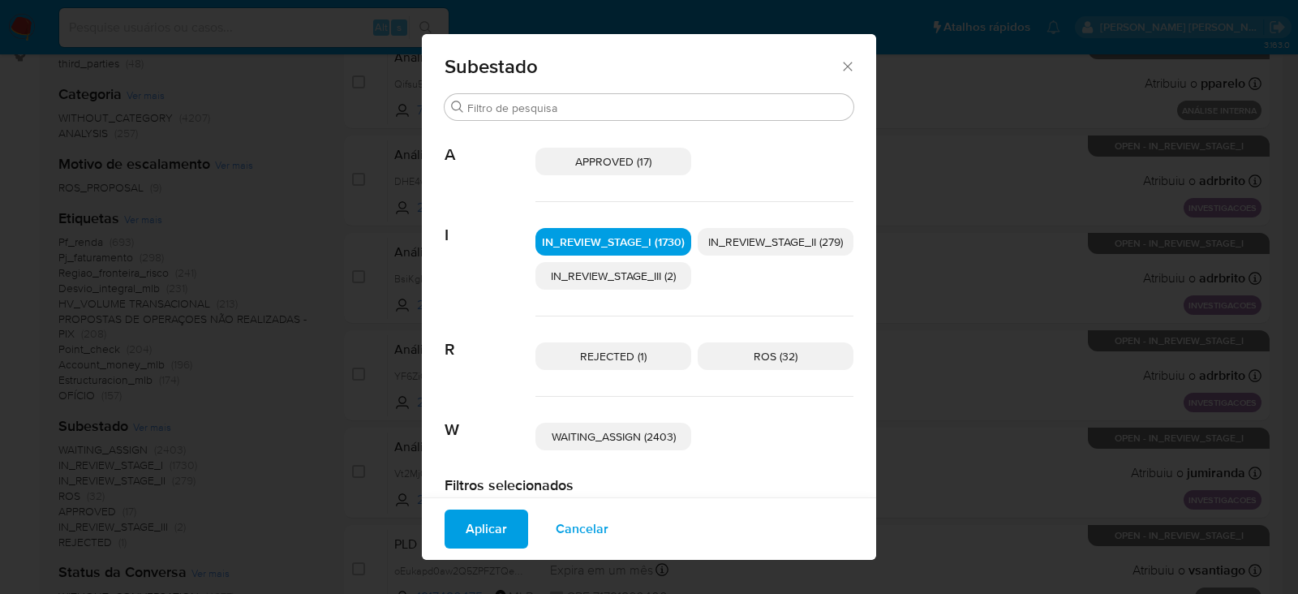
click at [752, 240] on span "IN_REVIEW_STAGE_II (279)" at bounding box center [775, 242] width 135 height 16
click at [494, 529] on span "Aplicar" at bounding box center [486, 529] width 41 height 36
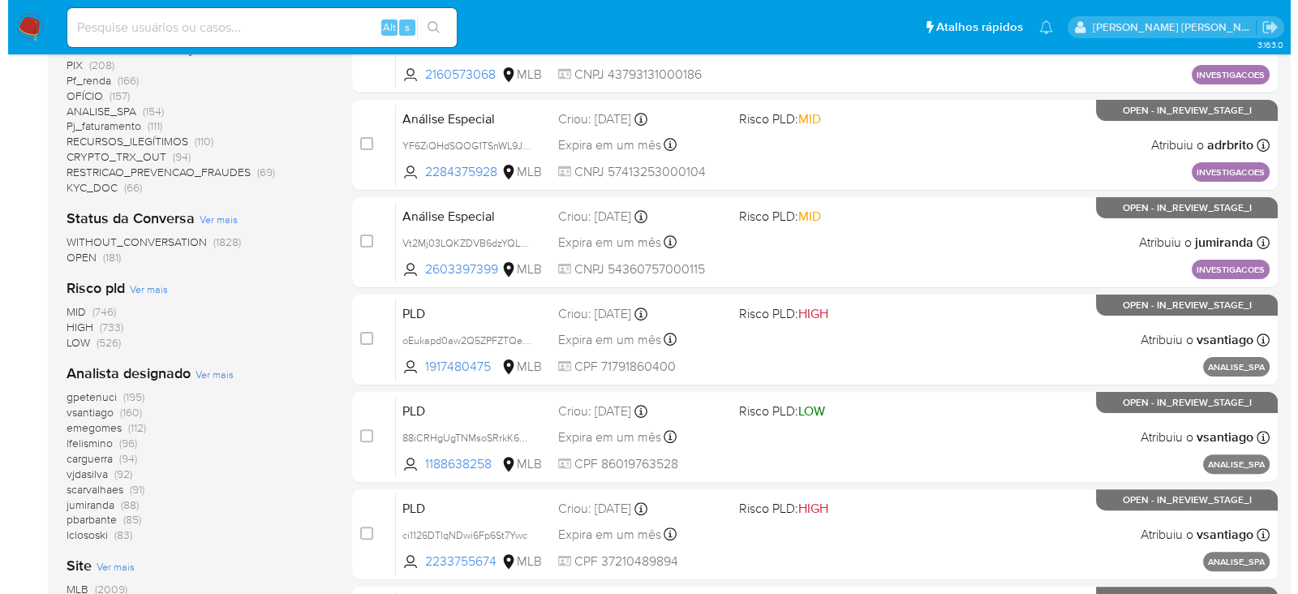
scroll to position [608, 0]
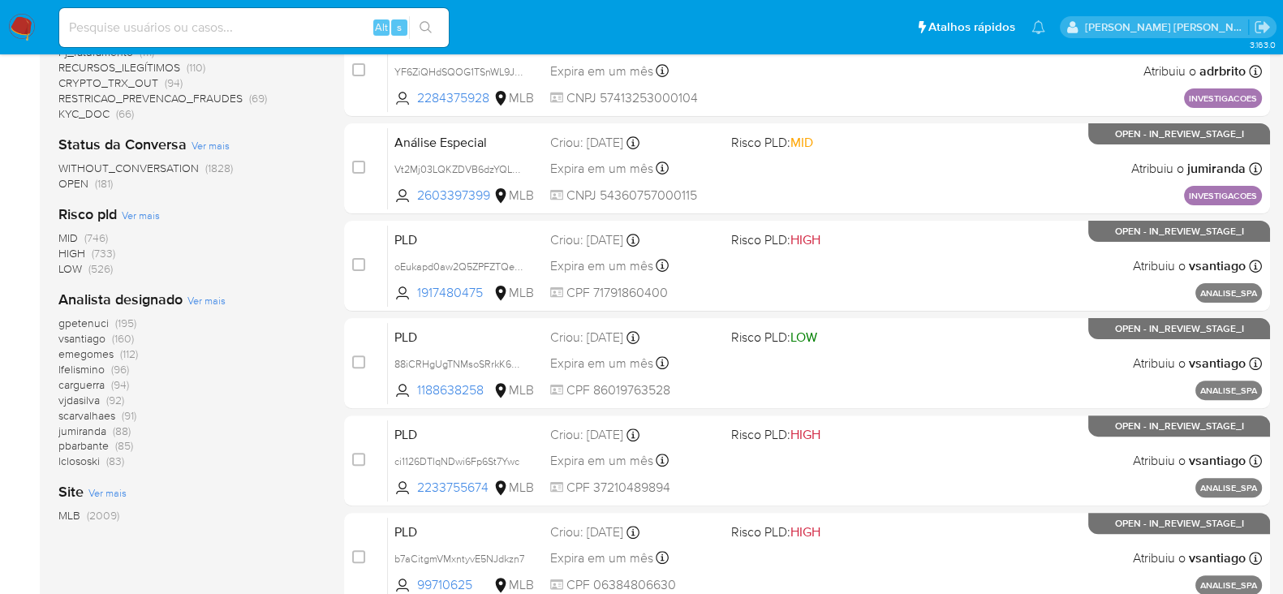
click at [212, 299] on span "Ver mais" at bounding box center [206, 300] width 38 height 15
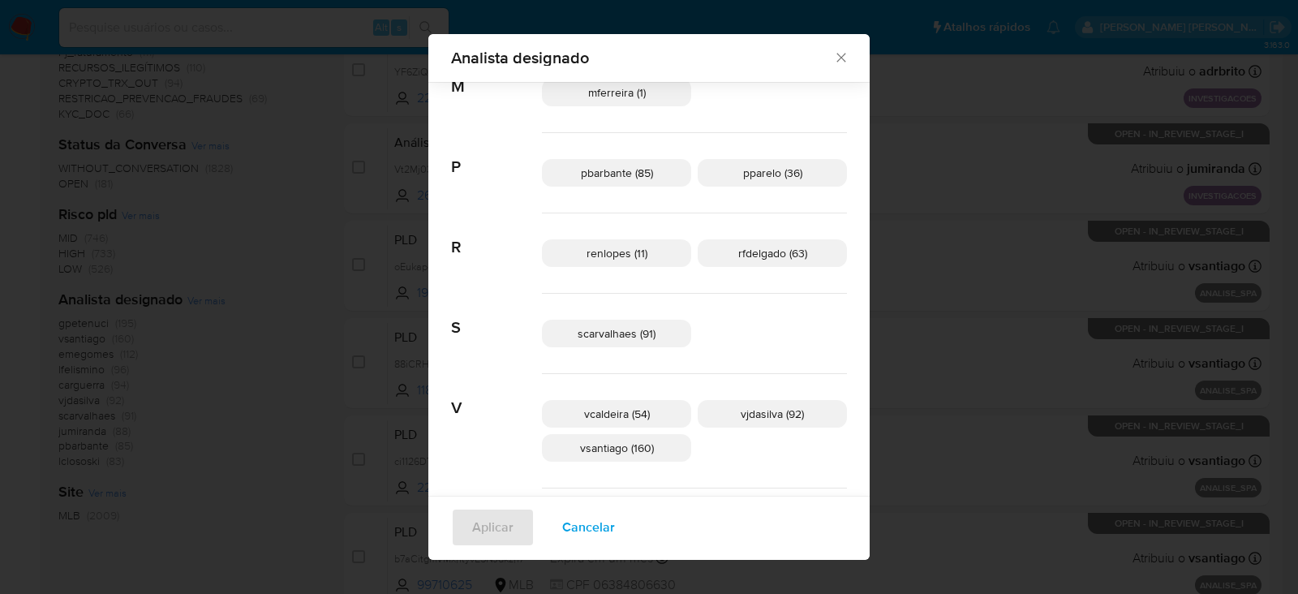
scroll to position [875, 0]
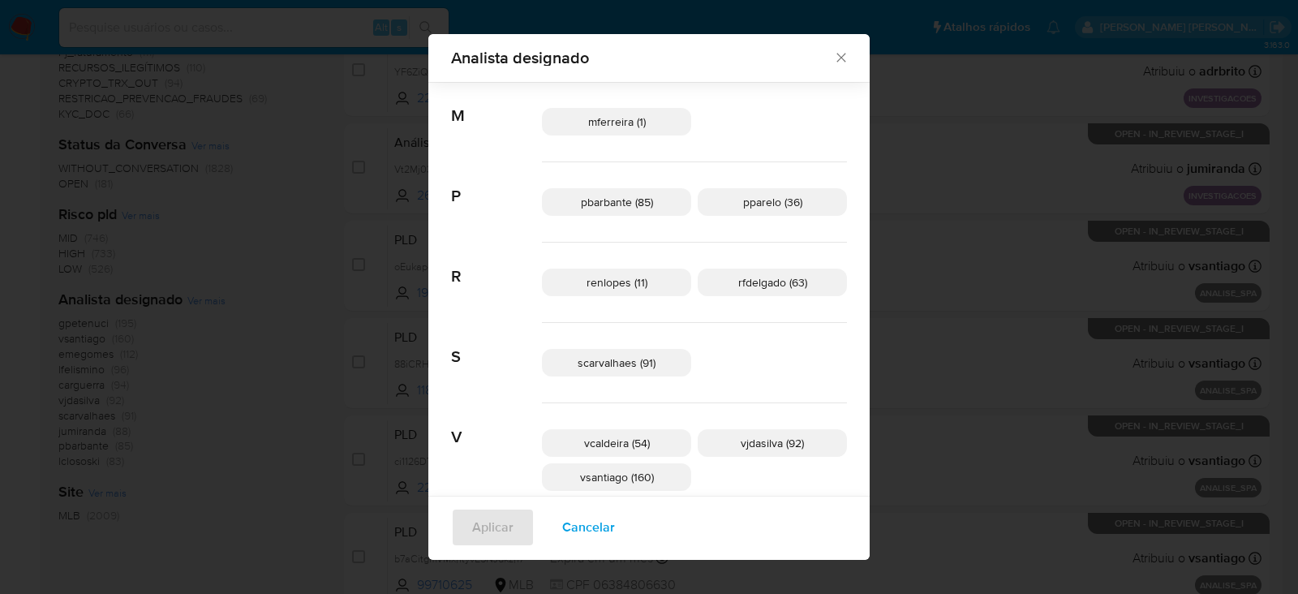
click at [738, 277] on span "rfdelgado (63)" at bounding box center [772, 282] width 69 height 16
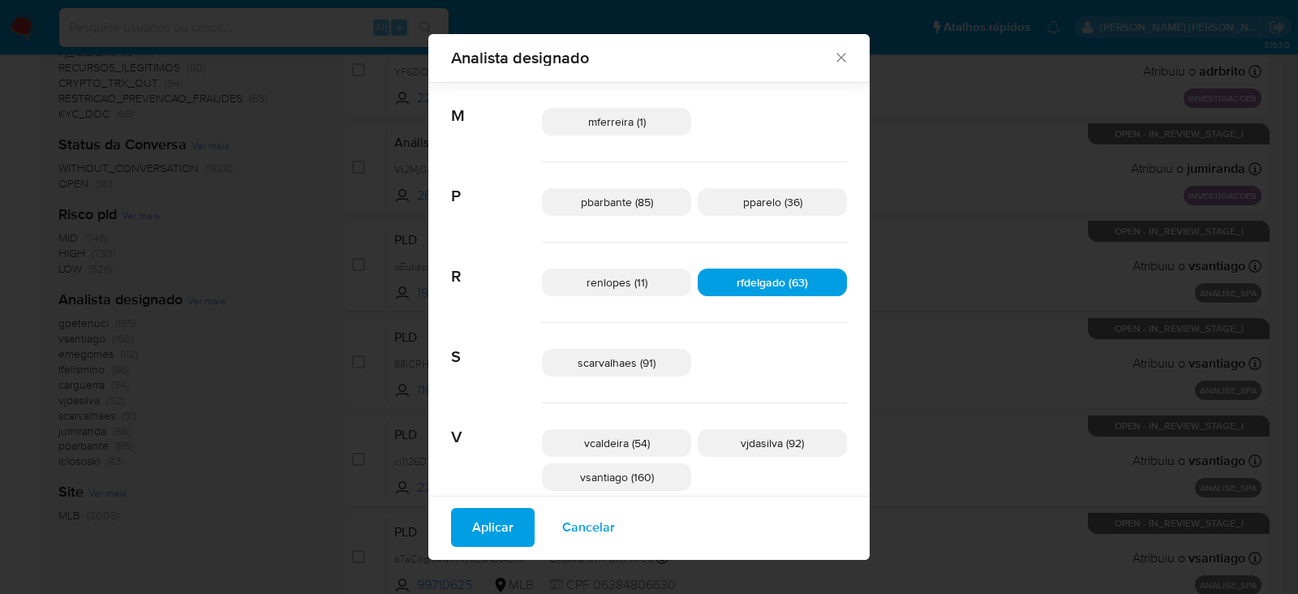
click at [514, 522] on span "Aplicar" at bounding box center [492, 527] width 41 height 36
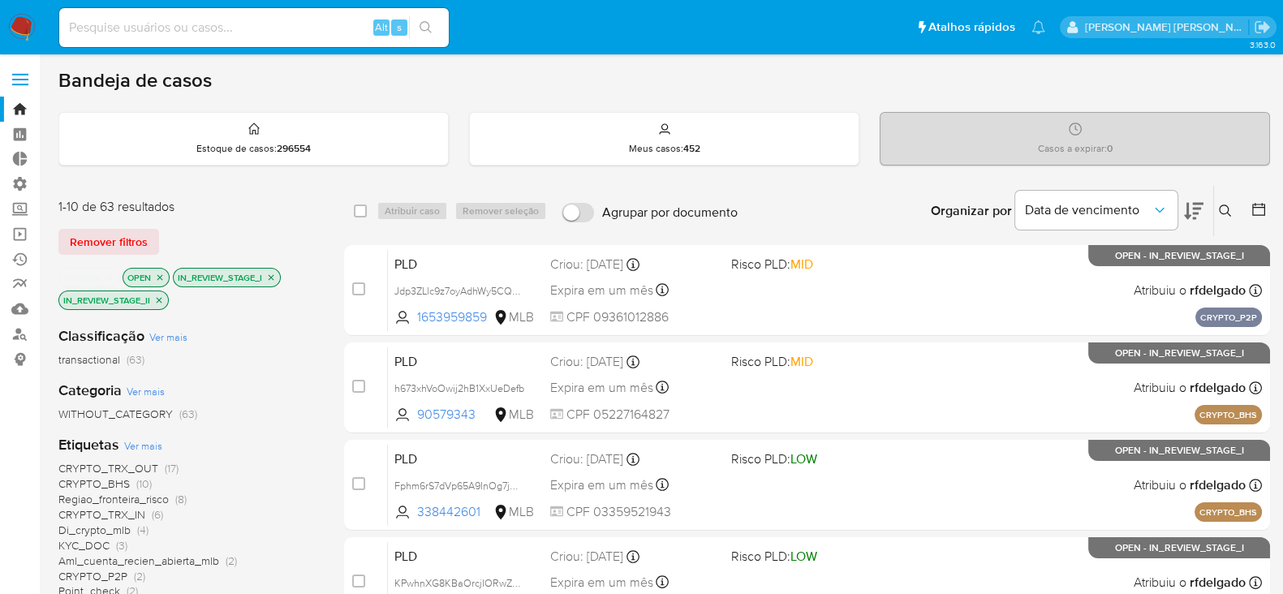
click at [1253, 208] on icon at bounding box center [1258, 209] width 16 height 16
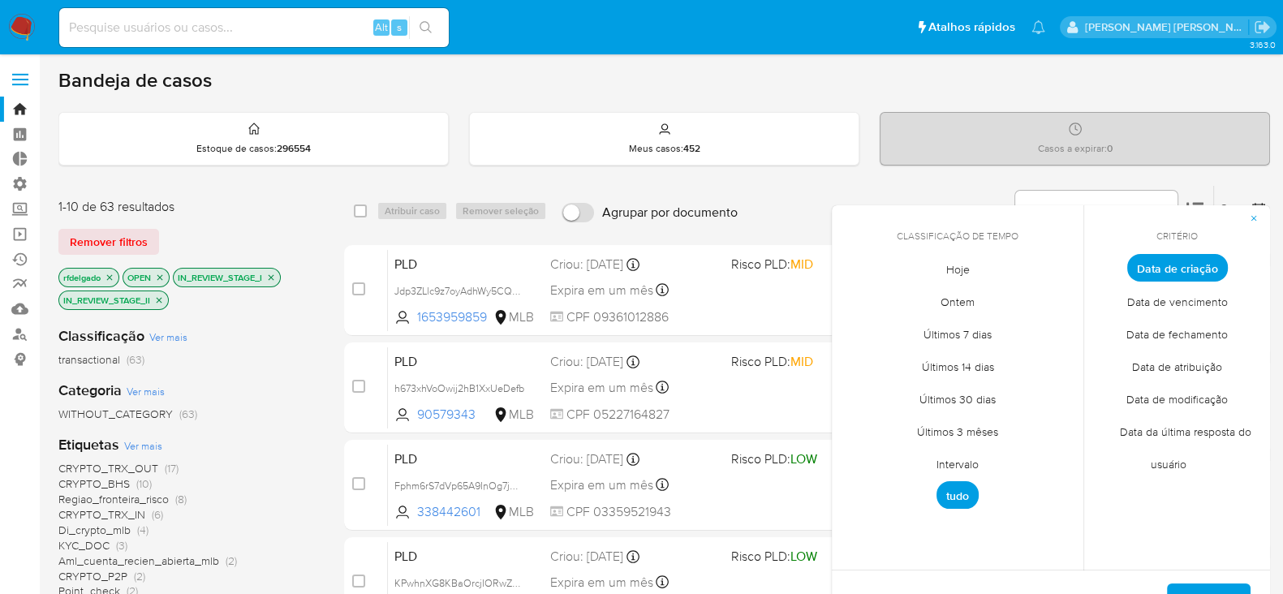
click at [949, 452] on span "Intervalo" at bounding box center [957, 463] width 76 height 33
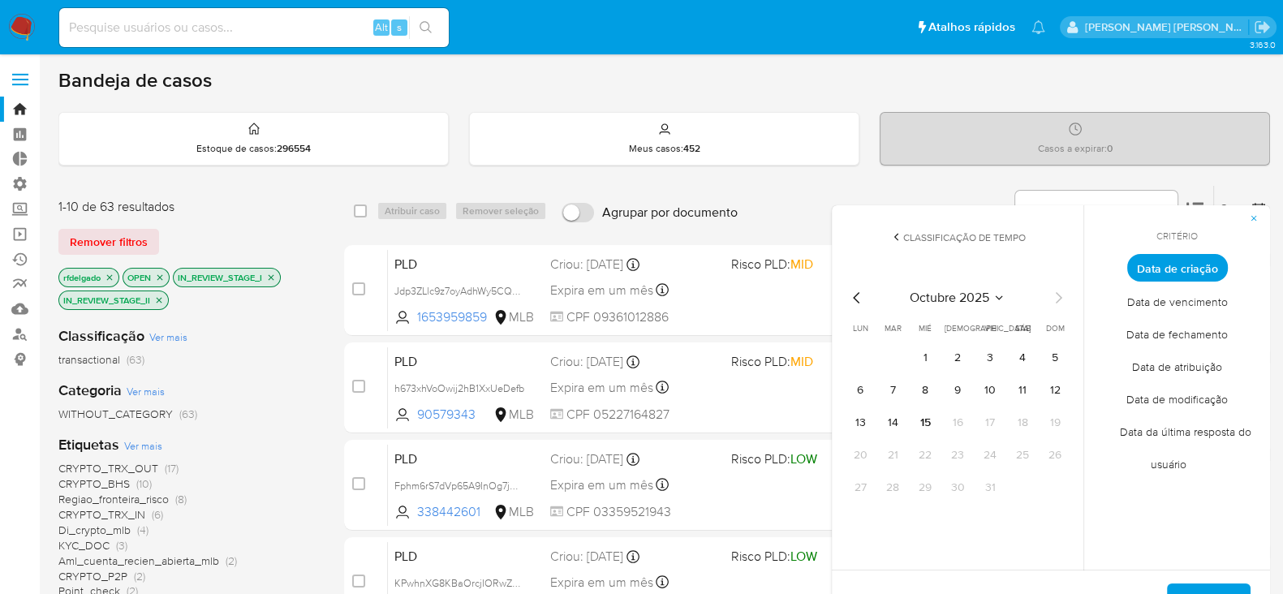
click at [854, 296] on icon "Mes anterior" at bounding box center [856, 297] width 6 height 11
click at [990, 391] on button "12" at bounding box center [990, 390] width 26 height 26
click at [1055, 294] on icon "Mes siguiente" at bounding box center [1057, 297] width 19 height 19
click at [990, 393] on button "10" at bounding box center [990, 390] width 26 height 26
click at [1212, 589] on span "Aplicar" at bounding box center [1208, 603] width 41 height 36
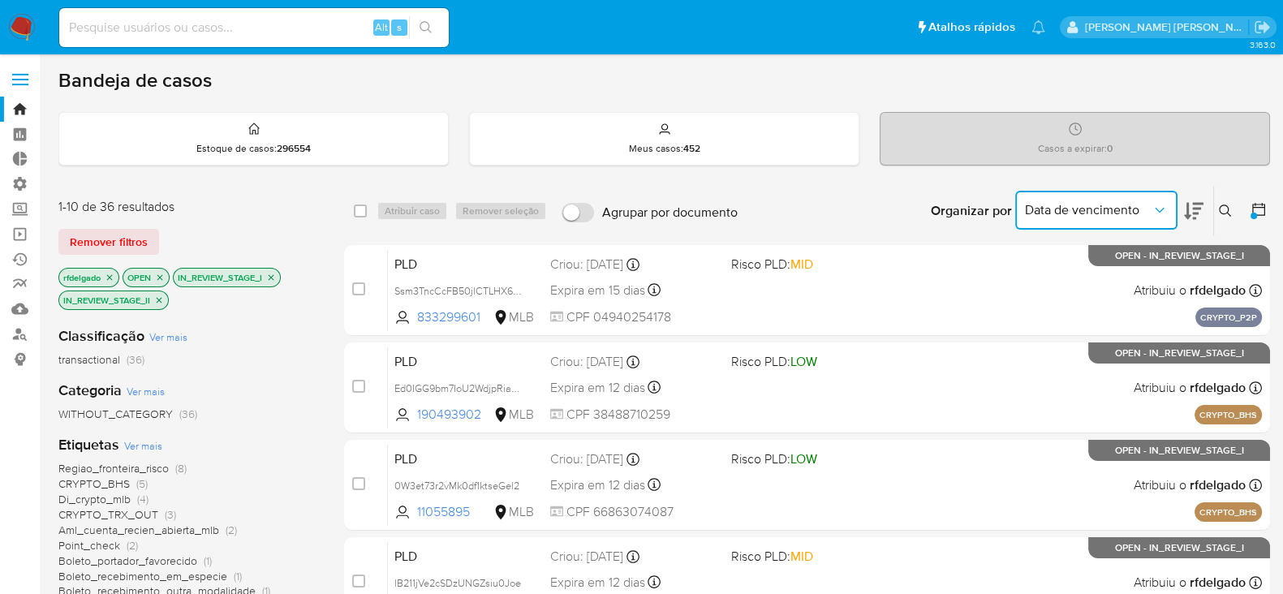
click at [1157, 206] on icon "Organizar por" at bounding box center [1159, 210] width 16 height 16
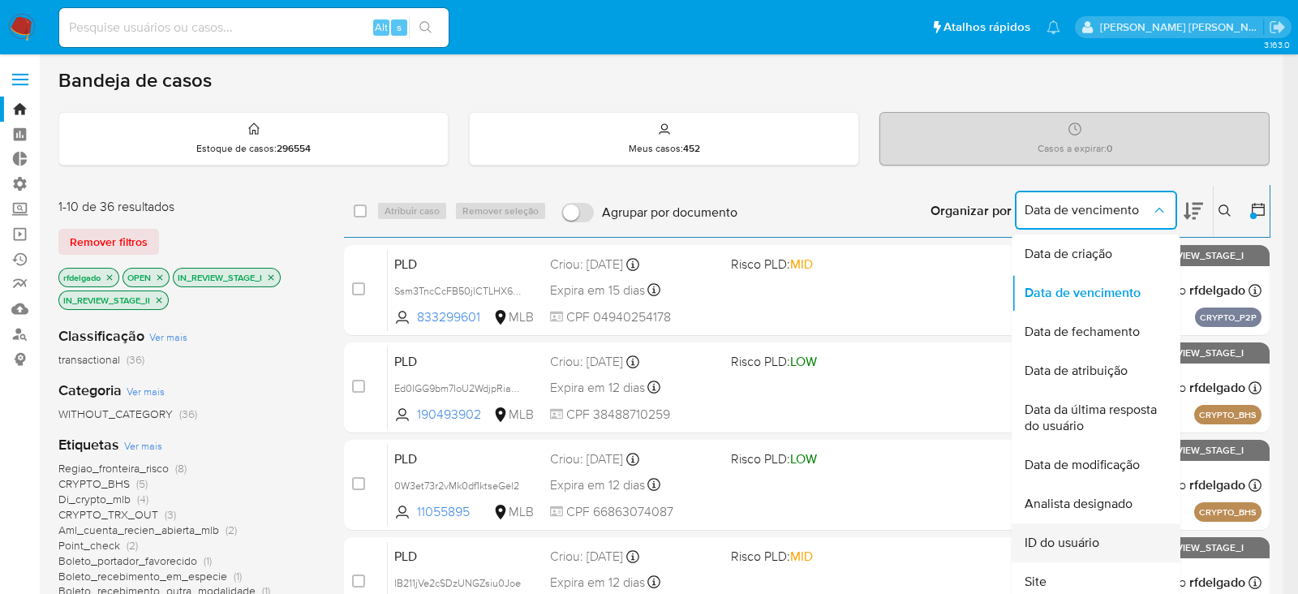
click at [1081, 546] on span "ID do usuário" at bounding box center [1062, 543] width 75 height 16
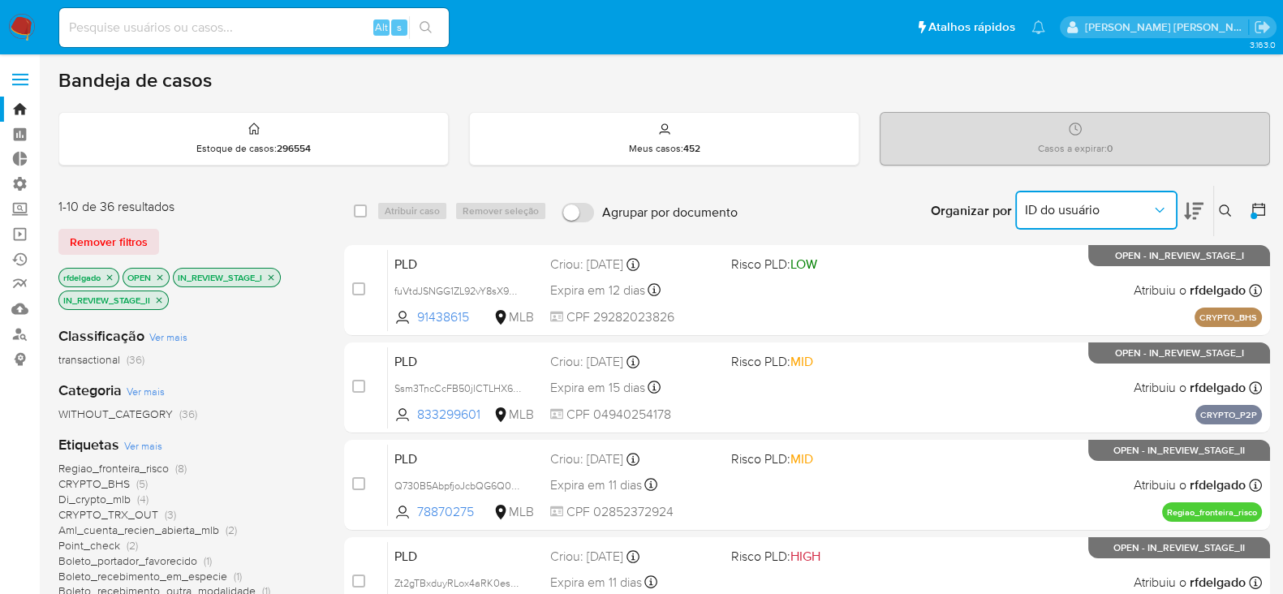
click at [1149, 196] on button "ID do usuário" at bounding box center [1096, 210] width 162 height 39
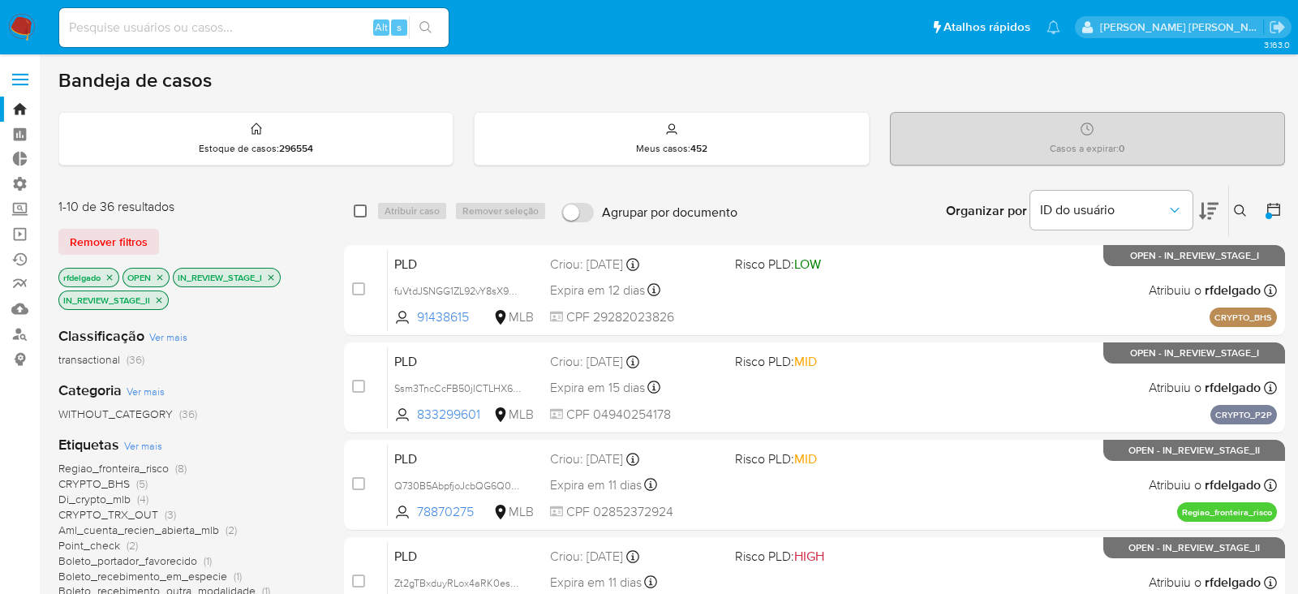
click at [360, 208] on input "checkbox" at bounding box center [360, 210] width 13 height 13
checkbox input "true"
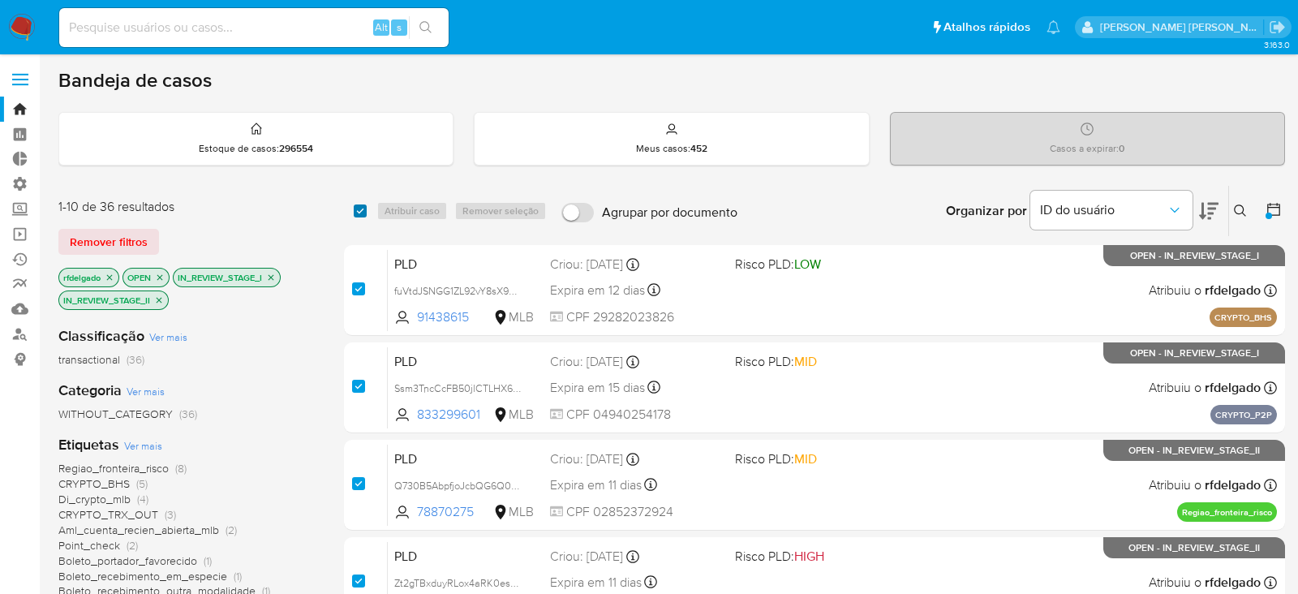
checkbox input "true"
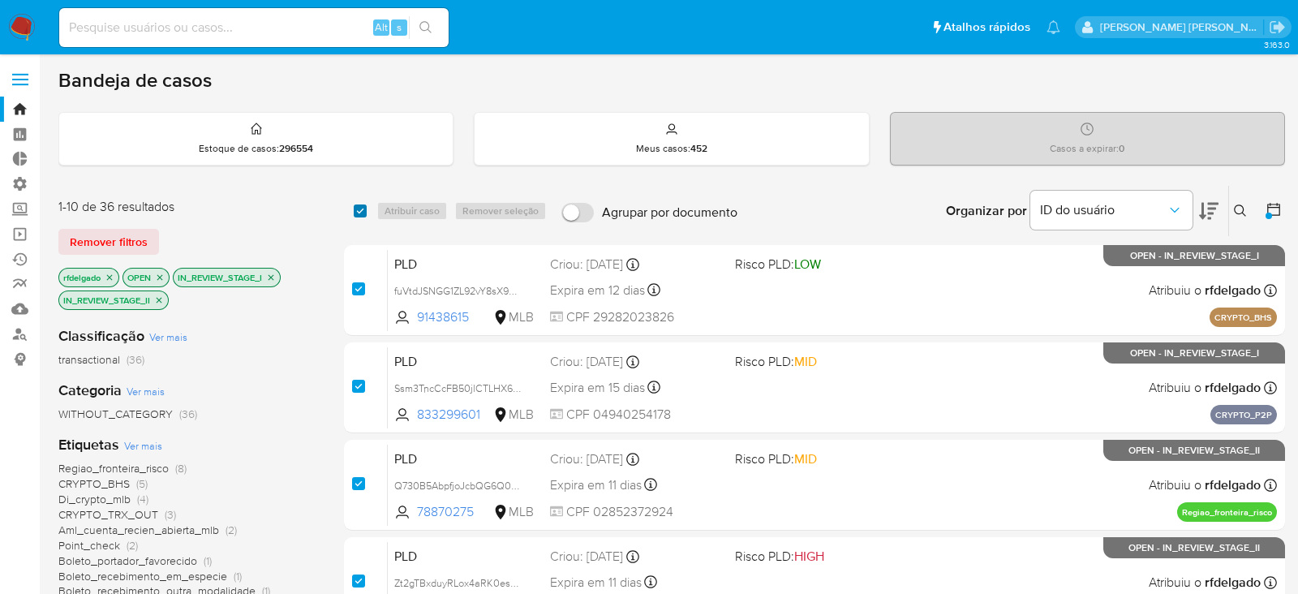
checkbox input "true"
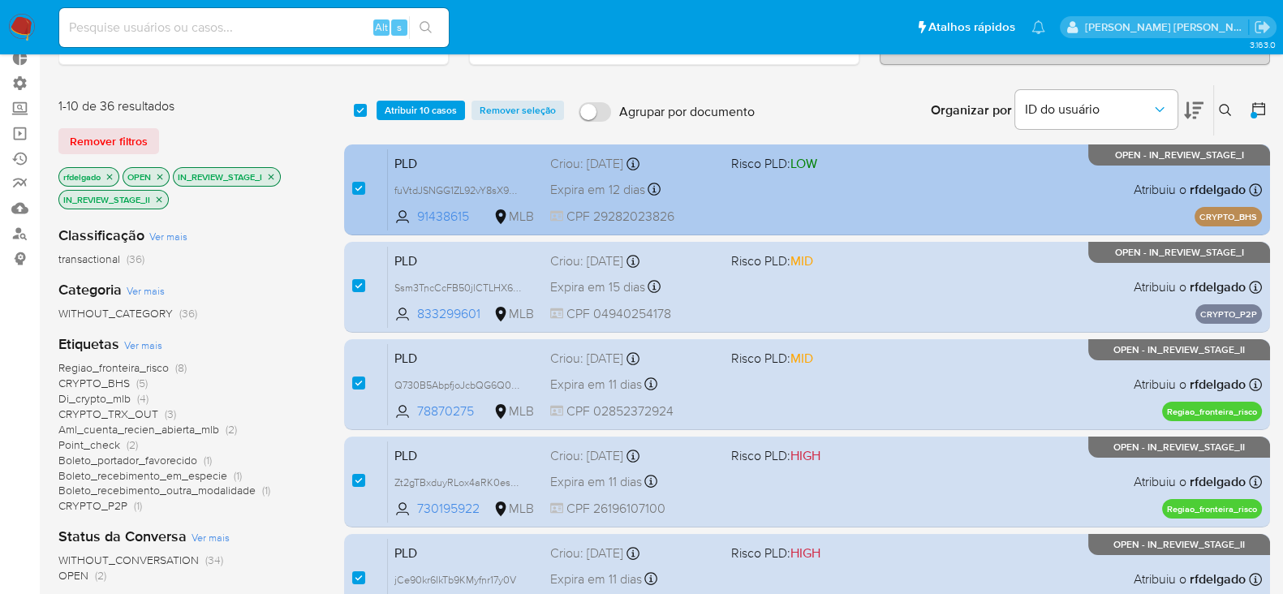
scroll to position [202, 0]
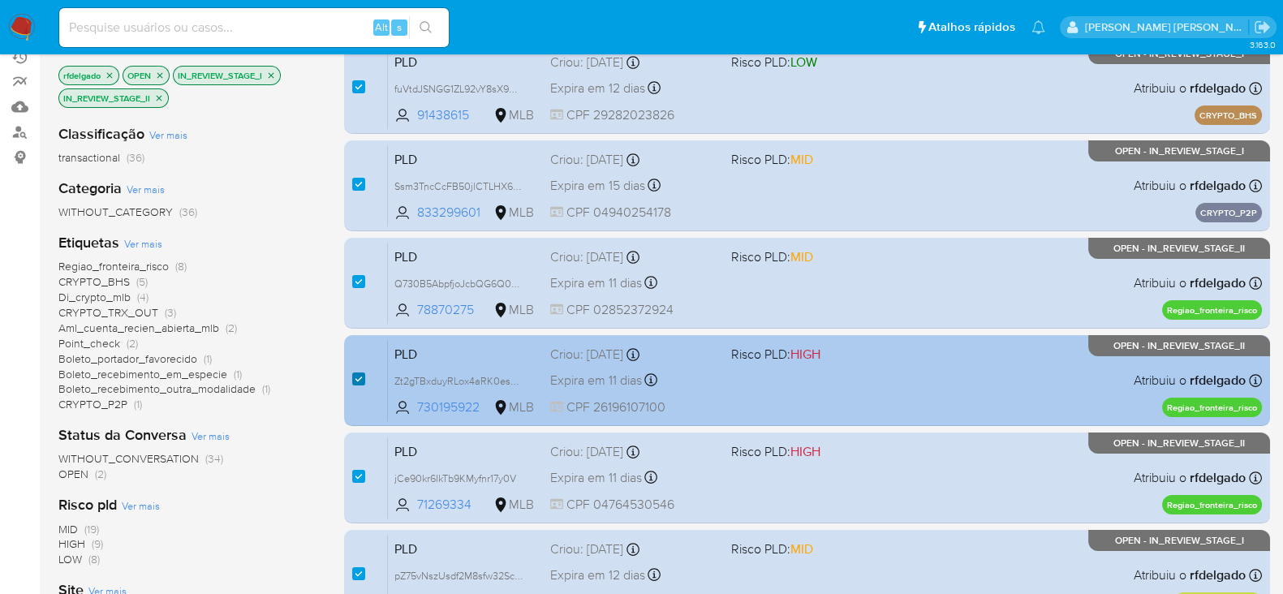
click at [357, 372] on input "checkbox" at bounding box center [358, 378] width 13 height 13
checkbox input "false"
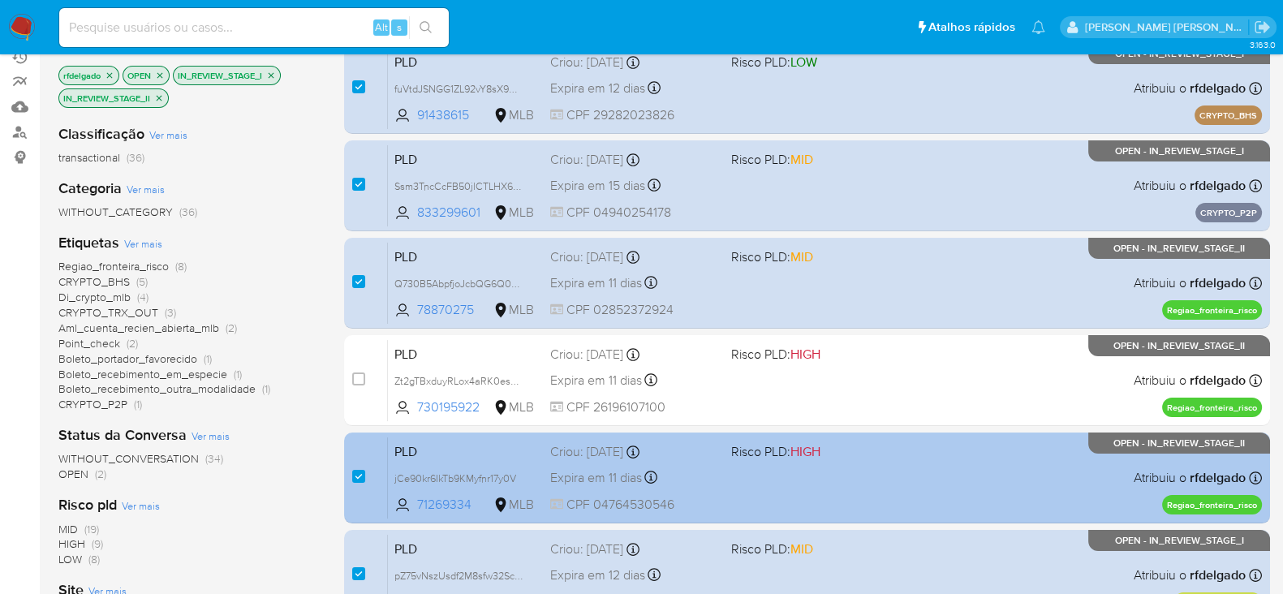
click at [350, 472] on div "case-item-checkbox Incapaz de atribuir o caso PLD jCe90kr6IkTb9KMyfnr17y0V 7126…" at bounding box center [807, 477] width 926 height 91
click at [359, 471] on input "checkbox" at bounding box center [358, 476] width 13 height 13
checkbox input "false"
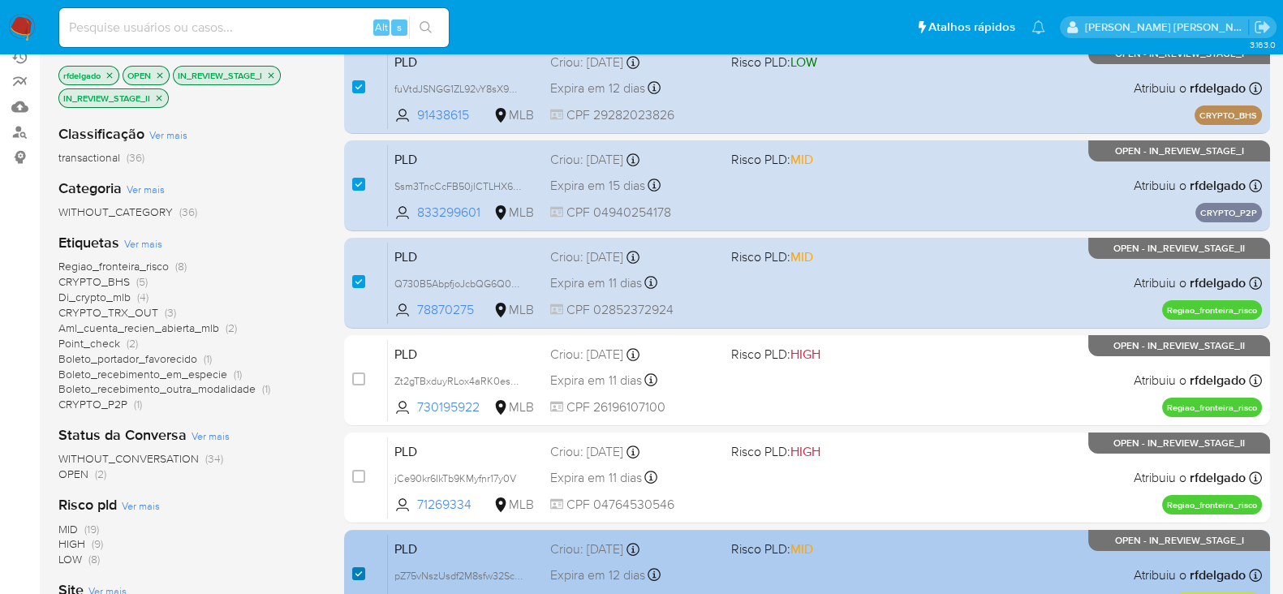
click at [361, 575] on input "checkbox" at bounding box center [358, 573] width 13 height 13
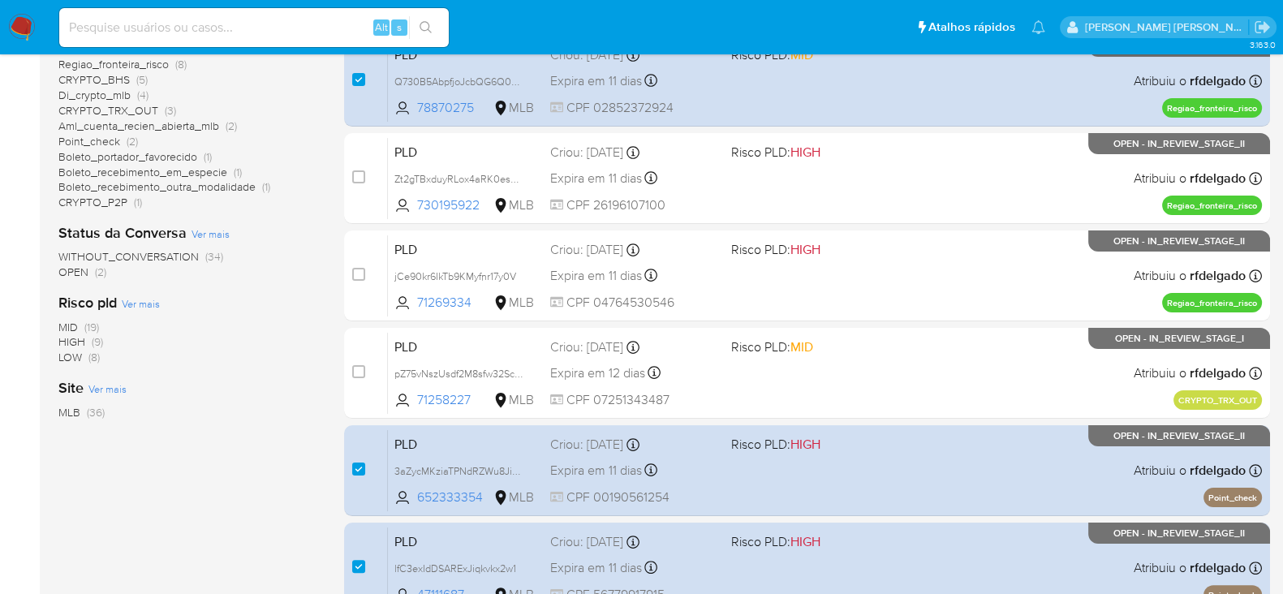
scroll to position [405, 0]
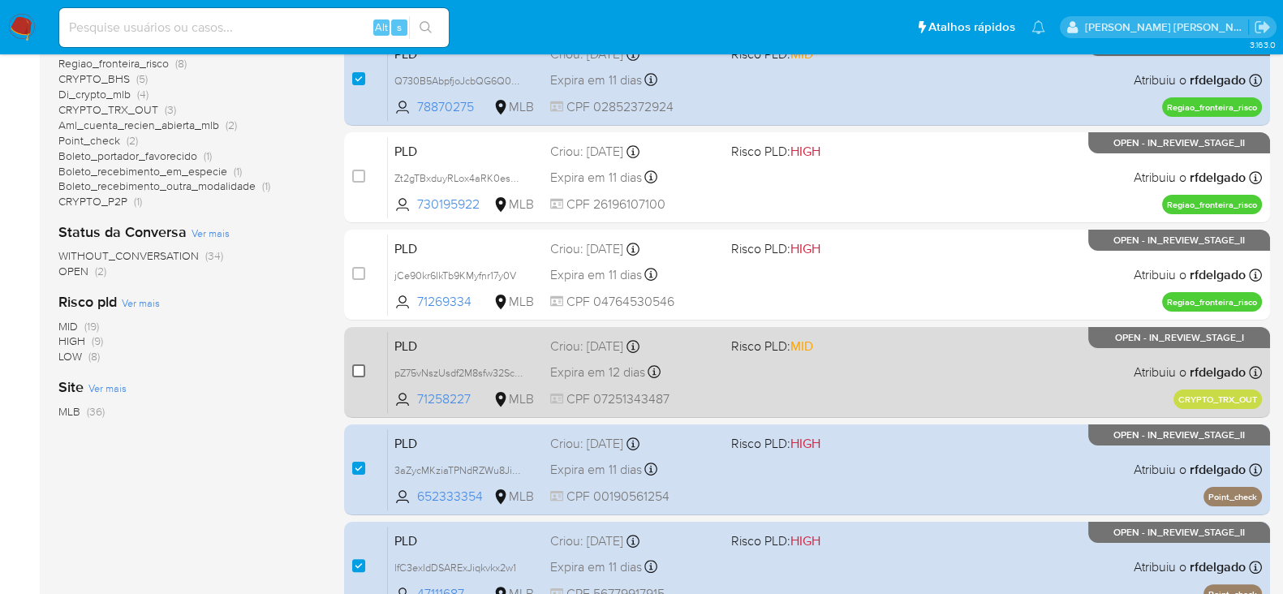
click at [357, 367] on input "checkbox" at bounding box center [358, 370] width 13 height 13
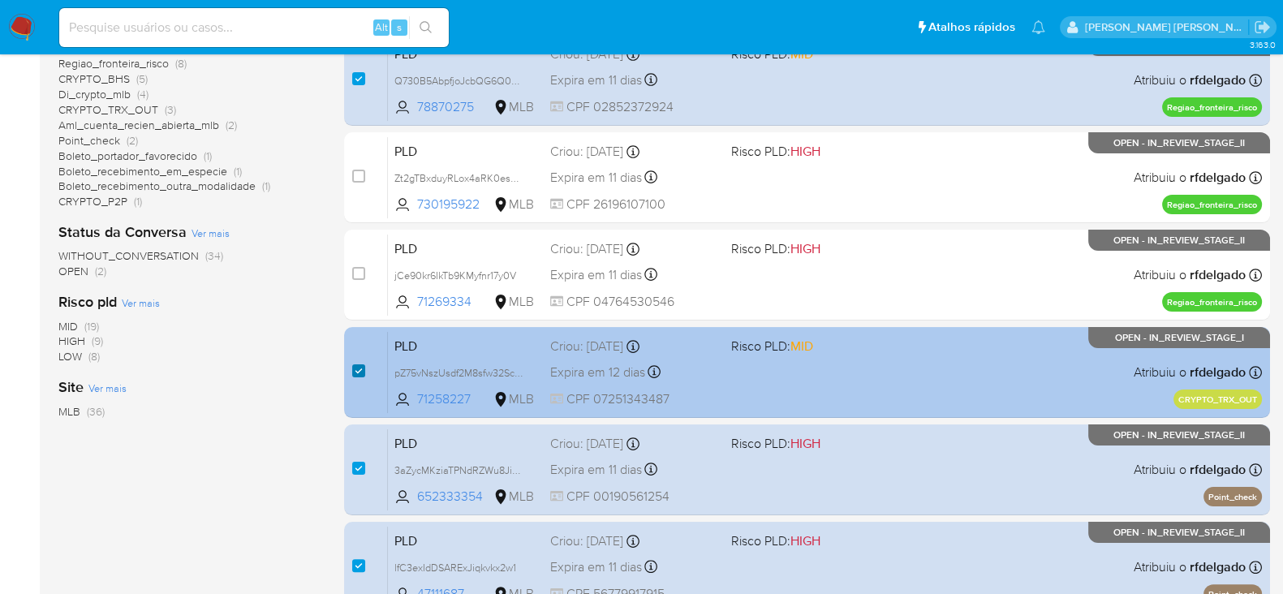
click at [359, 370] on input "checkbox" at bounding box center [358, 370] width 13 height 13
checkbox input "false"
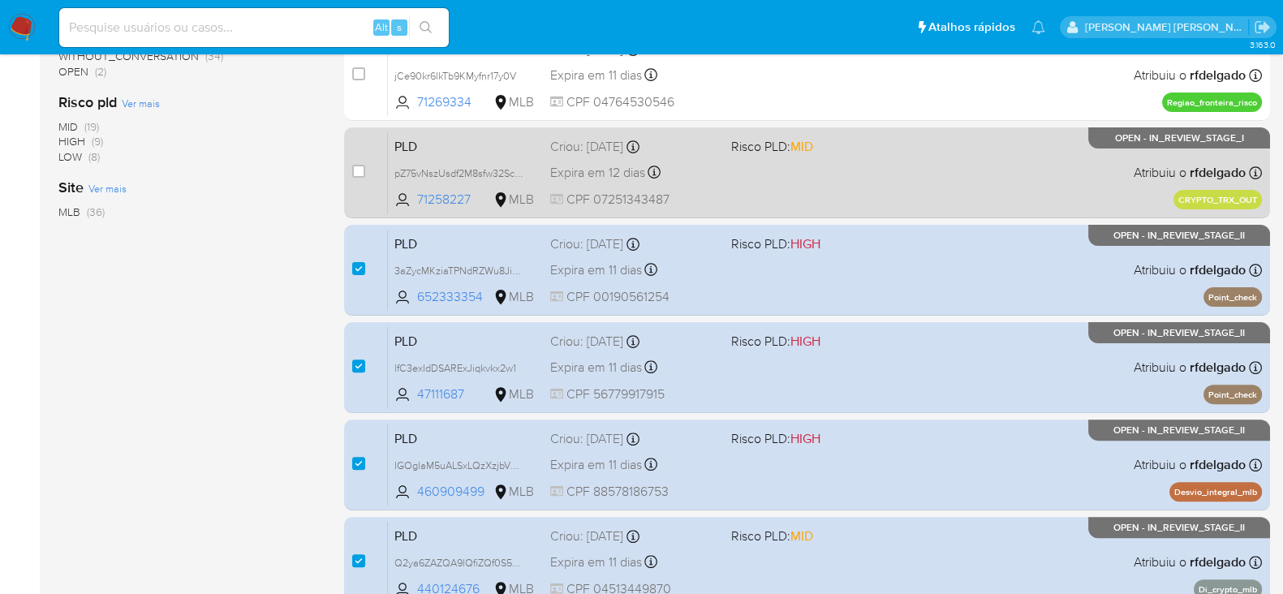
scroll to position [608, 0]
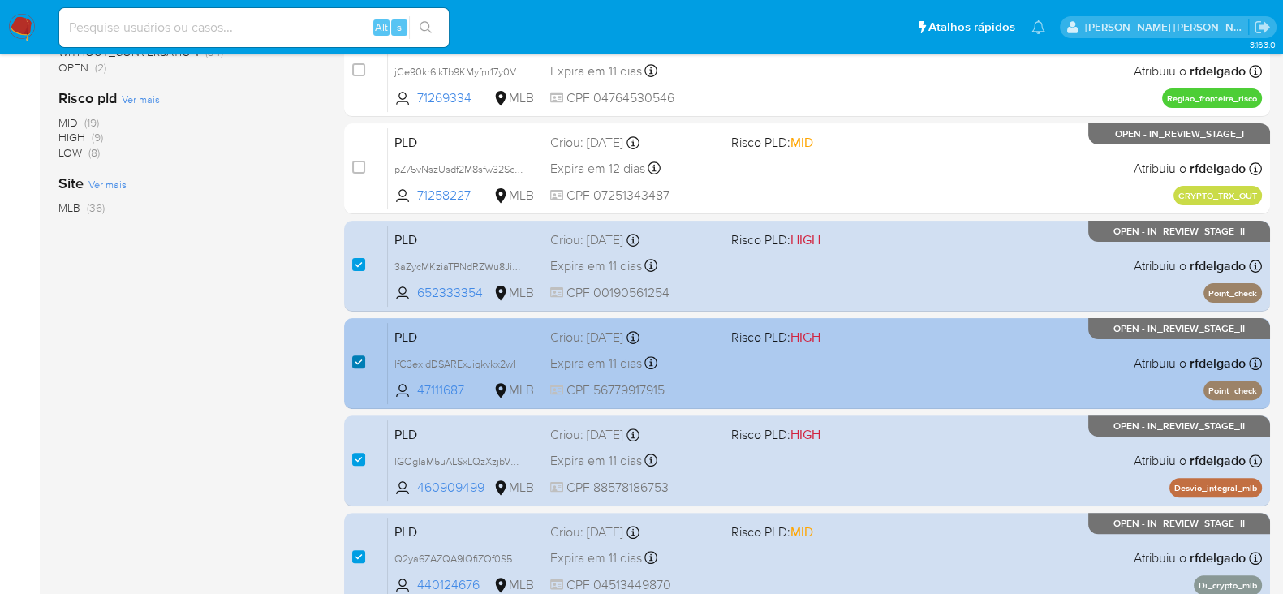
click at [363, 357] on input "checkbox" at bounding box center [358, 361] width 13 height 13
checkbox input "false"
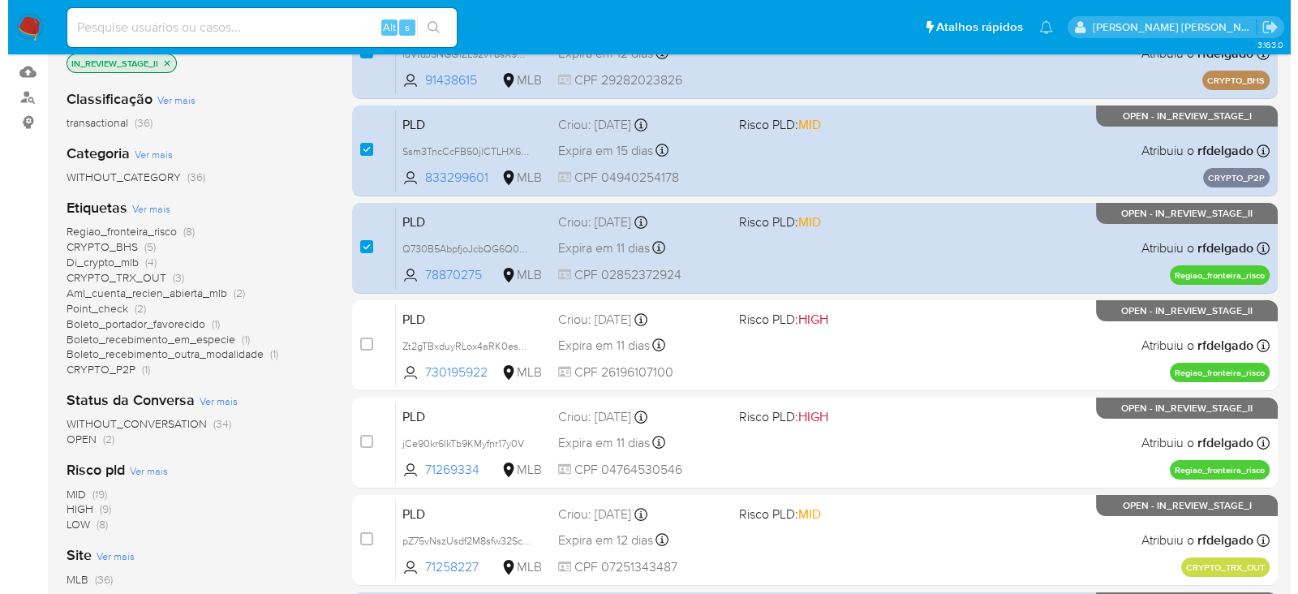
scroll to position [0, 0]
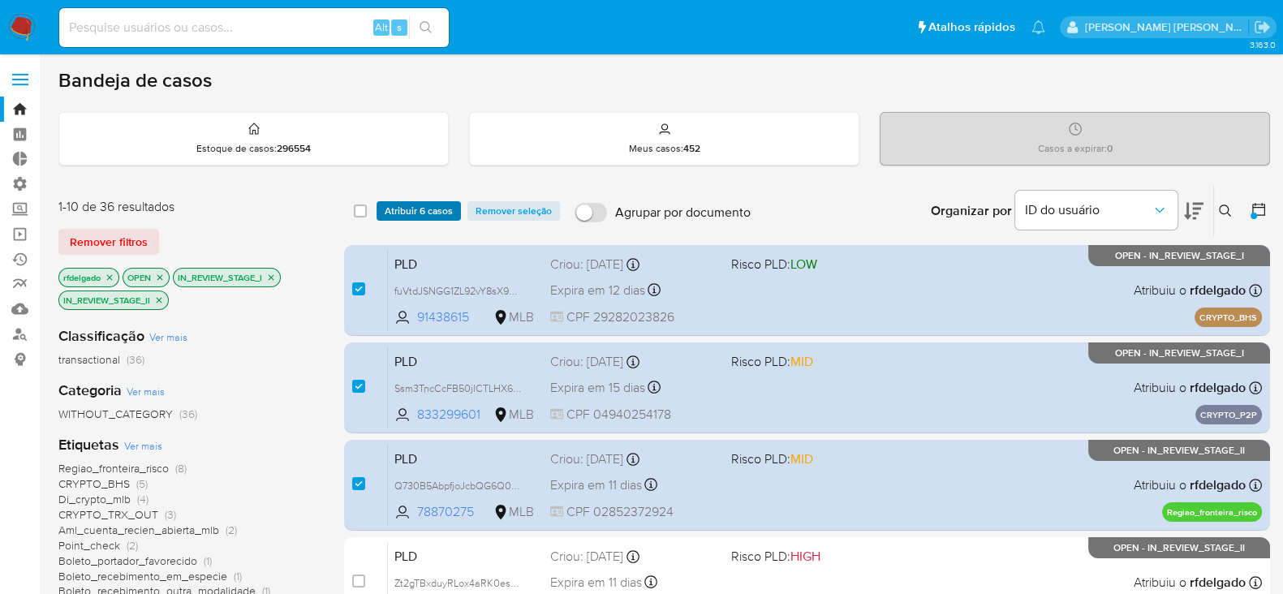
click at [430, 203] on span "Atribuir 6 casos" at bounding box center [419, 211] width 68 height 16
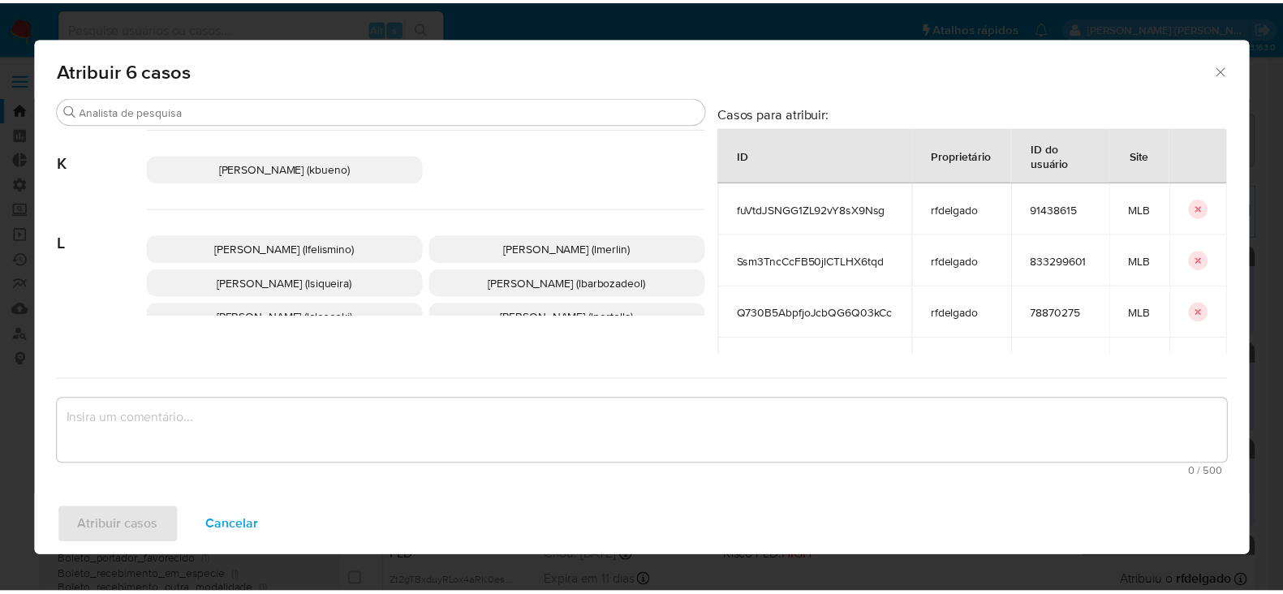
scroll to position [926, 0]
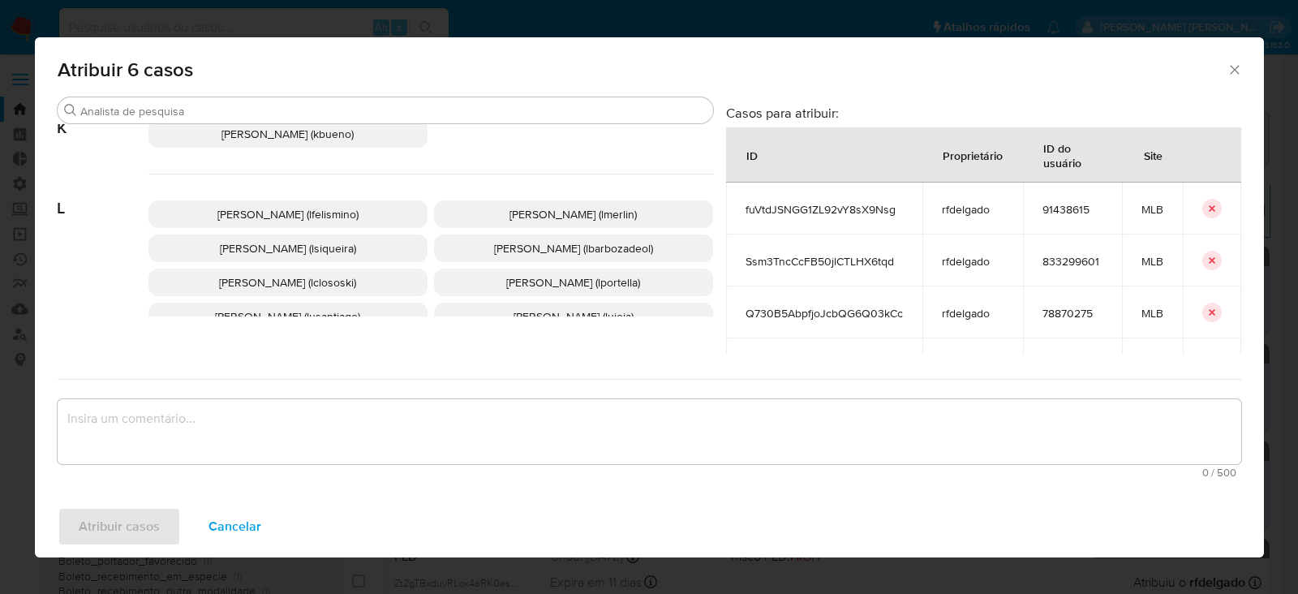
click at [299, 247] on span "Leticia De Souza Siqueira (lsiqueira)" at bounding box center [288, 248] width 136 height 16
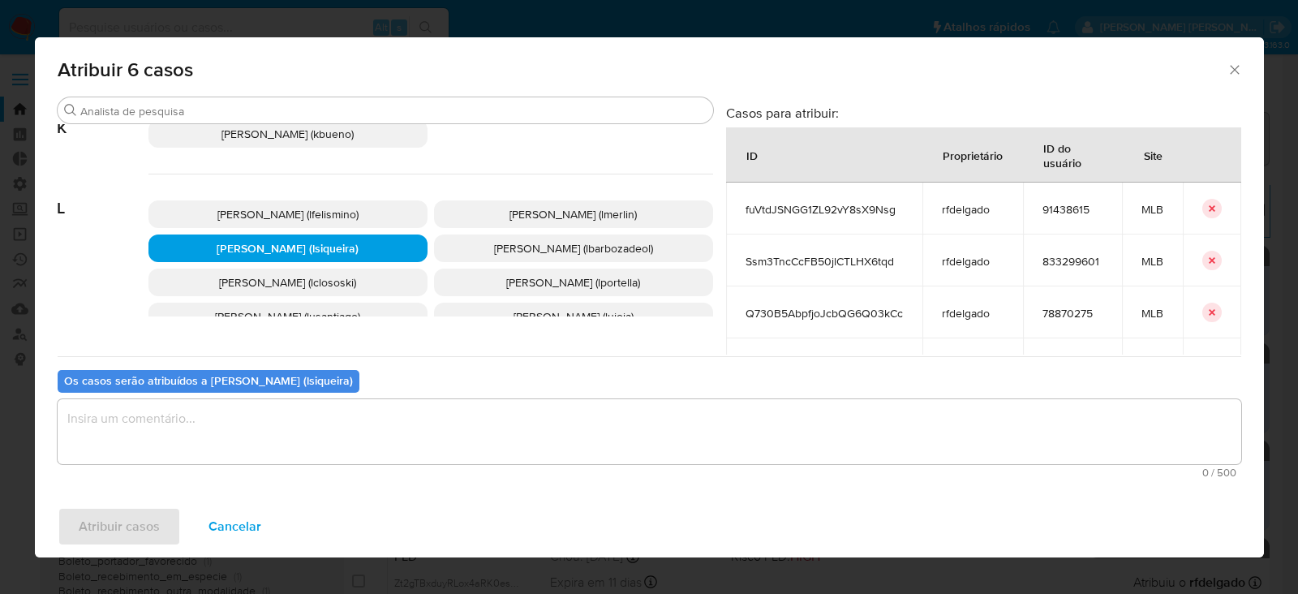
click at [269, 425] on textarea "assign-modal" at bounding box center [650, 431] width 1184 height 65
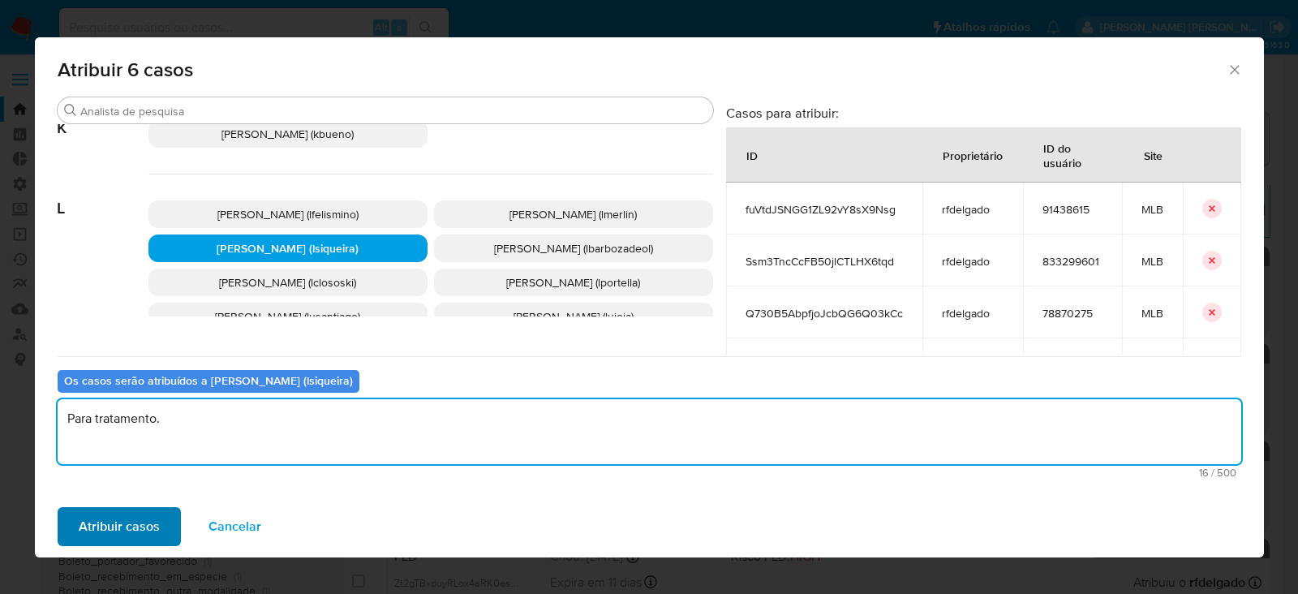
type textarea "Para tratamento."
click at [131, 509] on span "Atribuir casos" at bounding box center [119, 527] width 81 height 36
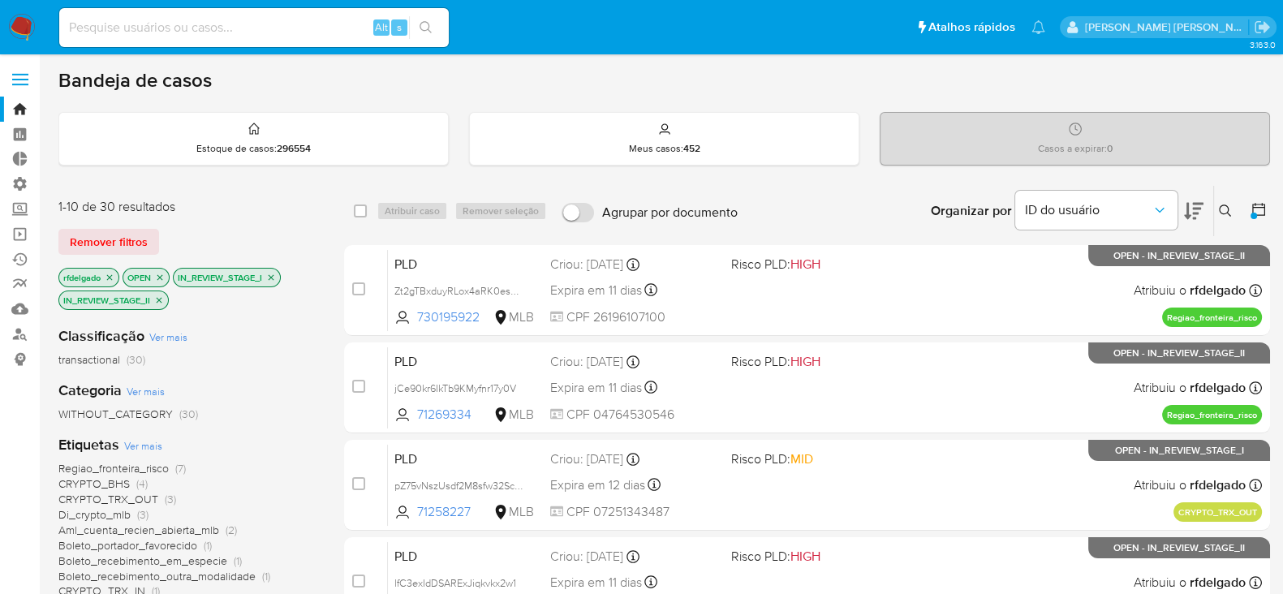
click at [108, 276] on icon "close-filter" at bounding box center [110, 278] width 10 height 10
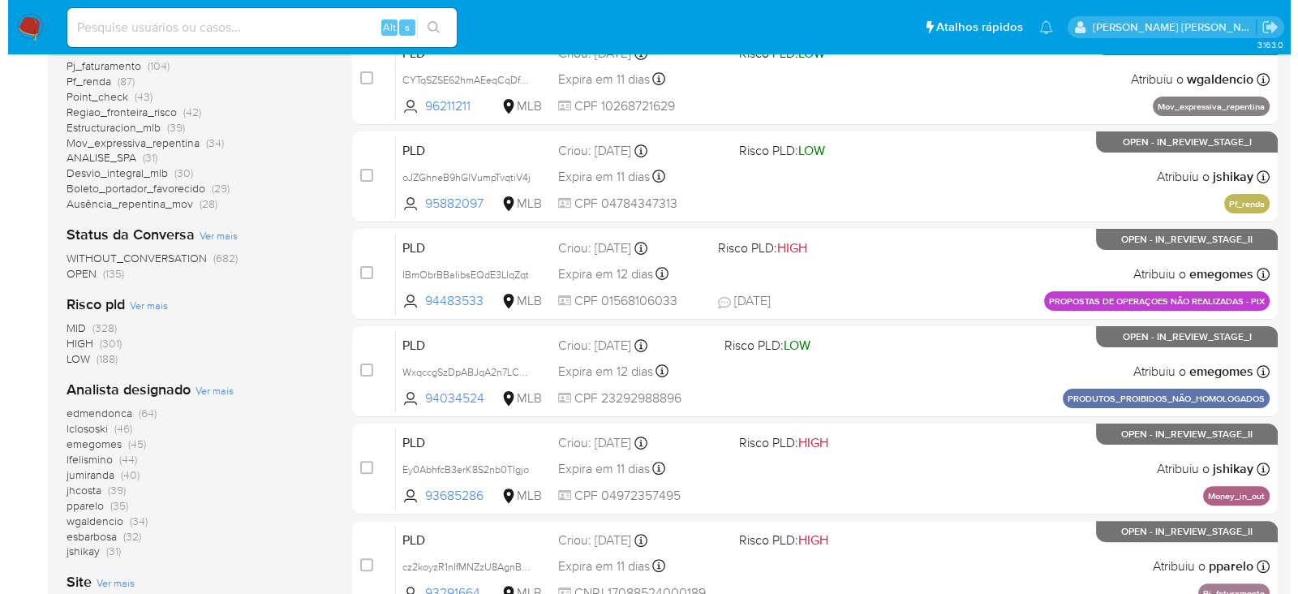
scroll to position [507, 0]
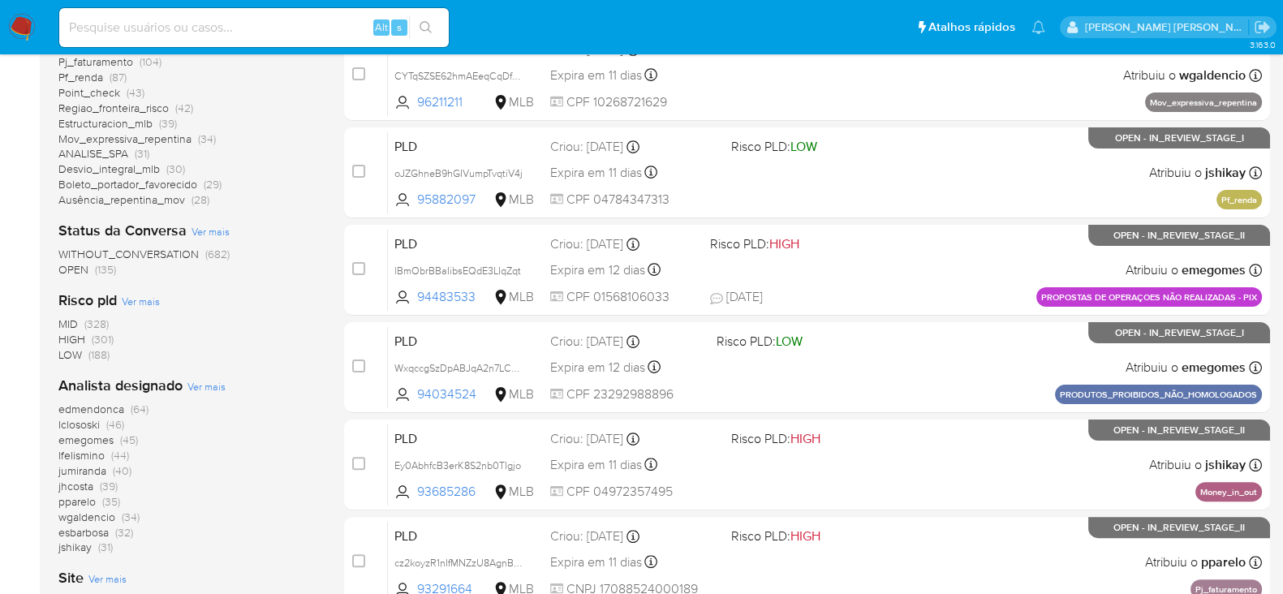
click at [206, 384] on span "Ver mais" at bounding box center [206, 386] width 38 height 15
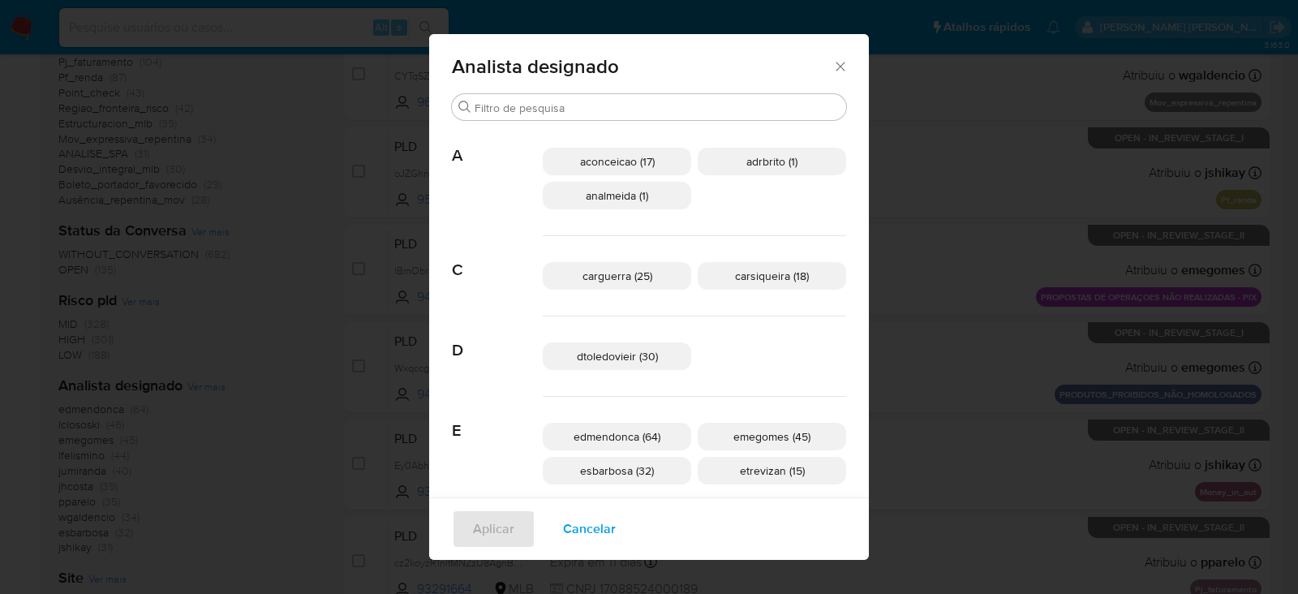
click at [735, 277] on span "carsiqueira (18)" at bounding box center [772, 276] width 74 height 16
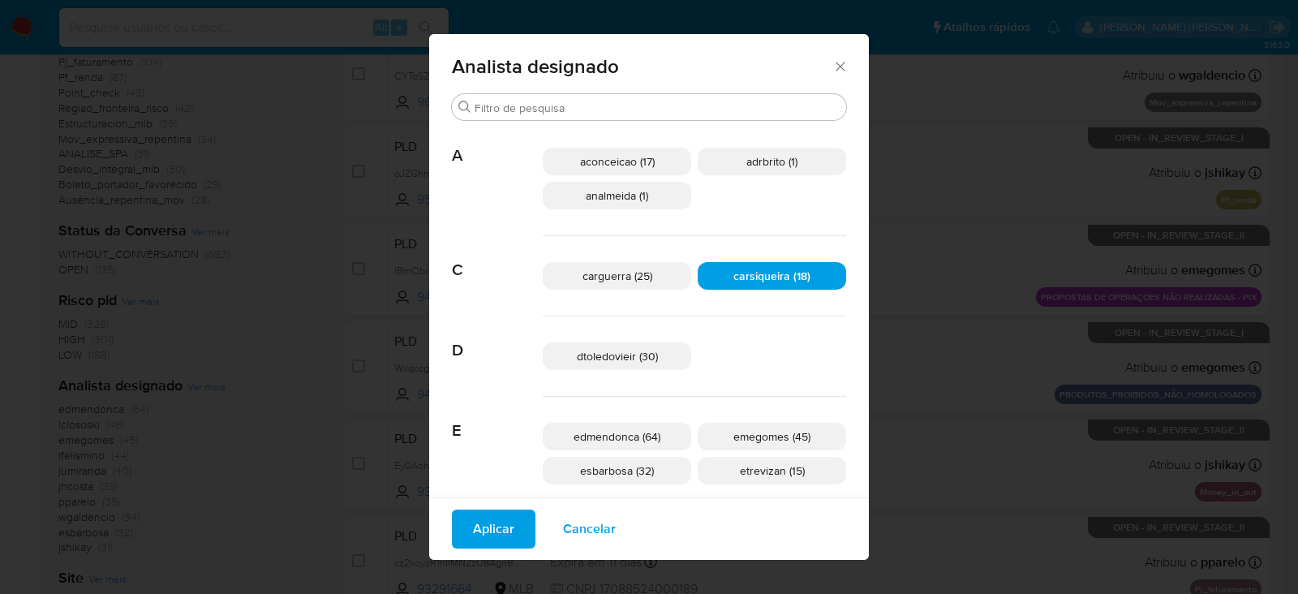
click at [514, 547] on span "Aplicar" at bounding box center [493, 529] width 41 height 36
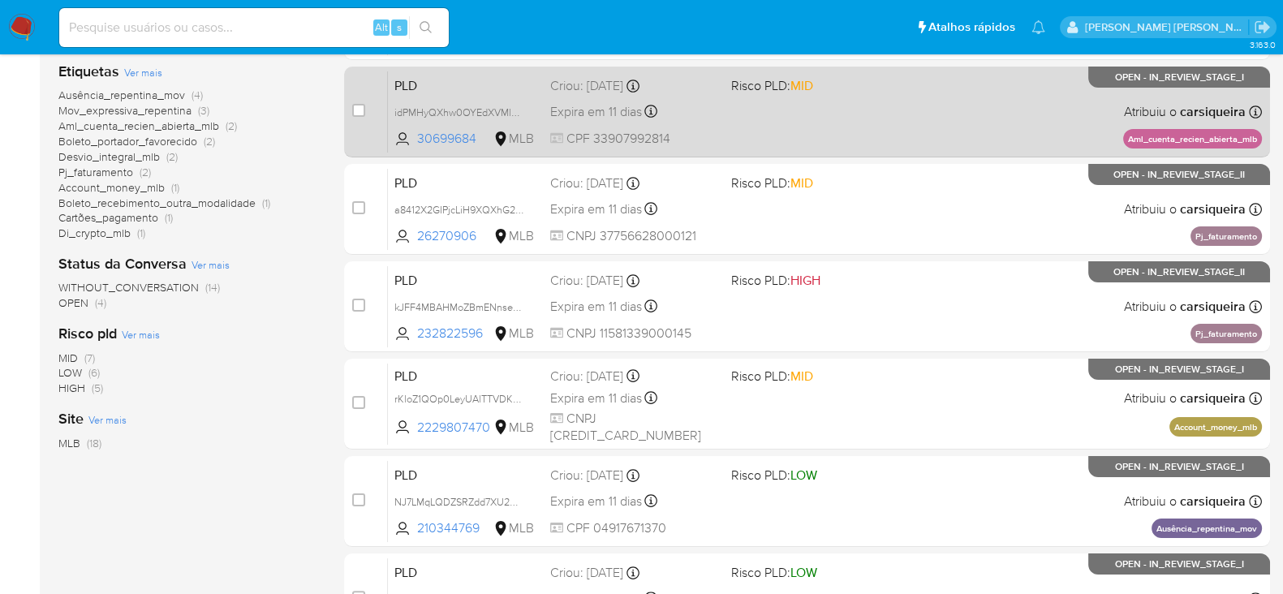
scroll to position [405, 0]
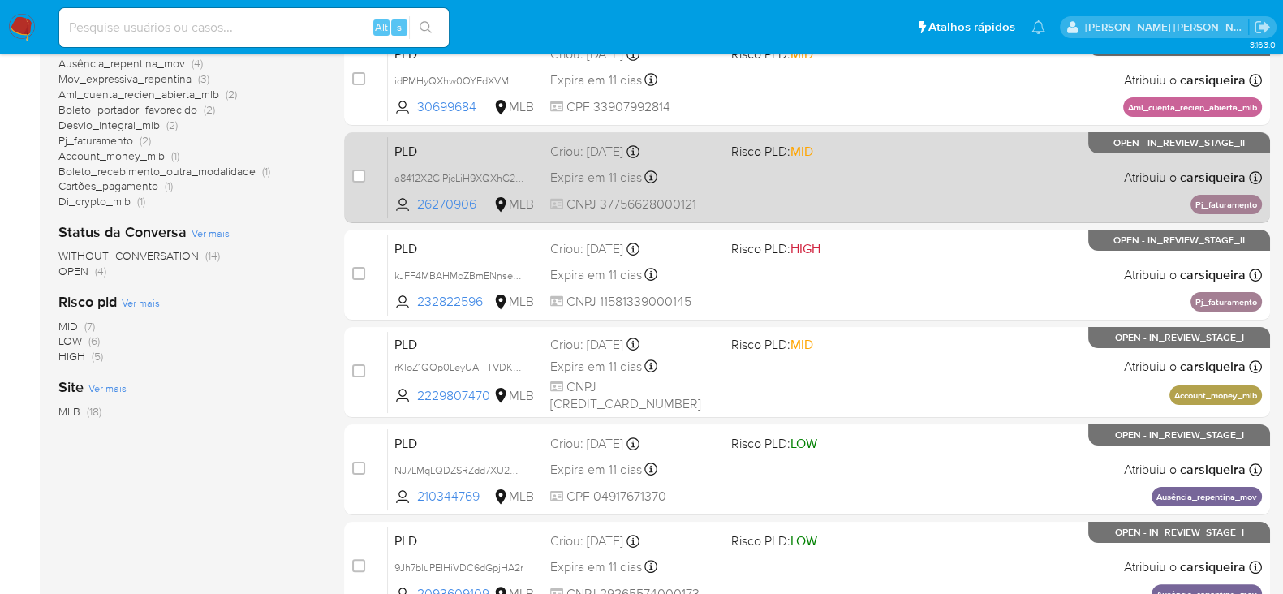
click at [359, 180] on div "case-item-checkbox" at bounding box center [358, 176] width 13 height 16
click at [359, 176] on input "checkbox" at bounding box center [358, 176] width 13 height 13
checkbox input "true"
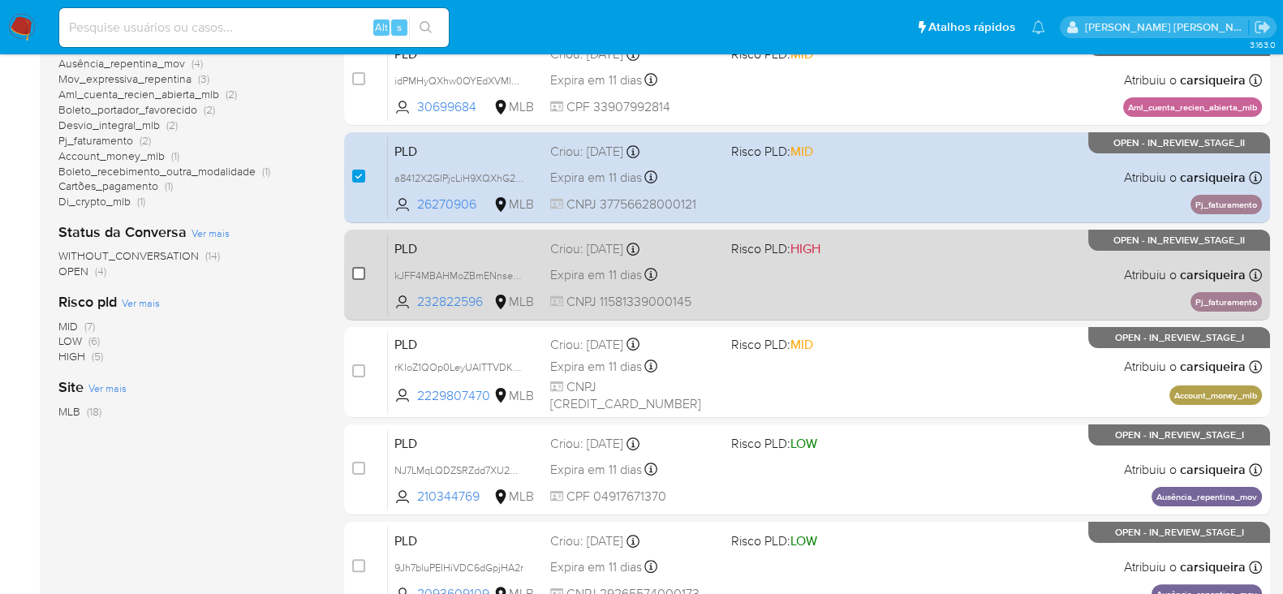
click at [356, 269] on input "checkbox" at bounding box center [358, 273] width 13 height 13
checkbox input "true"
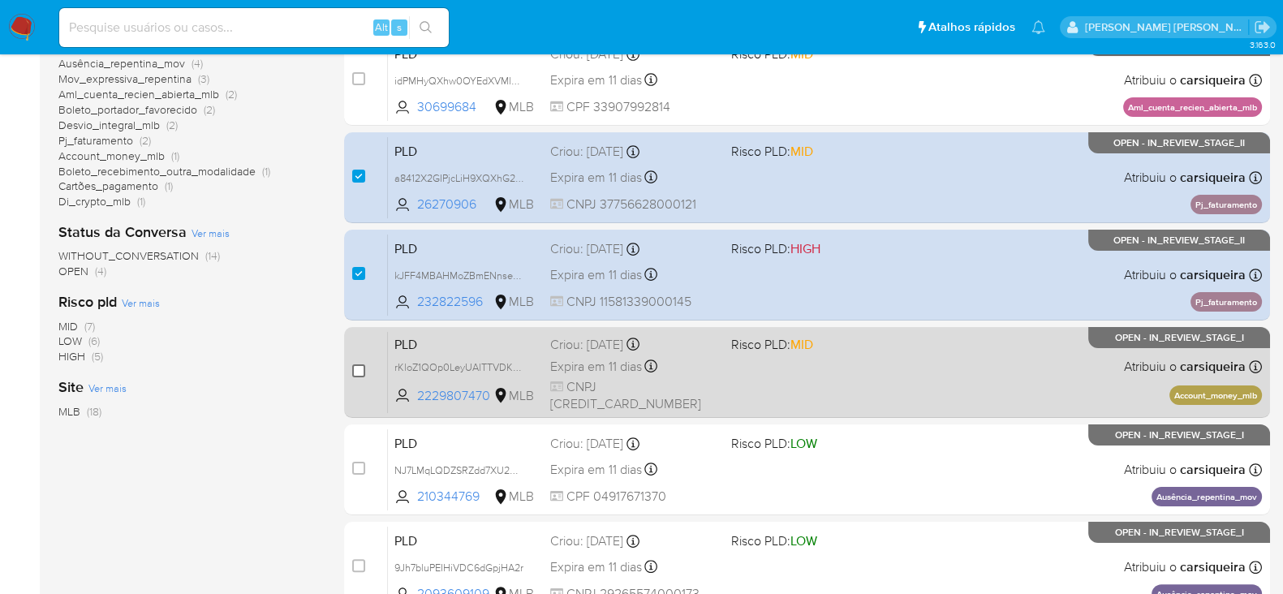
click at [357, 369] on input "checkbox" at bounding box center [358, 370] width 13 height 13
checkbox input "true"
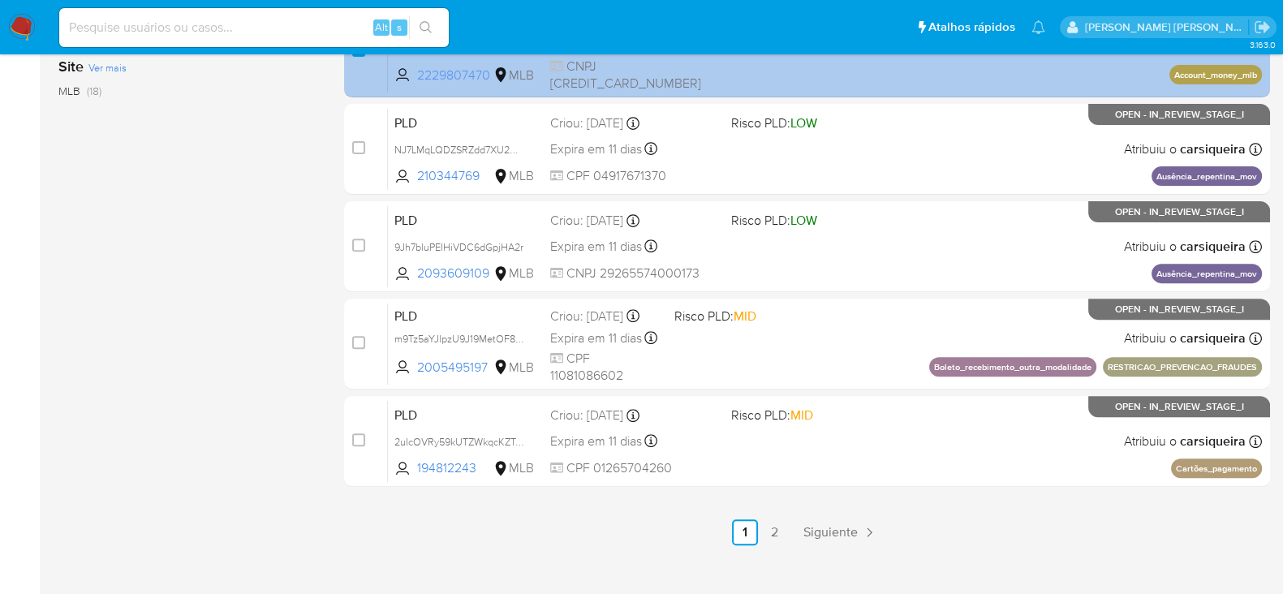
scroll to position [744, 0]
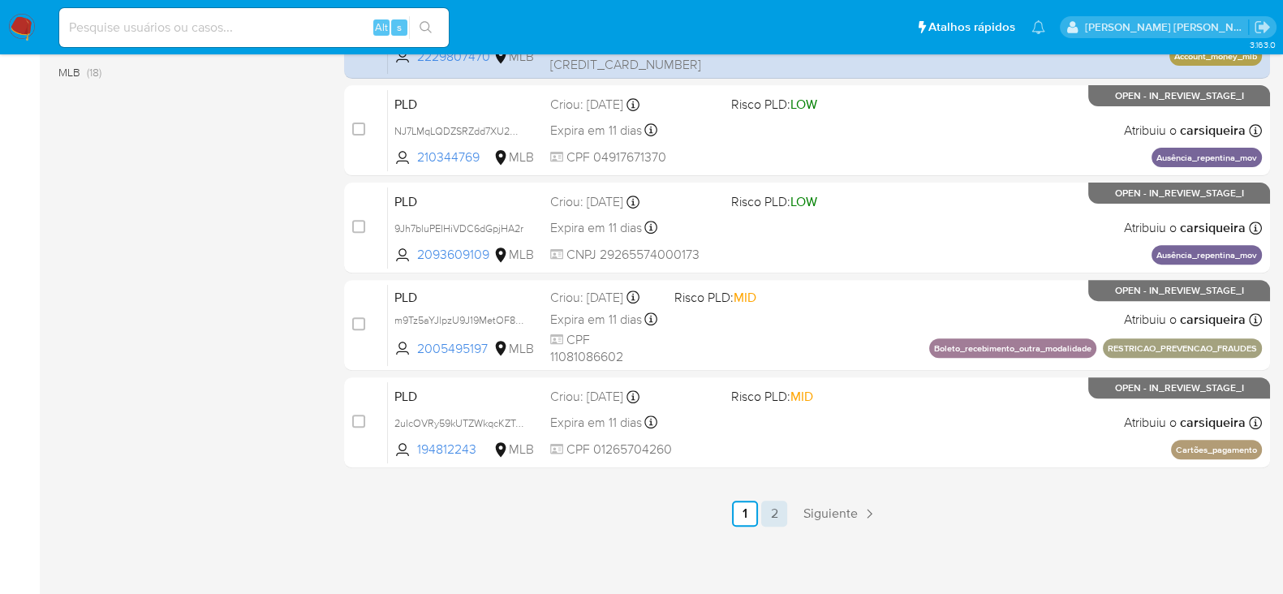
click at [776, 513] on link "2" at bounding box center [774, 514] width 26 height 26
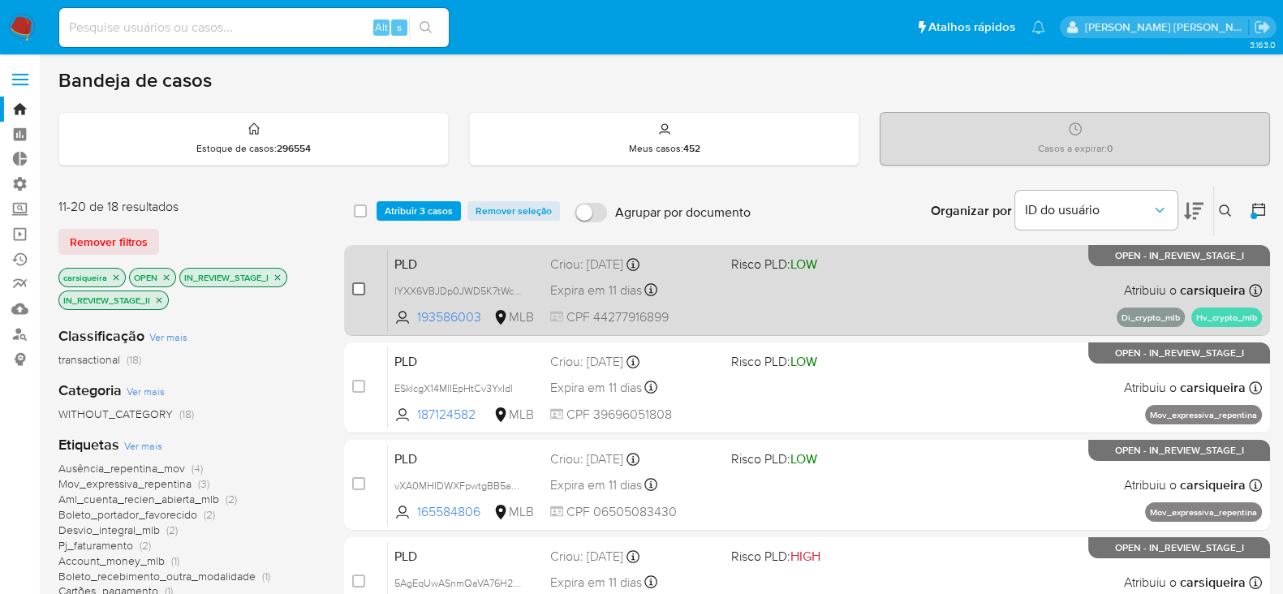
click at [355, 290] on input "checkbox" at bounding box center [358, 288] width 13 height 13
checkbox input "true"
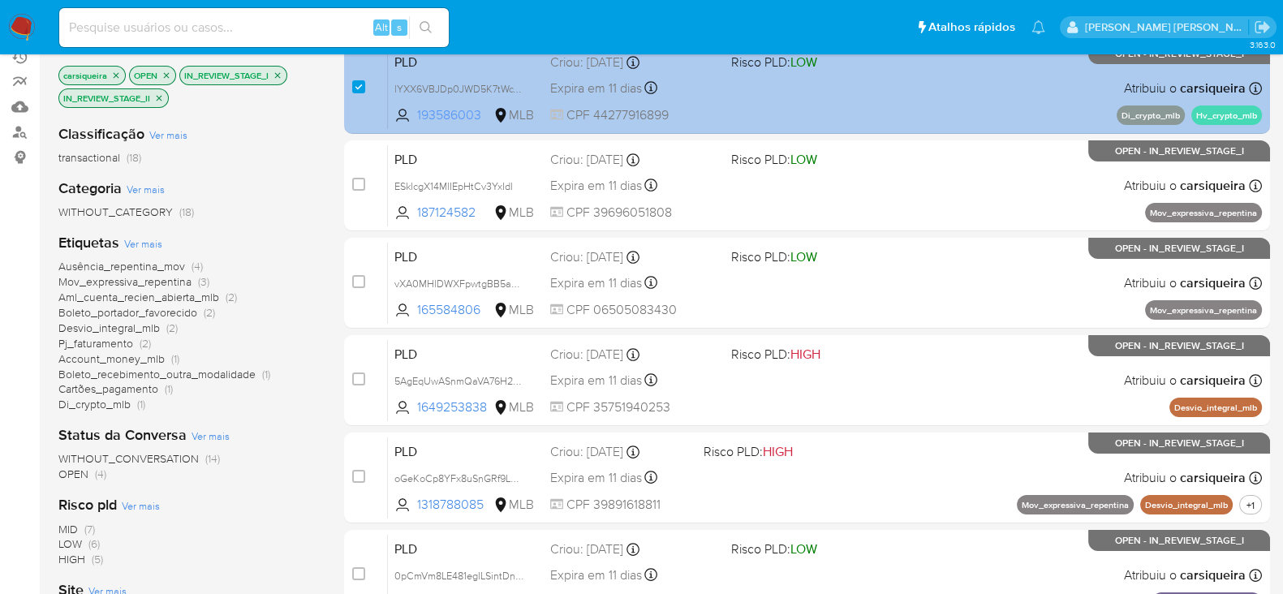
scroll to position [304, 0]
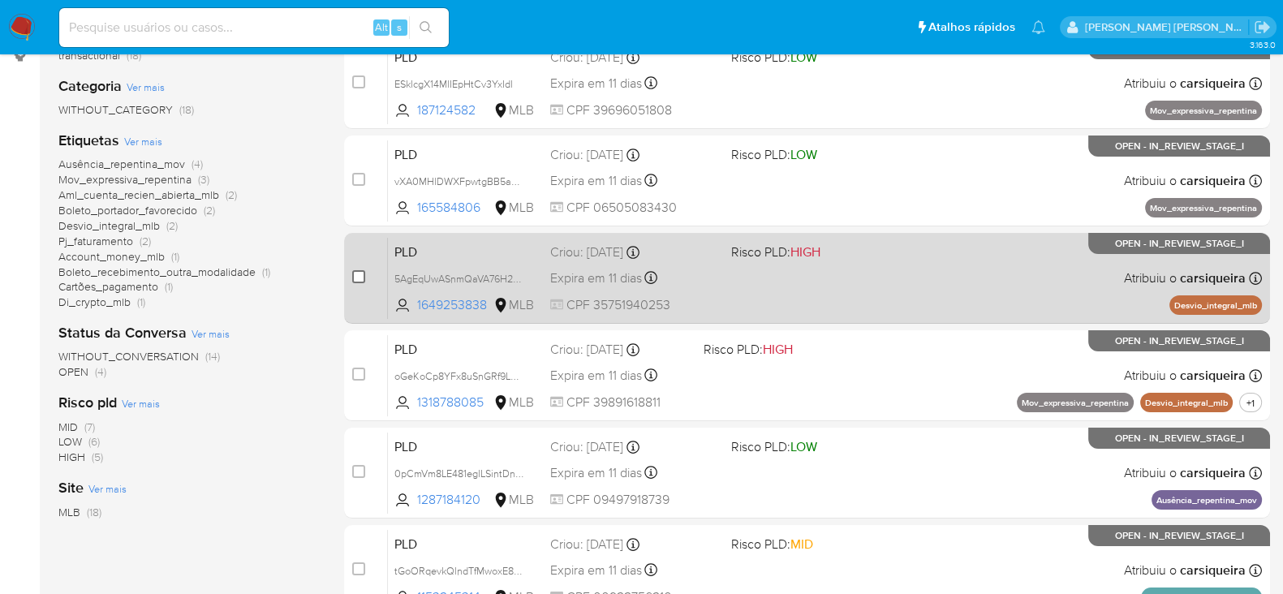
click at [353, 275] on input "checkbox" at bounding box center [358, 276] width 13 height 13
checkbox input "true"
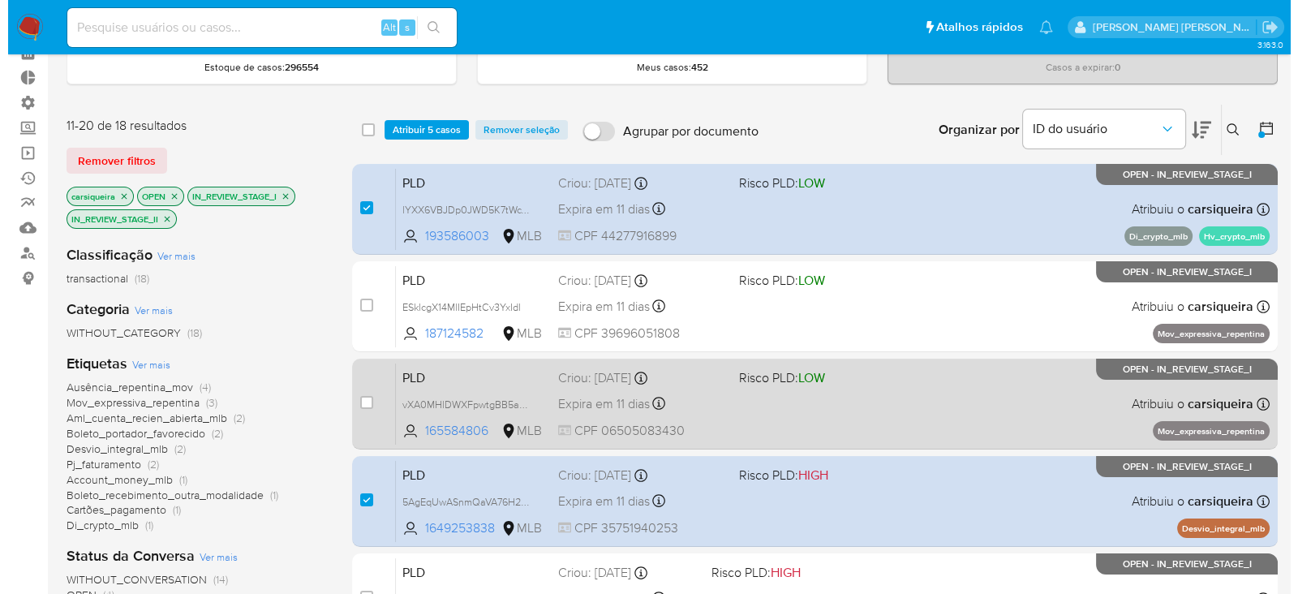
scroll to position [0, 0]
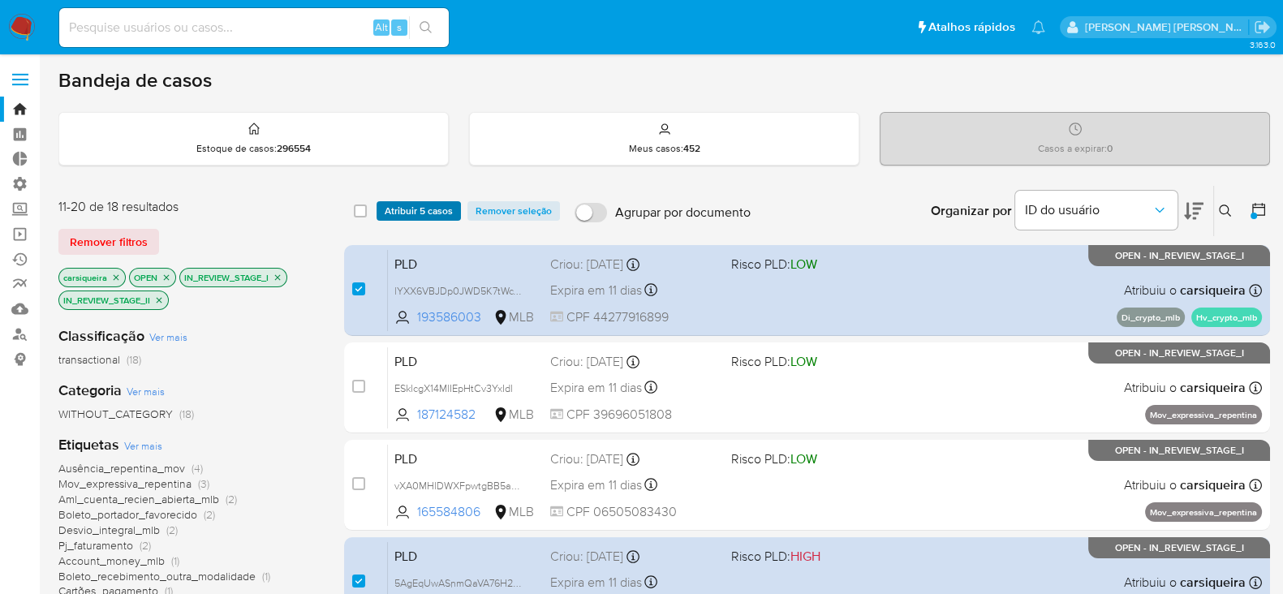
click at [433, 204] on span "Atribuir 5 casos" at bounding box center [419, 211] width 68 height 16
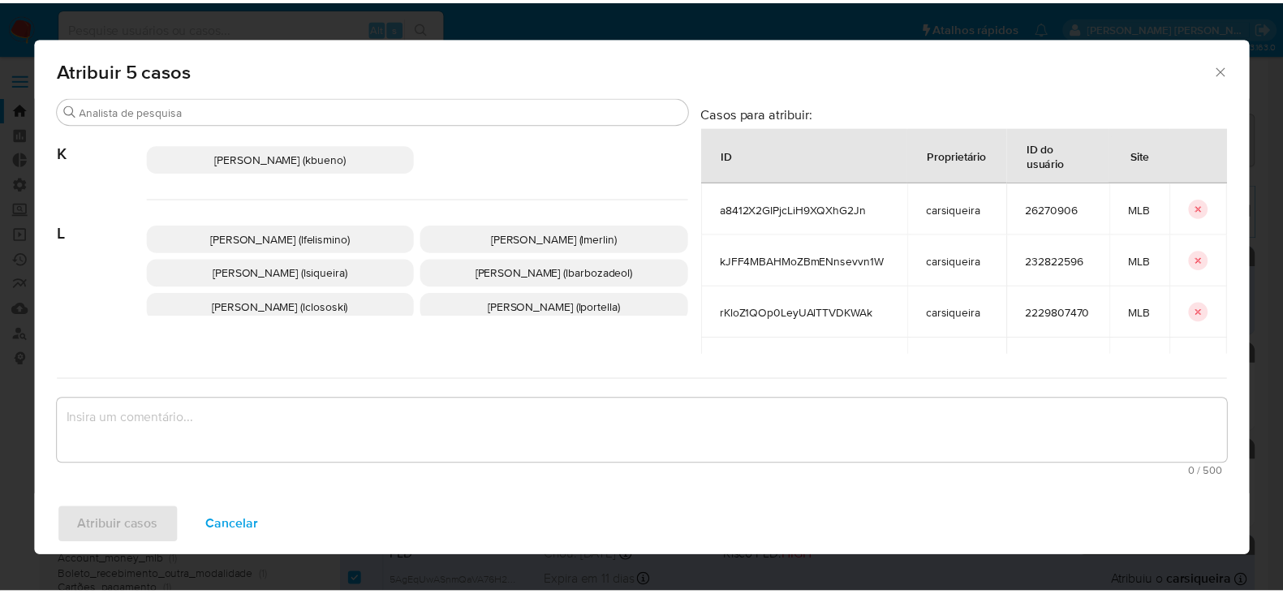
scroll to position [960, 0]
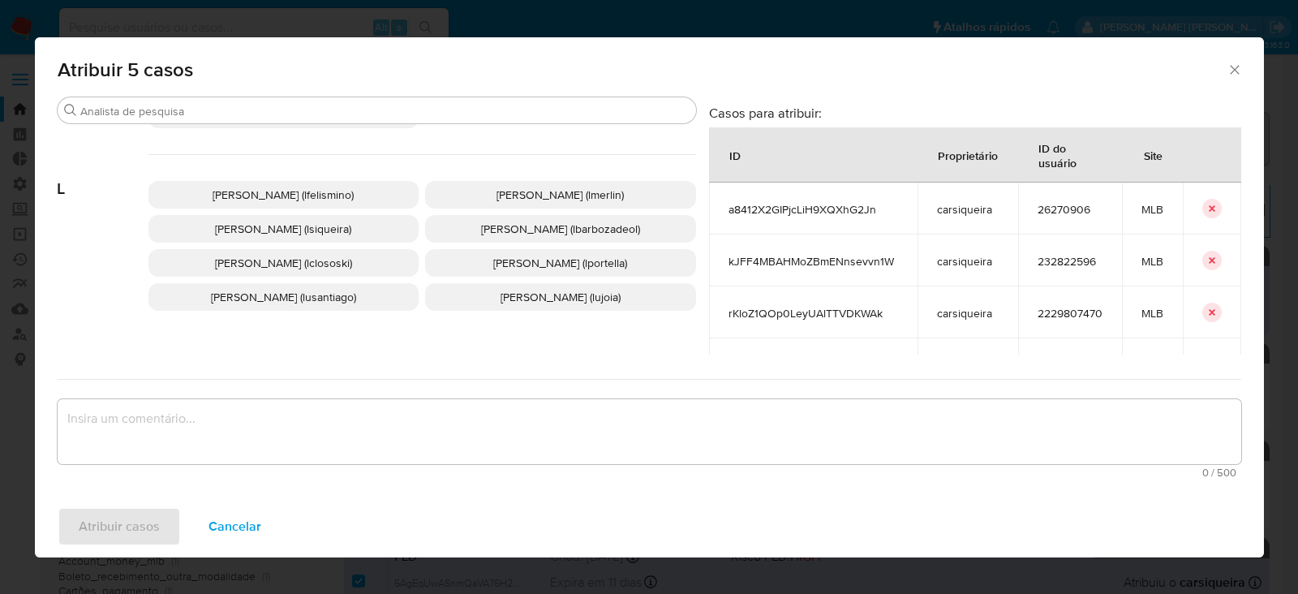
click at [325, 221] on span "Leticia De Souza Siqueira (lsiqueira)" at bounding box center [283, 229] width 136 height 16
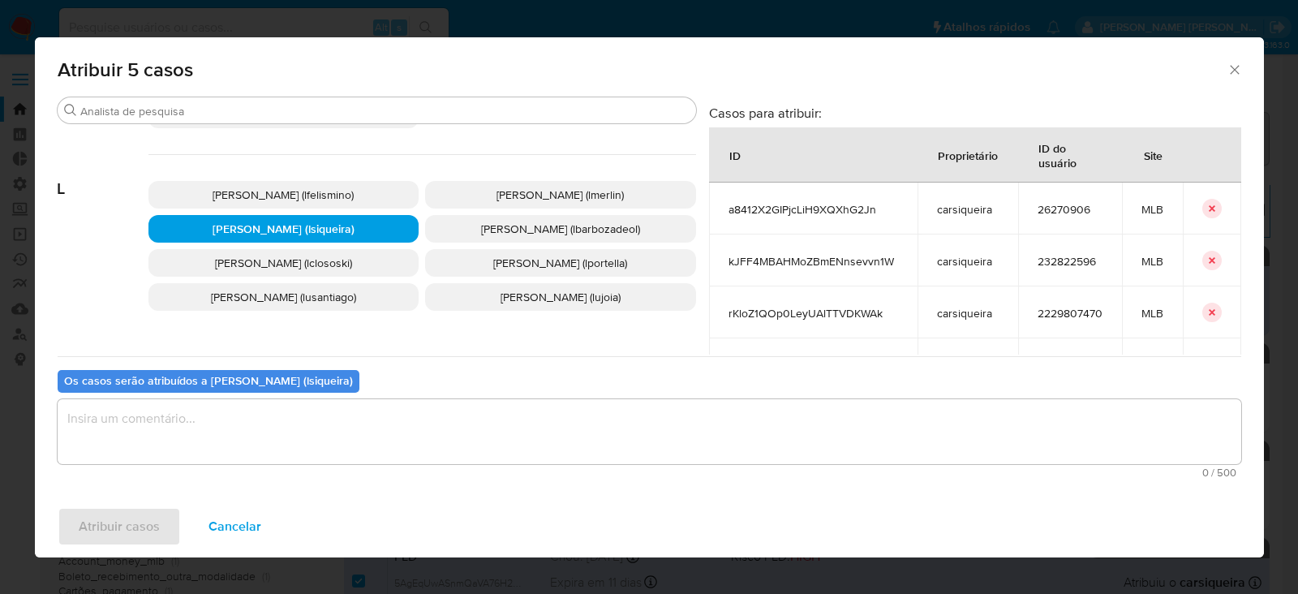
click at [248, 428] on textarea "assign-modal" at bounding box center [650, 431] width 1184 height 65
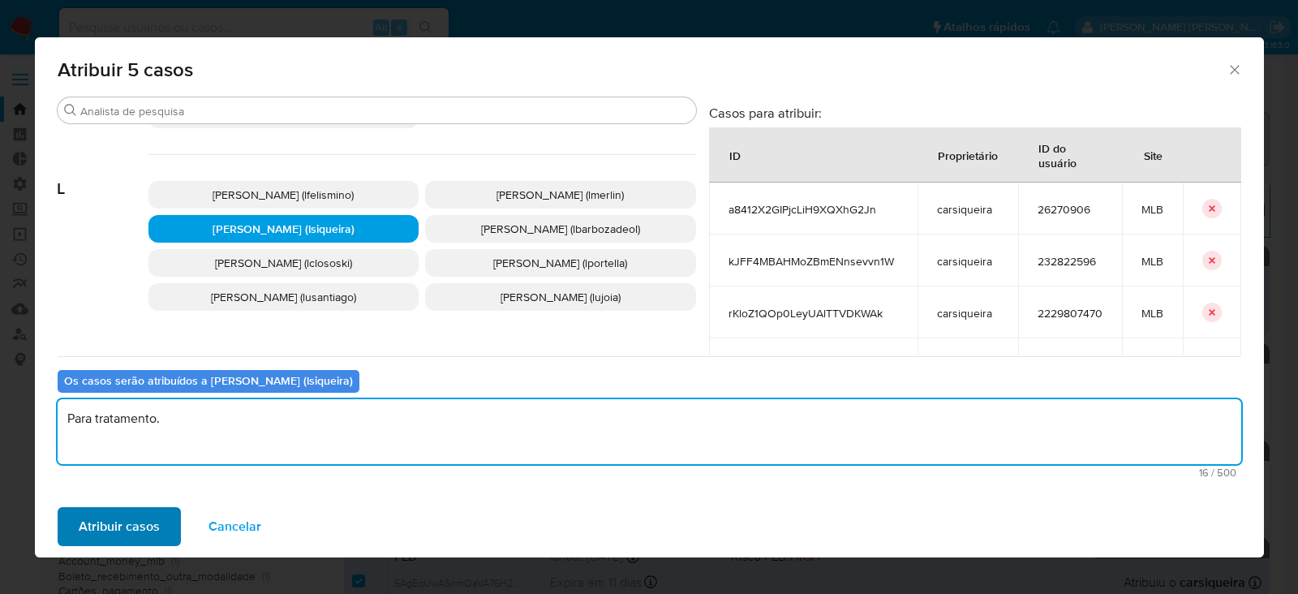
type textarea "Para tratamento."
click at [94, 532] on span "Atribuir casos" at bounding box center [119, 527] width 81 height 36
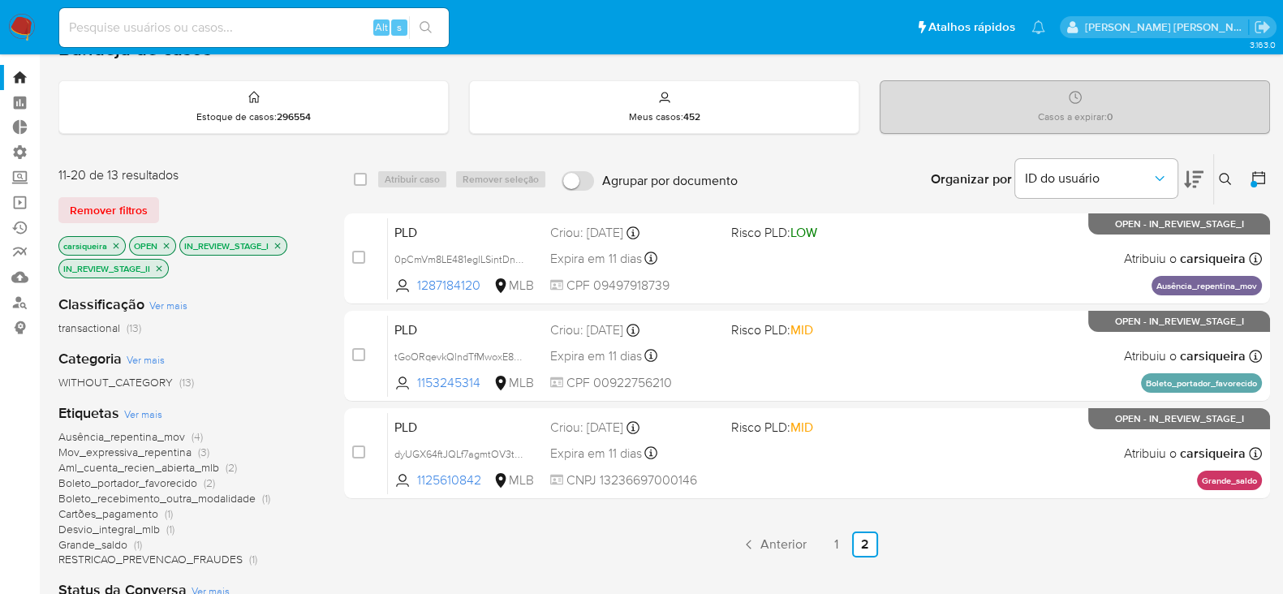
scroll to position [0, 0]
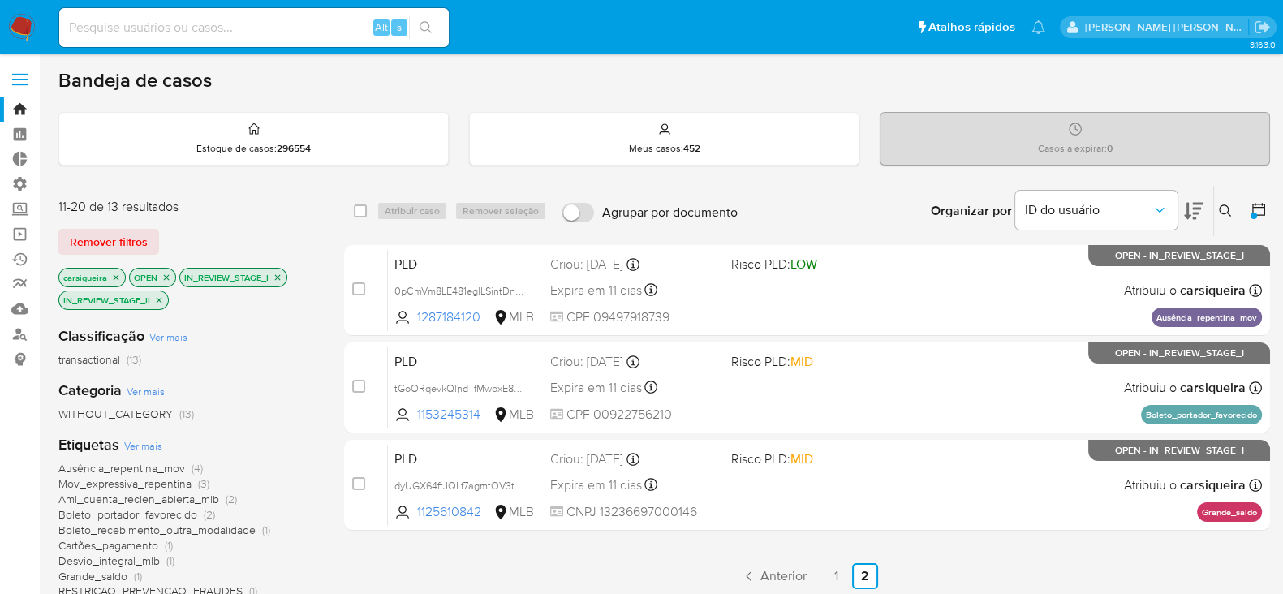
click at [110, 274] on p "carsiqueira" at bounding box center [92, 278] width 66 height 18
click at [119, 280] on icon "close-filter" at bounding box center [116, 278] width 10 height 10
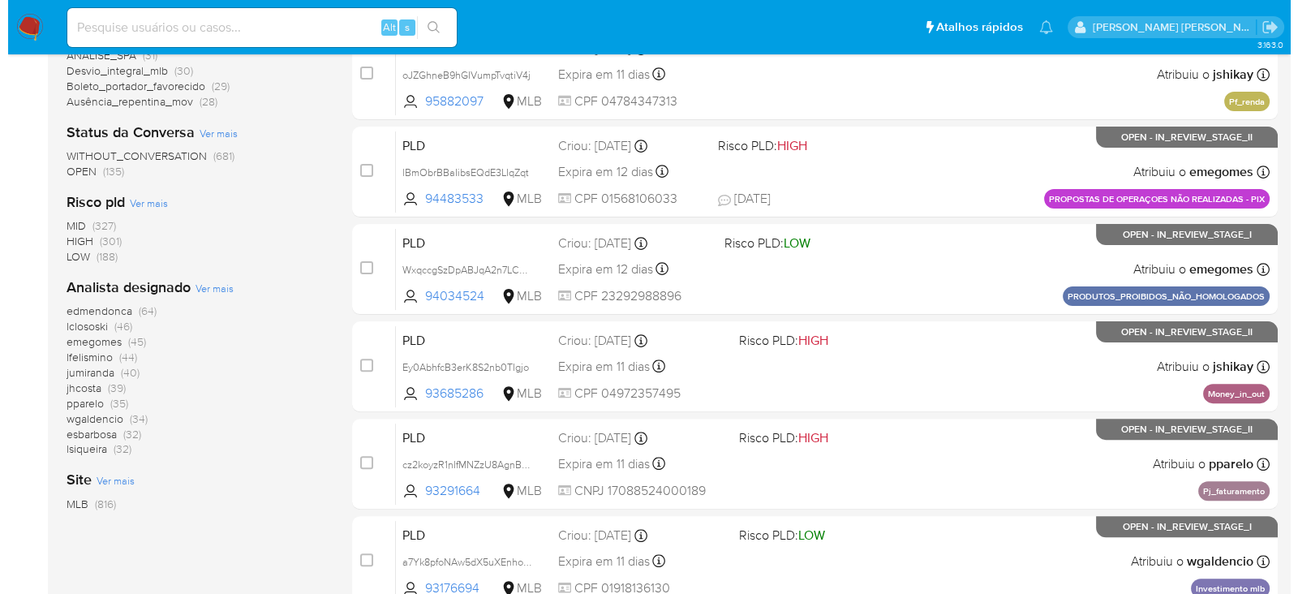
scroll to position [608, 0]
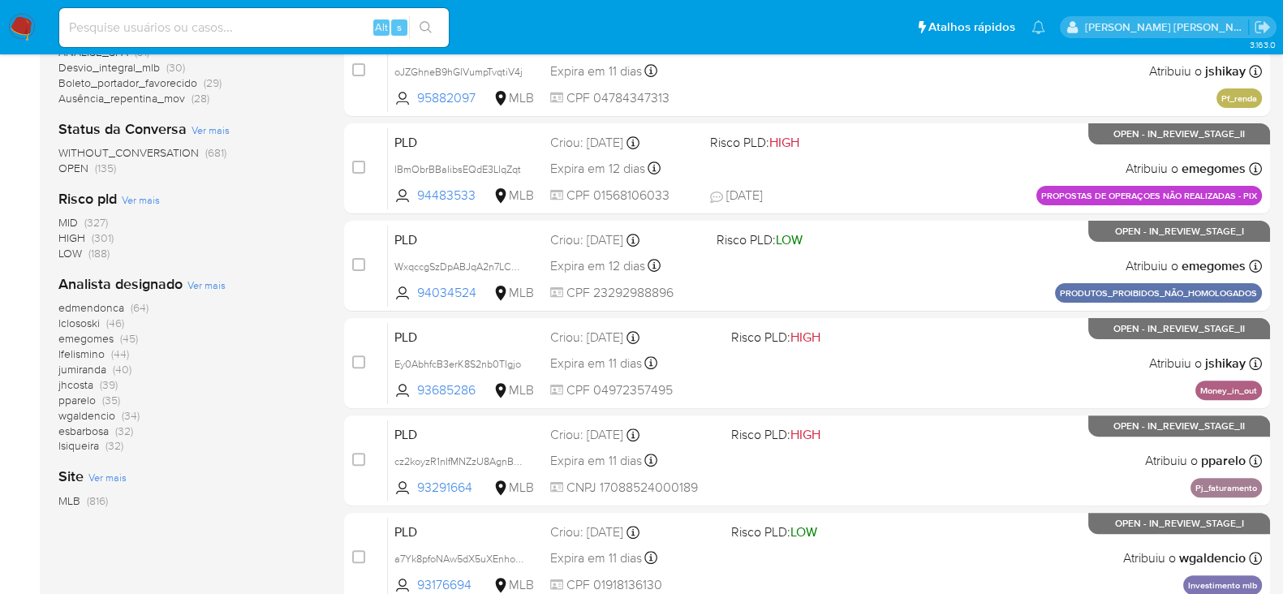
click at [217, 287] on span "Ver mais" at bounding box center [206, 284] width 38 height 15
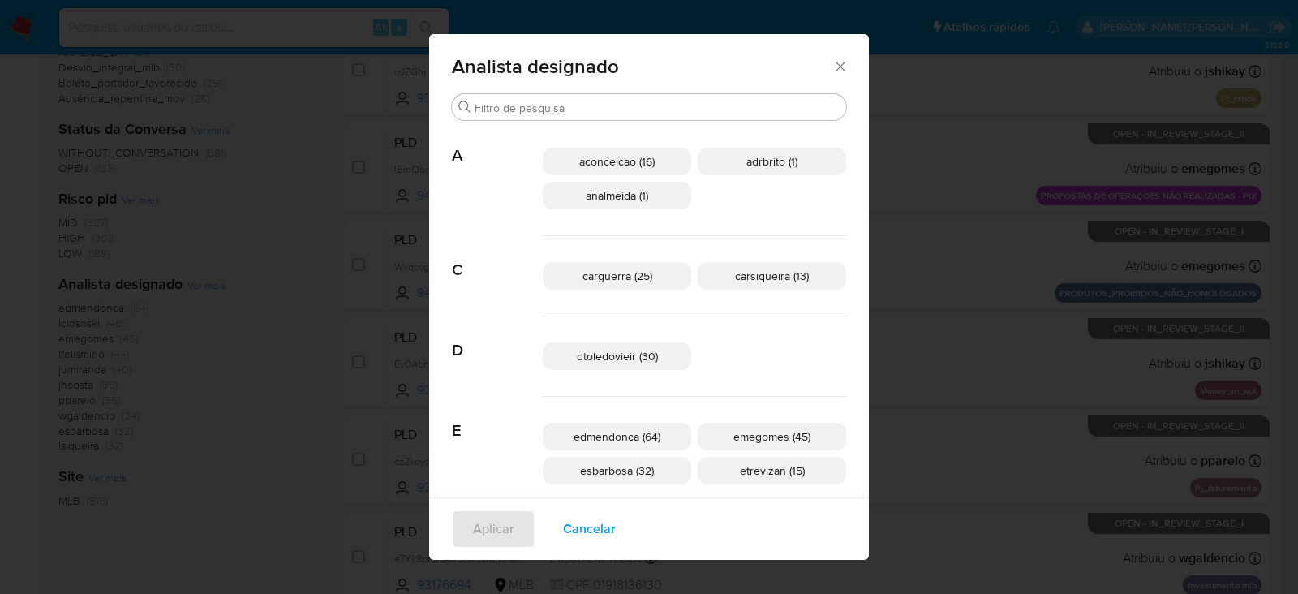
scroll to position [0, 0]
click at [735, 281] on span "carsiqueira (13)" at bounding box center [772, 276] width 74 height 16
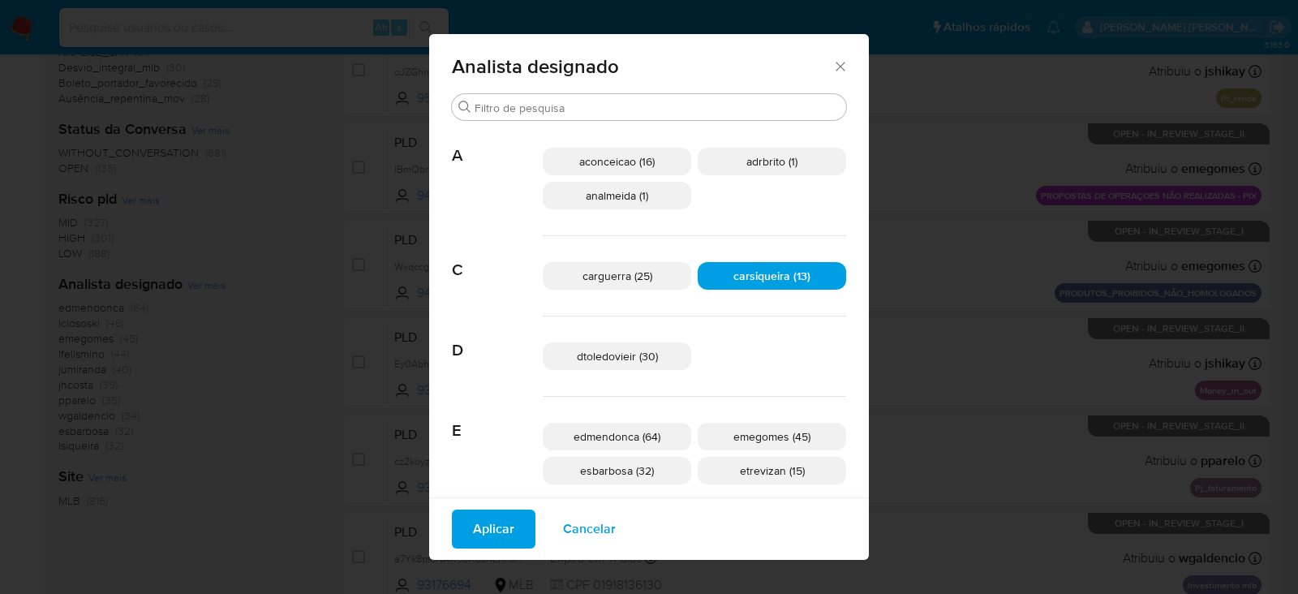
click at [514, 519] on span "Aplicar" at bounding box center [493, 529] width 41 height 36
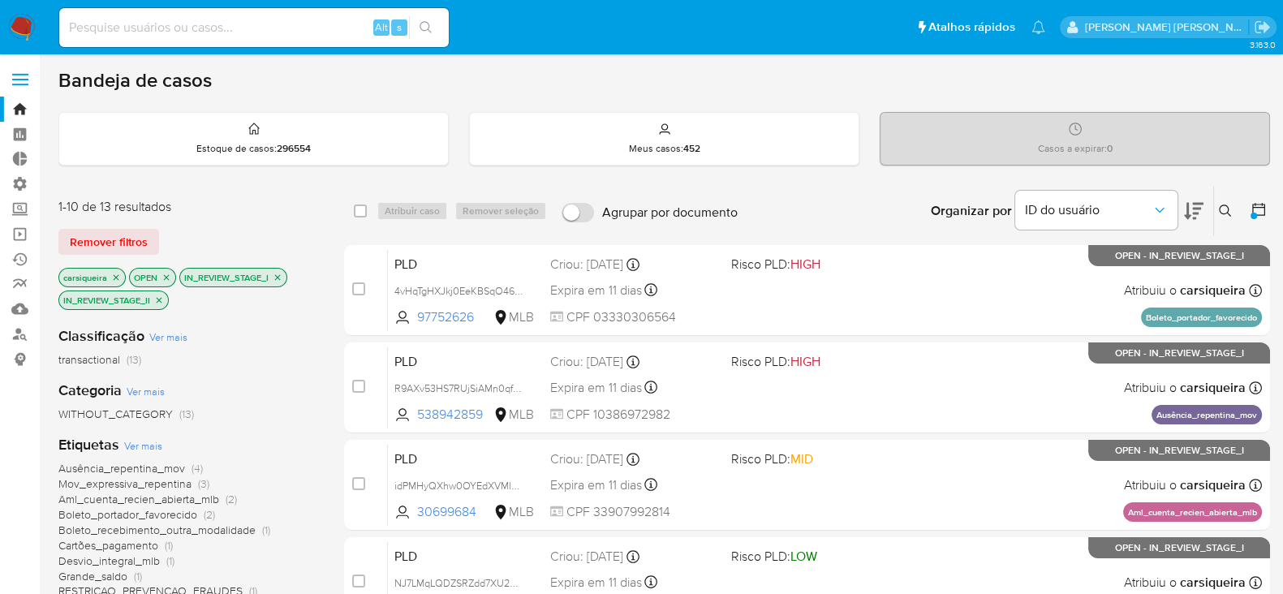
click at [1263, 216] on icon at bounding box center [1258, 209] width 16 height 16
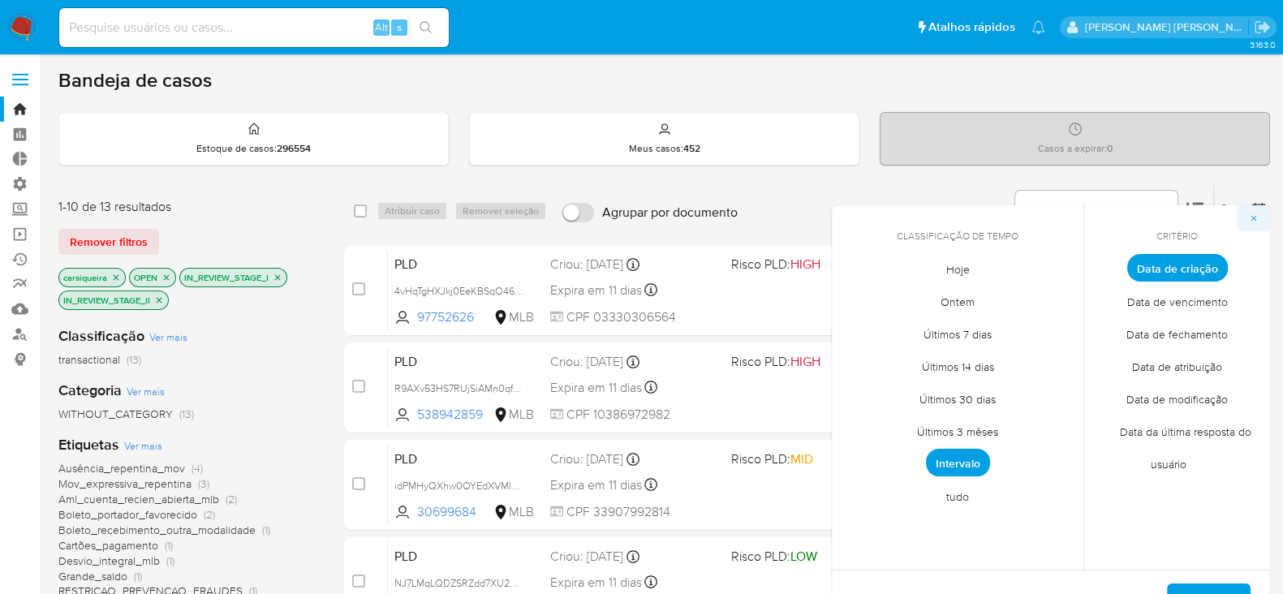
click at [1251, 217] on icon "button" at bounding box center [1253, 218] width 10 height 10
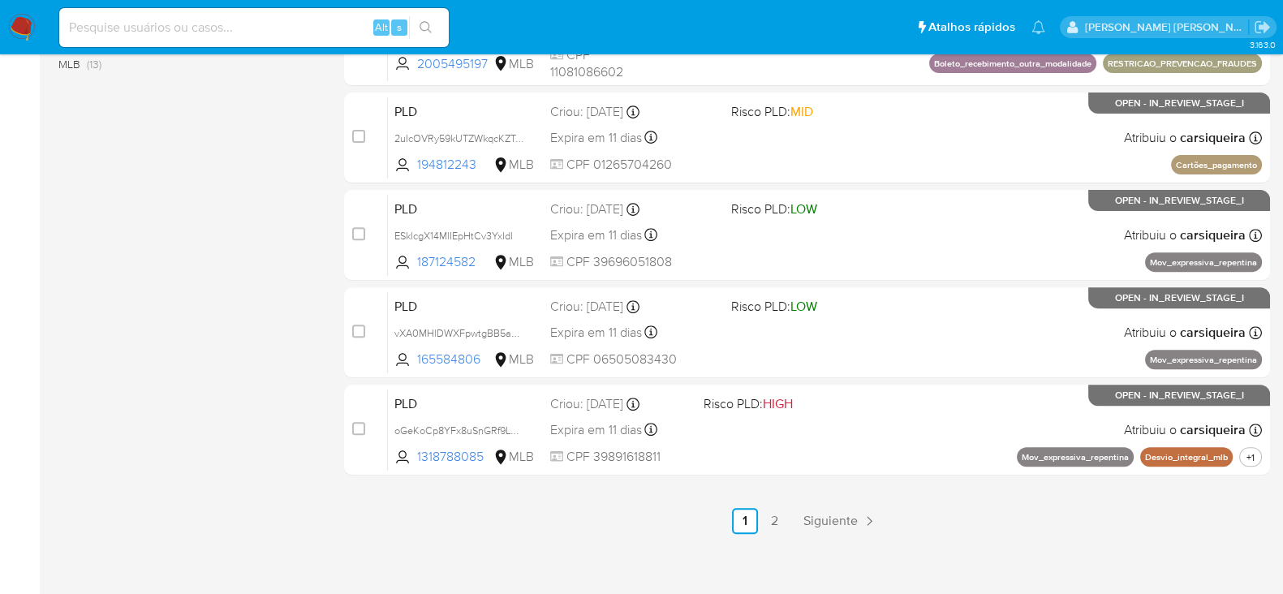
scroll to position [744, 0]
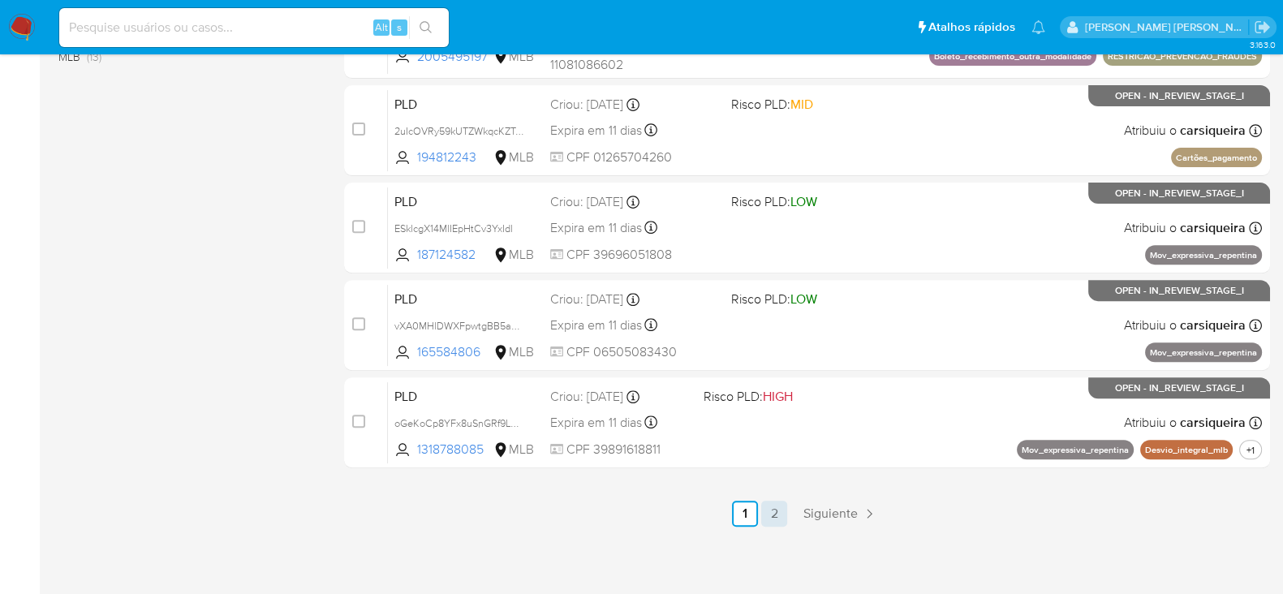
click at [775, 514] on link "2" at bounding box center [774, 514] width 26 height 26
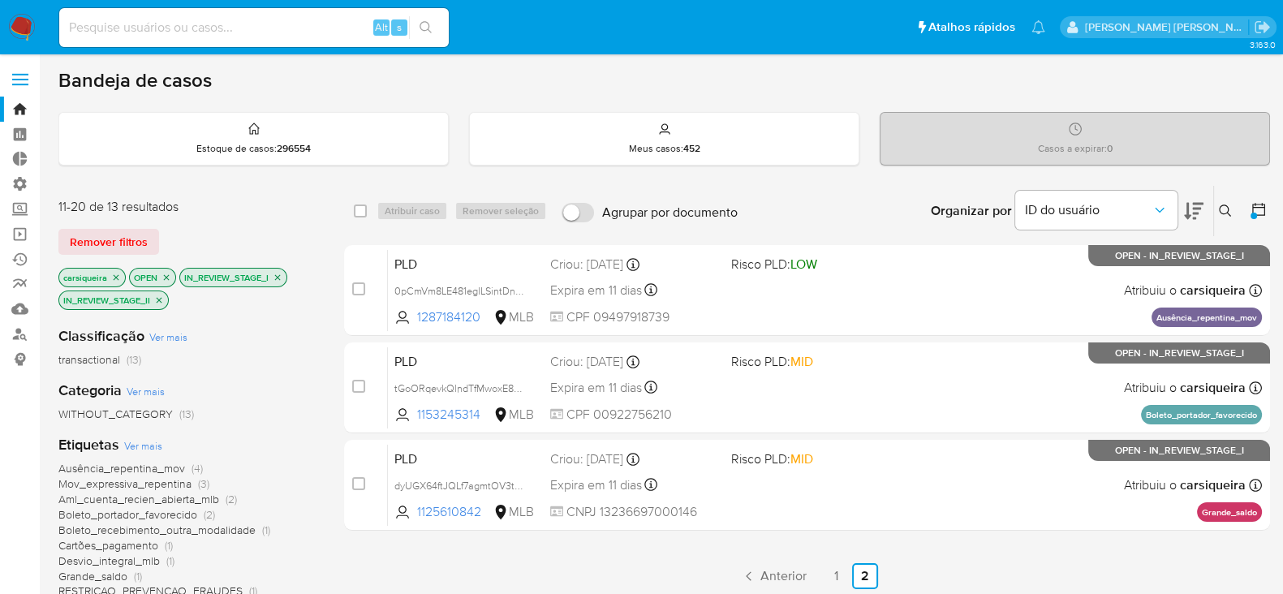
click at [118, 273] on icon "close-filter" at bounding box center [116, 278] width 10 height 10
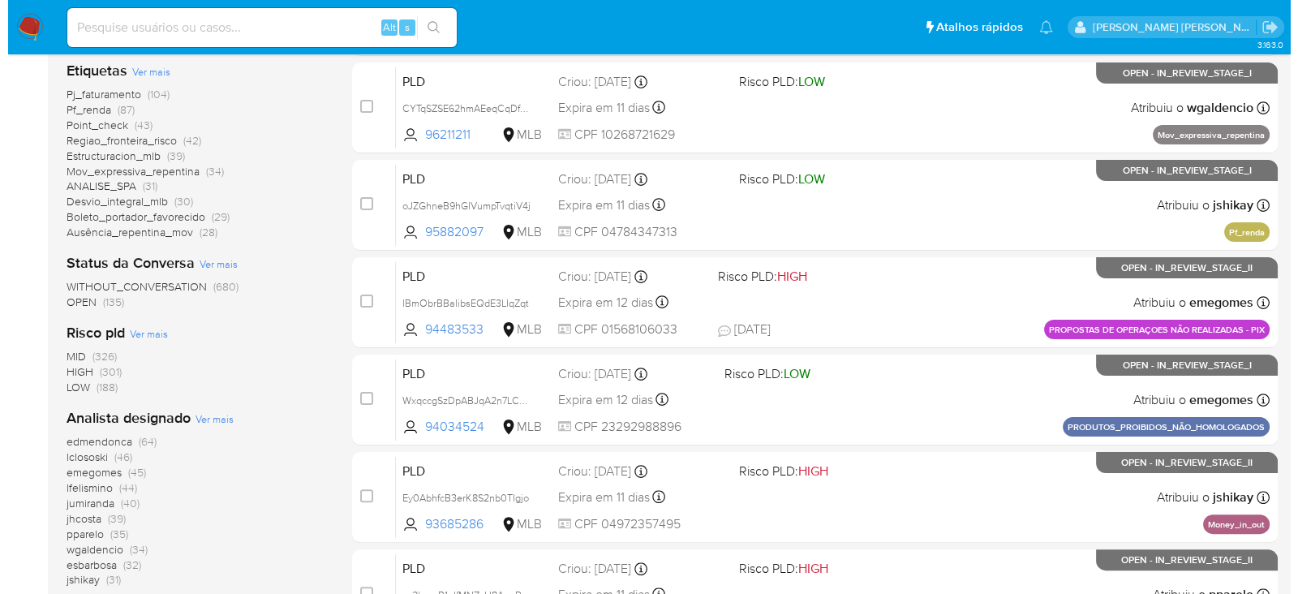
scroll to position [507, 0]
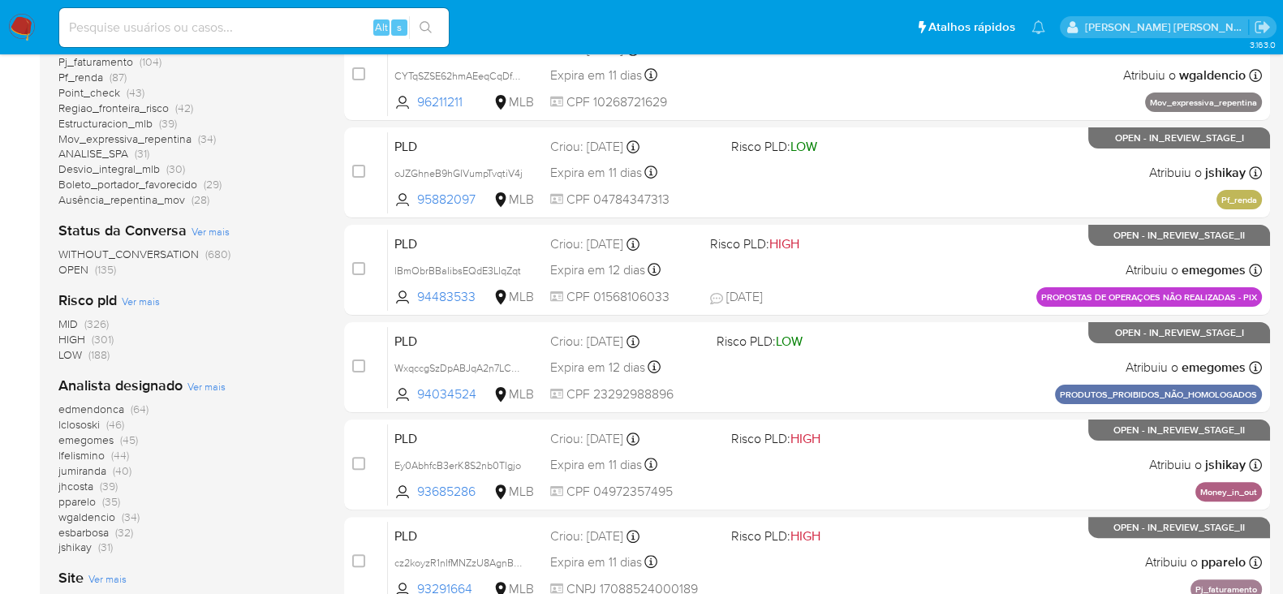
click at [204, 386] on span "Ver mais" at bounding box center [206, 386] width 38 height 15
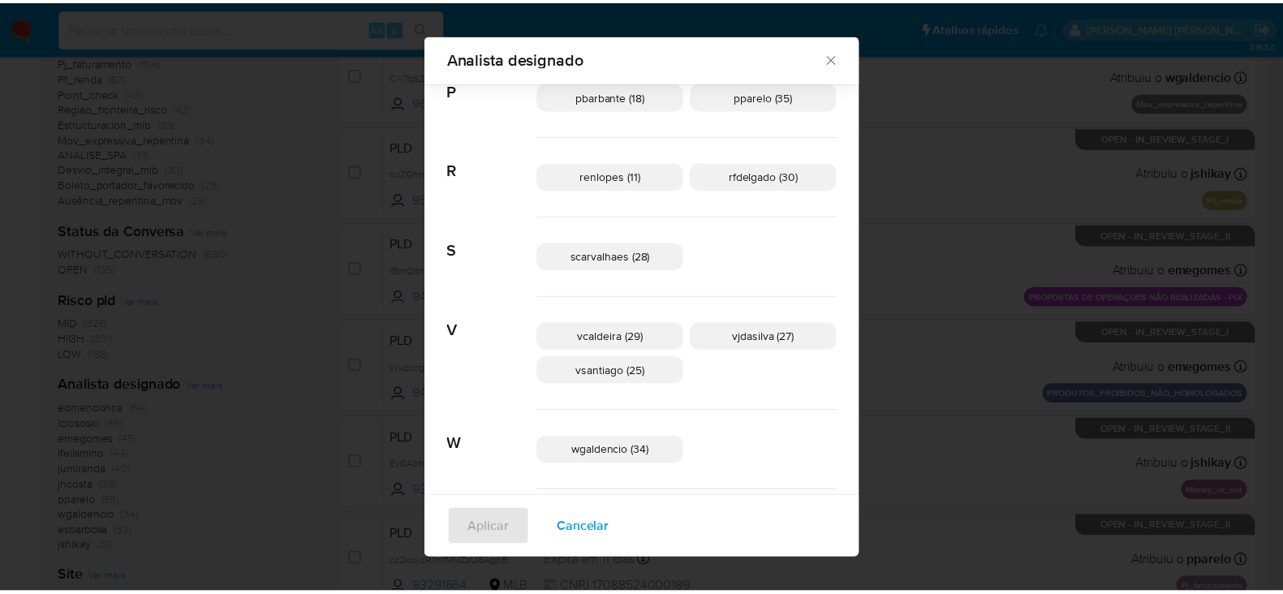
scroll to position [982, 0]
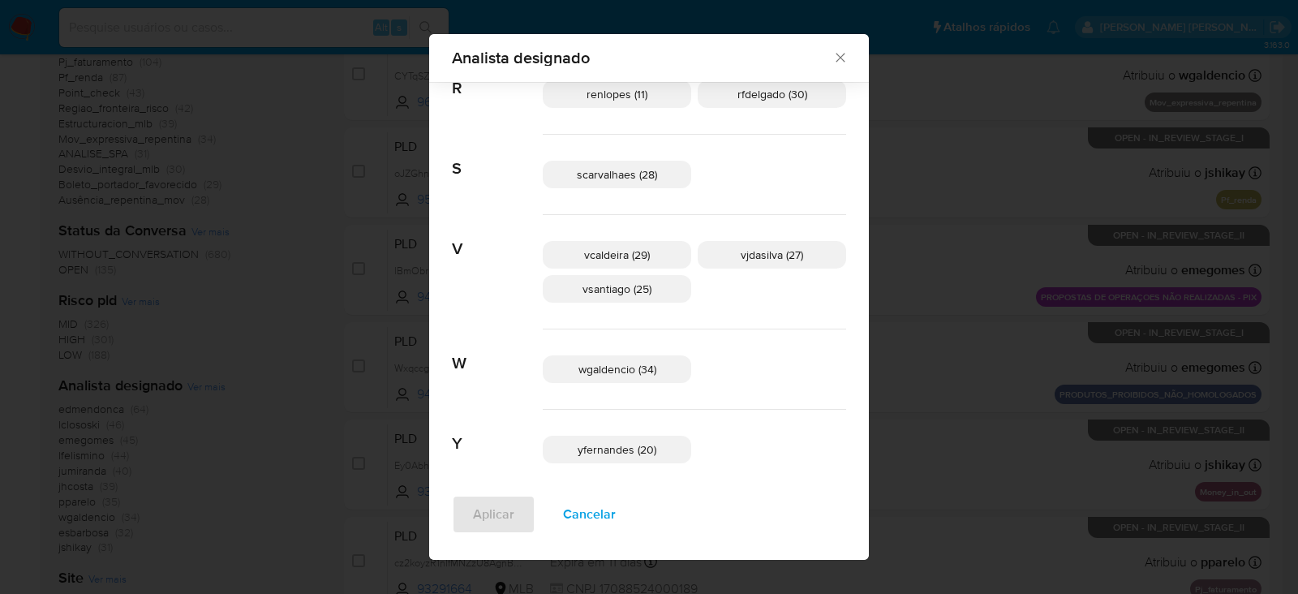
click at [836, 54] on icon "Fechar" at bounding box center [840, 58] width 9 height 9
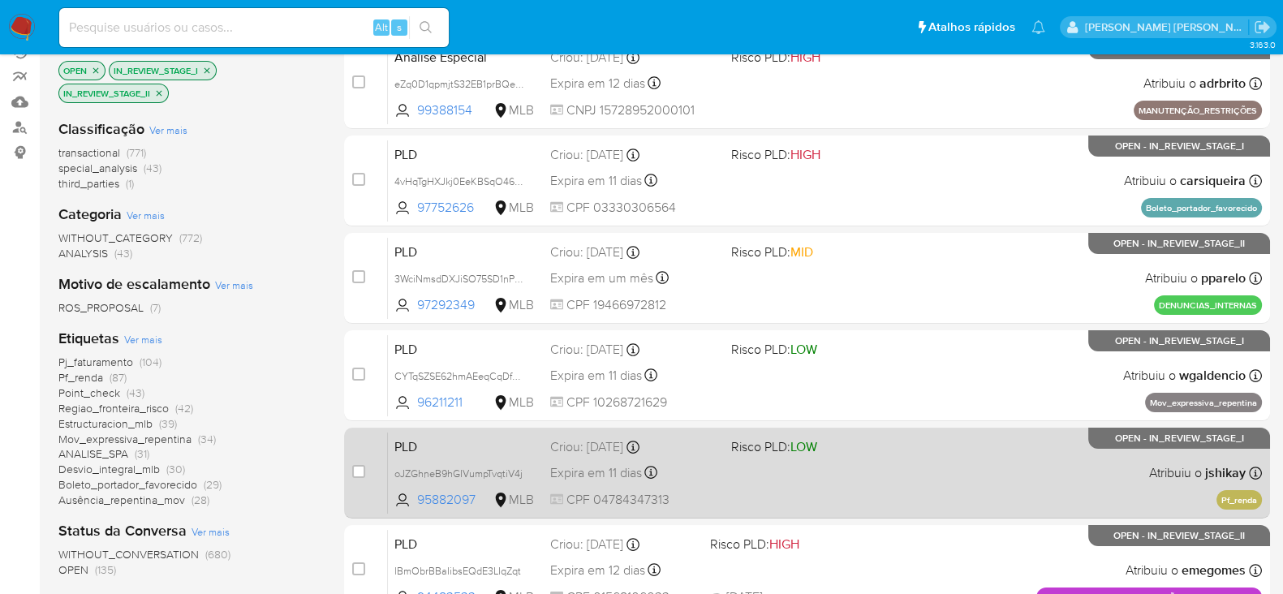
scroll to position [0, 0]
